Goal: Task Accomplishment & Management: Use online tool/utility

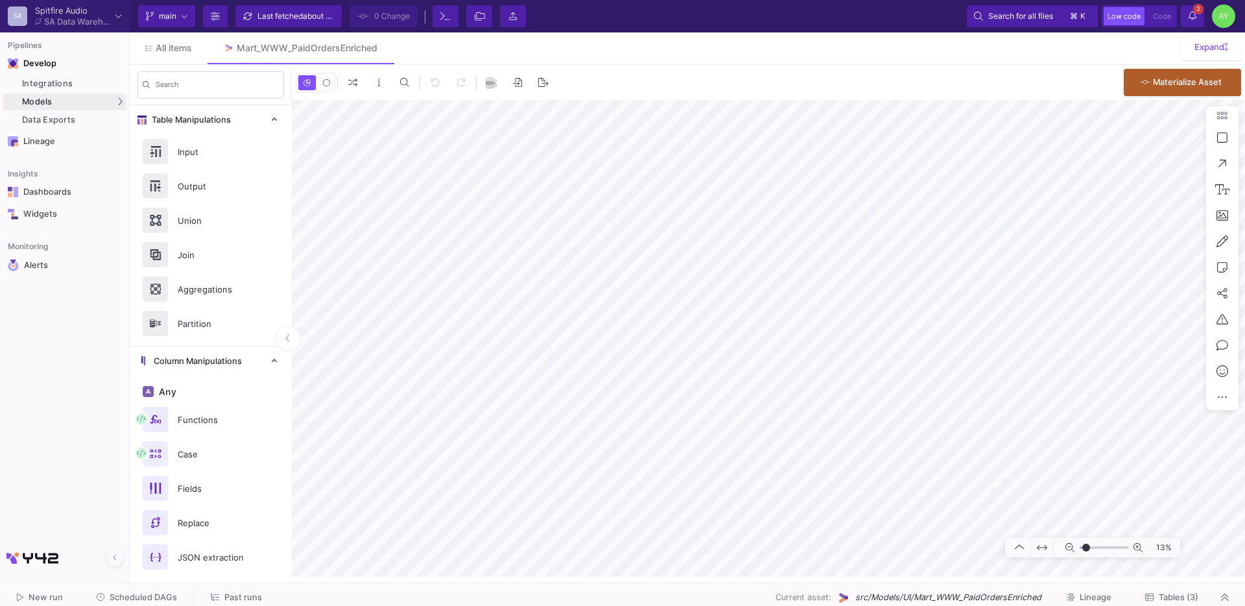
click at [182, 67] on div "Search" at bounding box center [211, 85] width 162 height 40
click at [179, 47] on span "All items" at bounding box center [174, 48] width 36 height 10
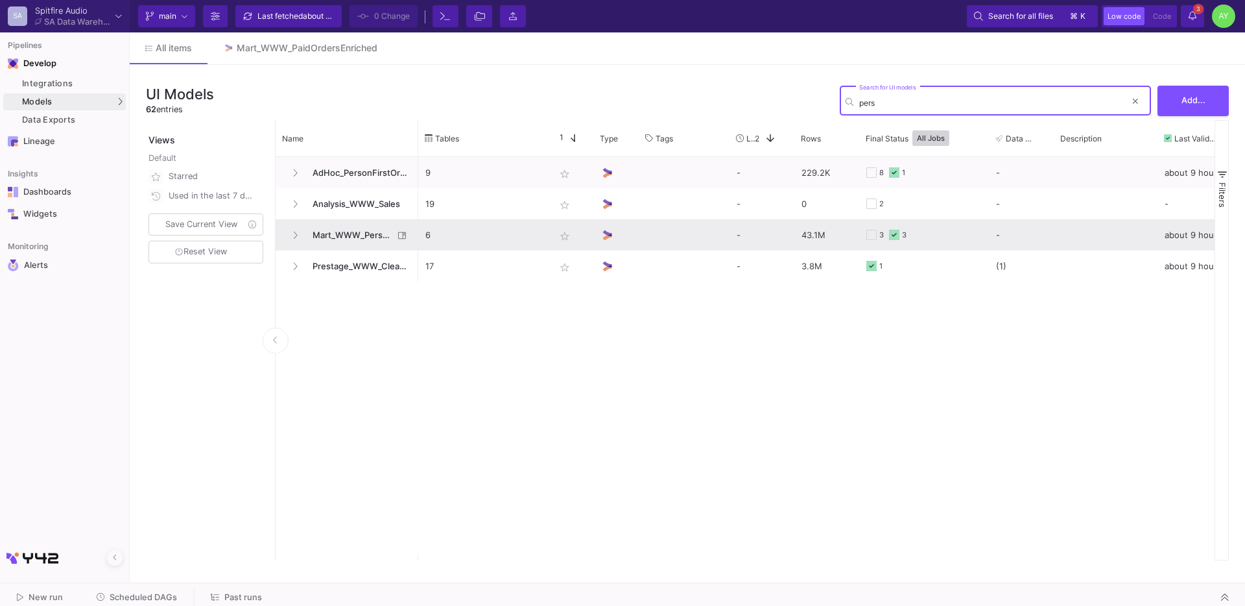
type input "pers"
click at [345, 237] on span "Mart_WWW_PersonFirstOrders" at bounding box center [349, 235] width 89 height 30
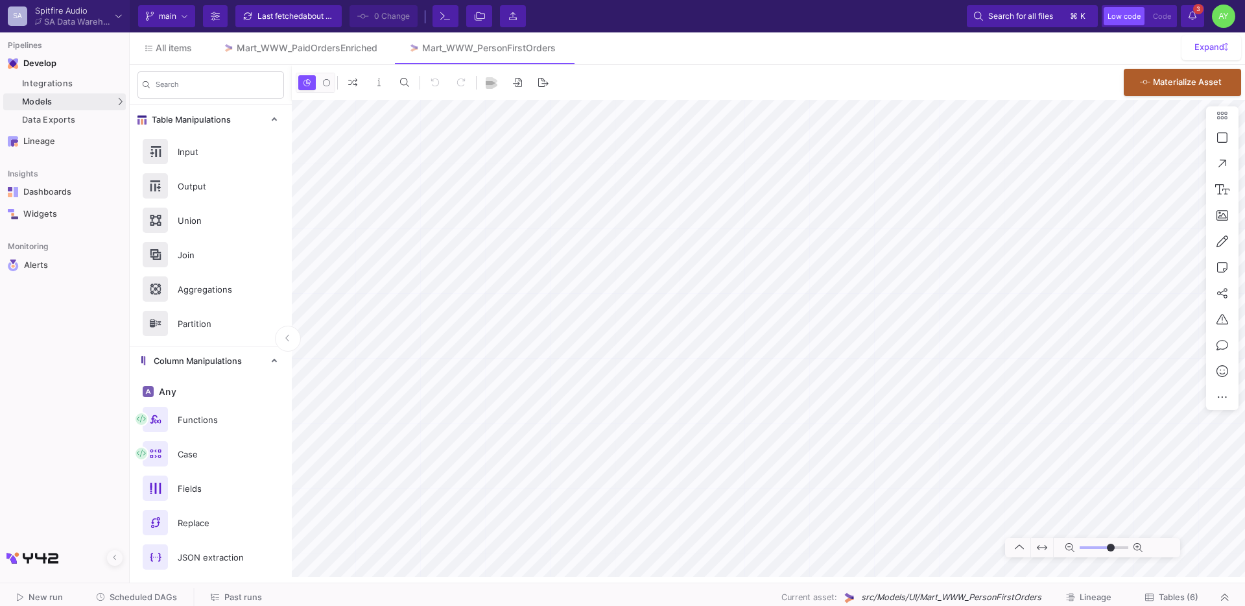
type input "-50"
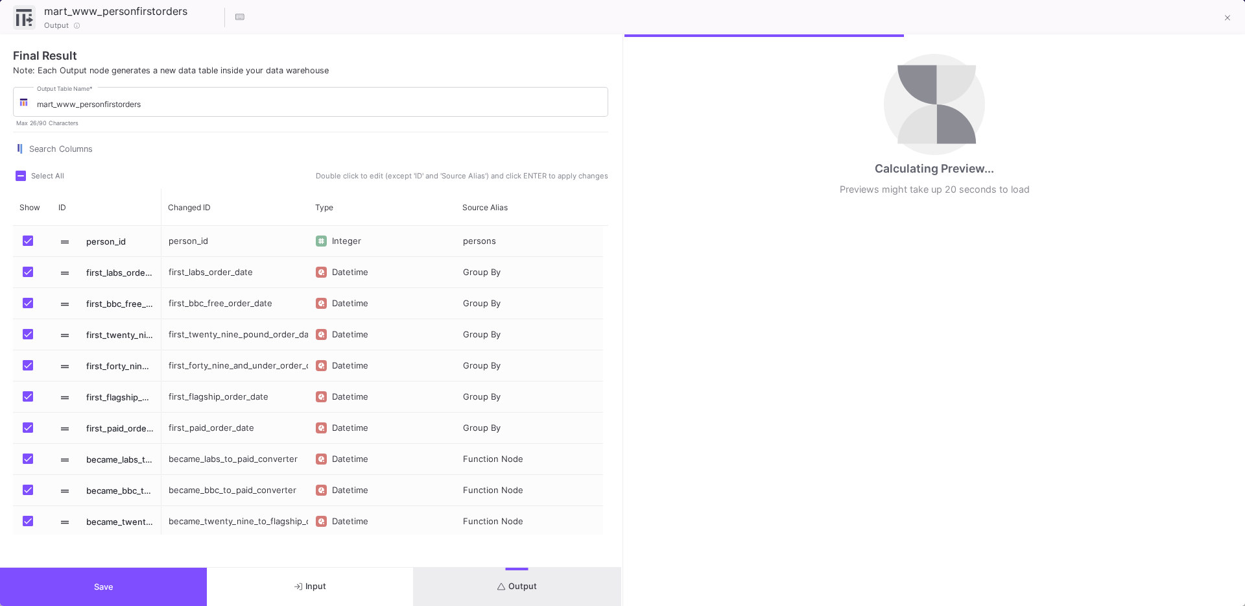
click at [508, 584] on span "Output" at bounding box center [517, 586] width 40 height 10
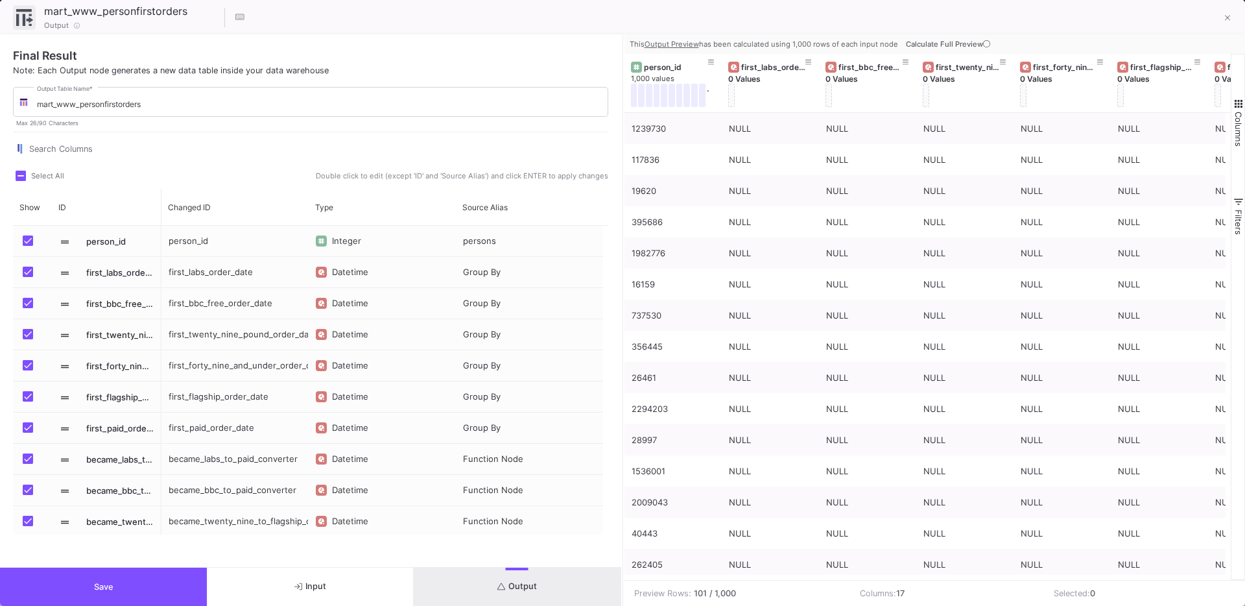
click at [949, 47] on span "Calculate Full Preview" at bounding box center [949, 44] width 87 height 9
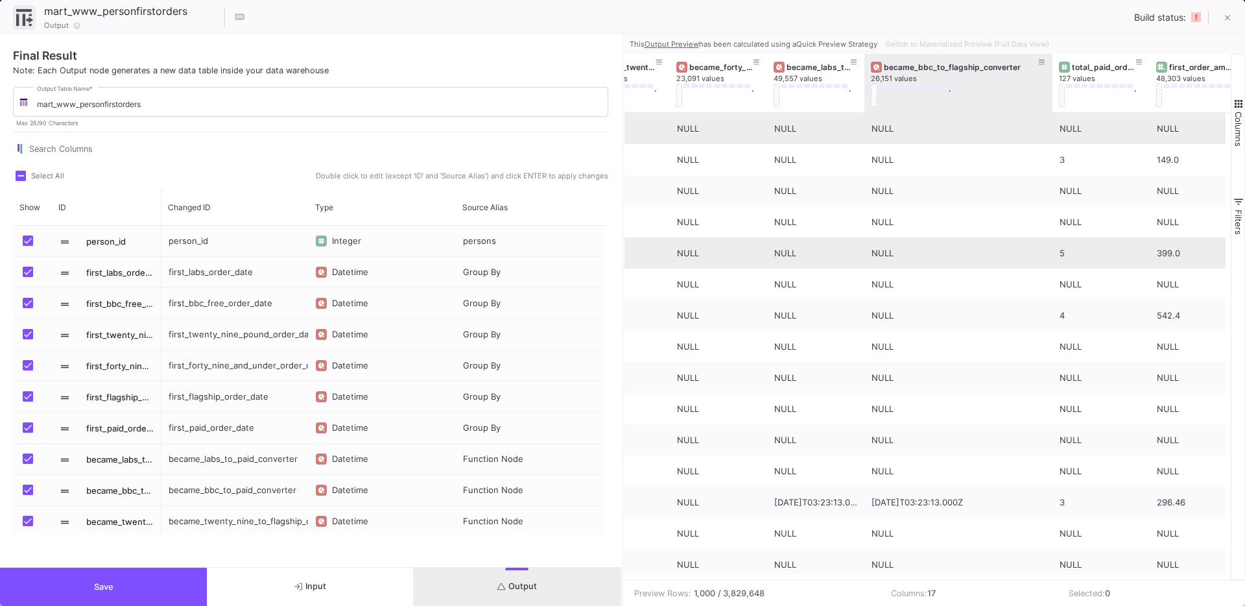
drag, startPoint x: 960, startPoint y: 104, endPoint x: 1050, endPoint y: 113, distance: 91.3
click at [1050, 113] on div "became_bbc_to_paid_converter 65,430 values . became_twenty_nine_to_flagship_con…" at bounding box center [927, 317] width 607 height 526
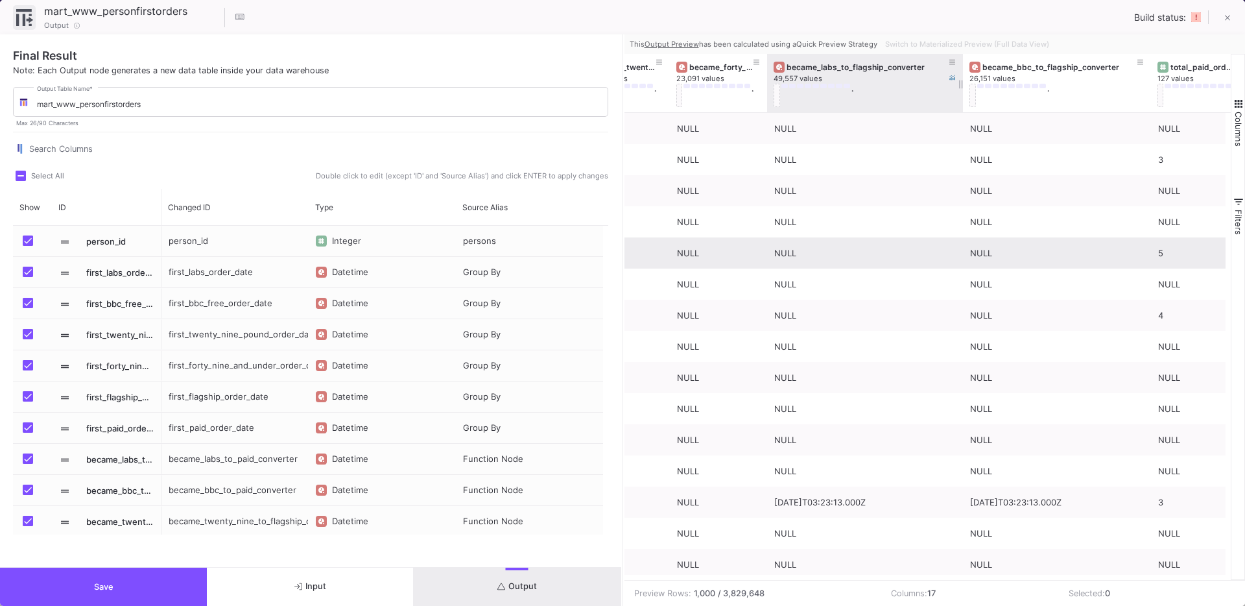
drag, startPoint x: 862, startPoint y: 109, endPoint x: 959, endPoint y: 102, distance: 97.5
click at [960, 102] on div at bounding box center [962, 83] width 5 height 58
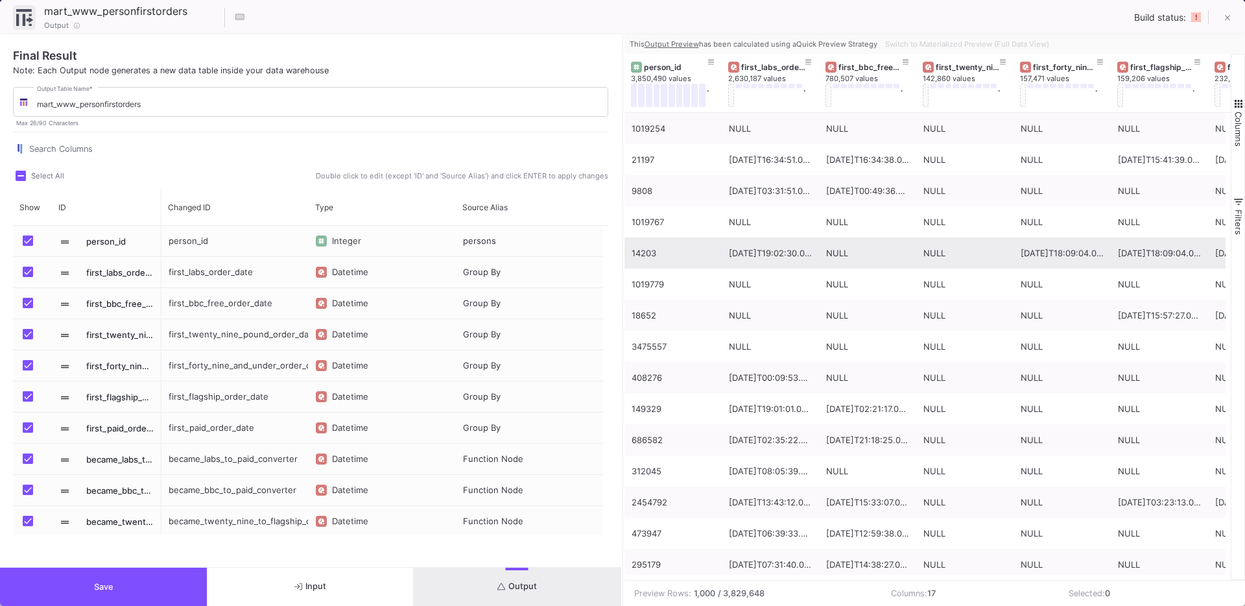
click at [151, 583] on button "Save" at bounding box center [103, 586] width 207 height 38
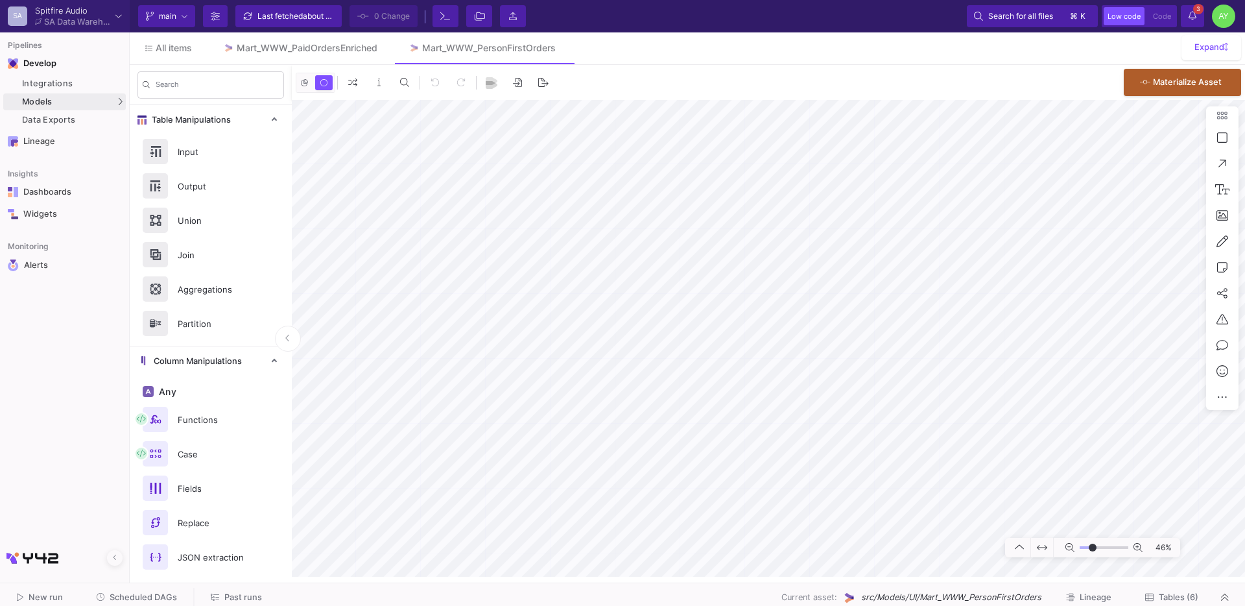
type input "-8"
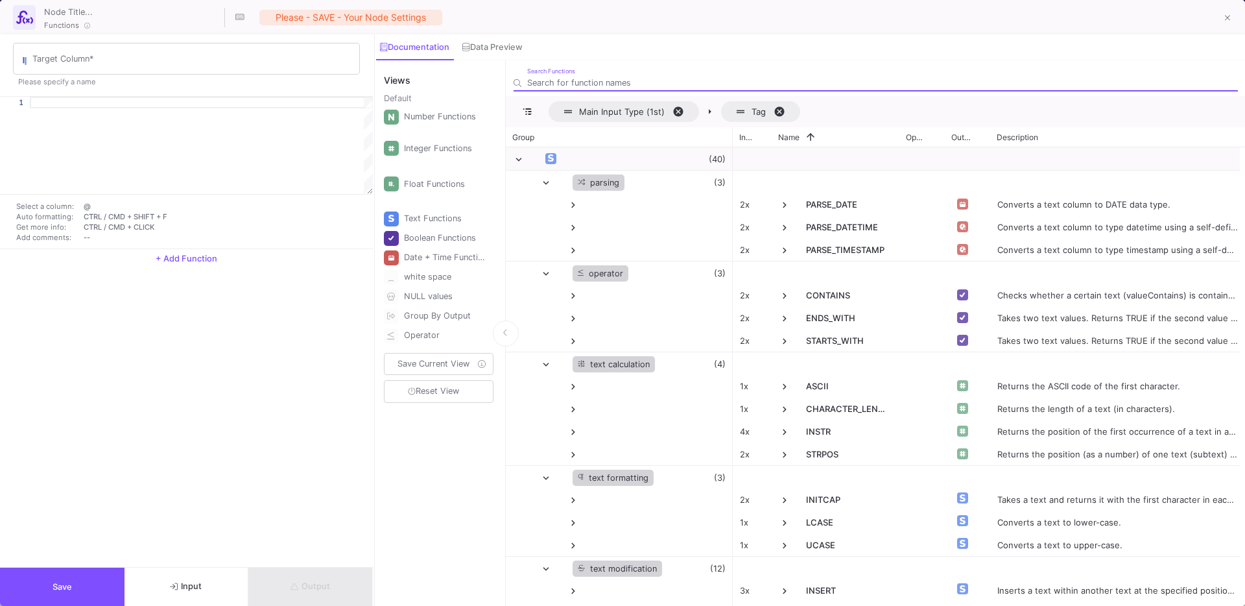
click at [188, 586] on span "Input" at bounding box center [186, 586] width 32 height 10
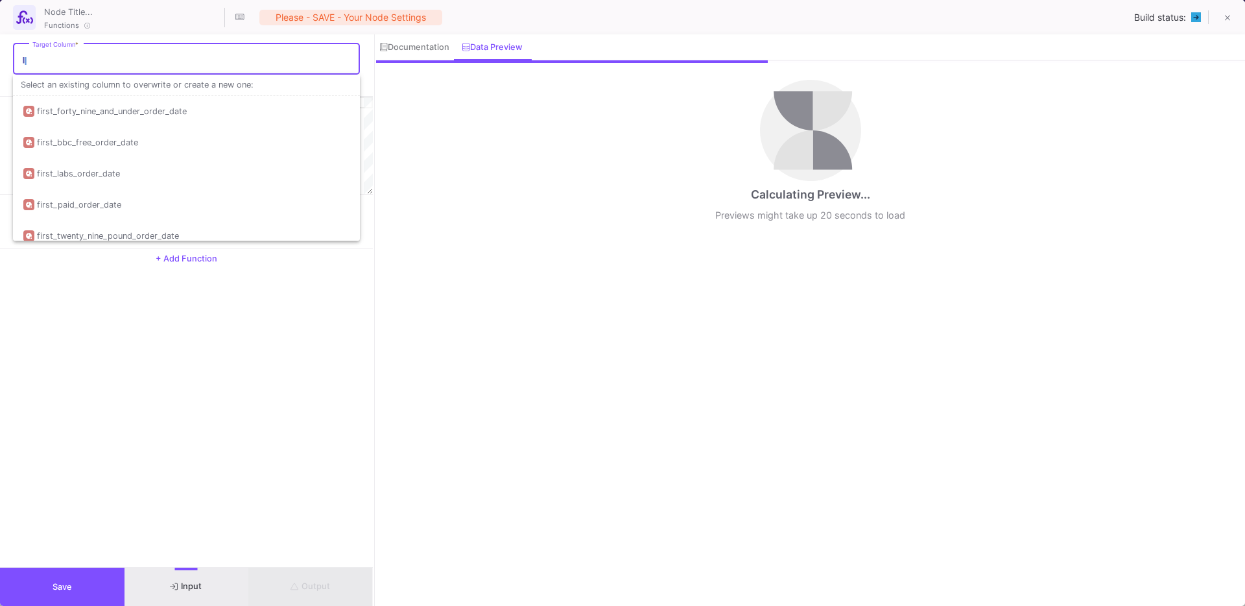
click at [197, 60] on input "Target Column *" at bounding box center [192, 61] width 321 height 10
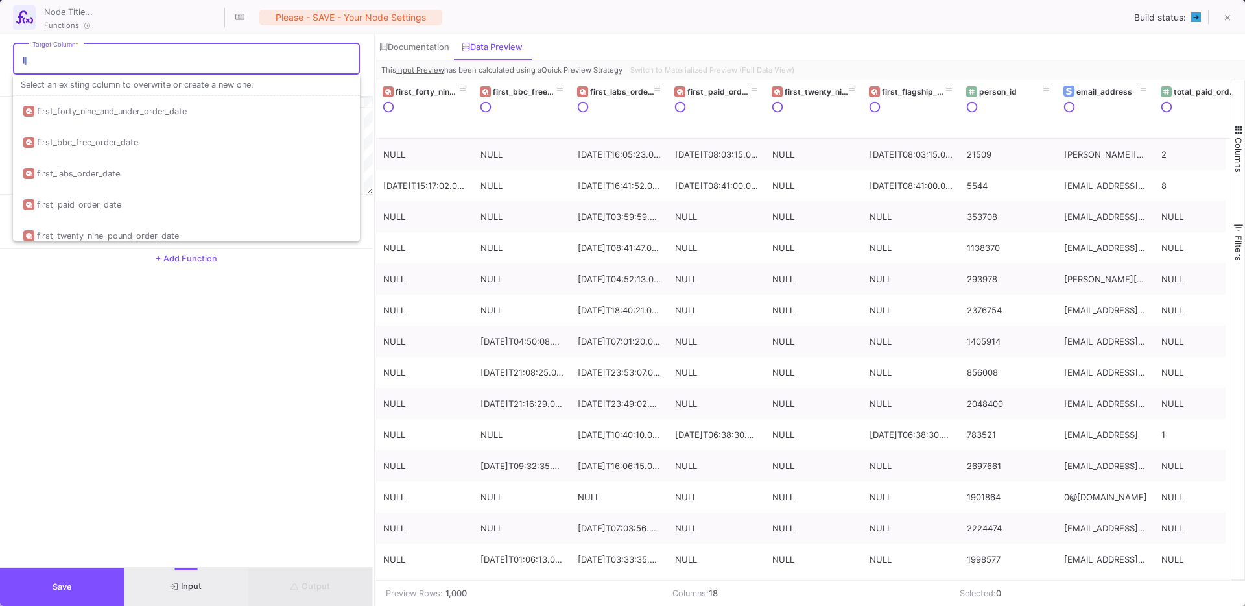
click at [58, 60] on input "Target Column *" at bounding box center [192, 61] width 321 height 10
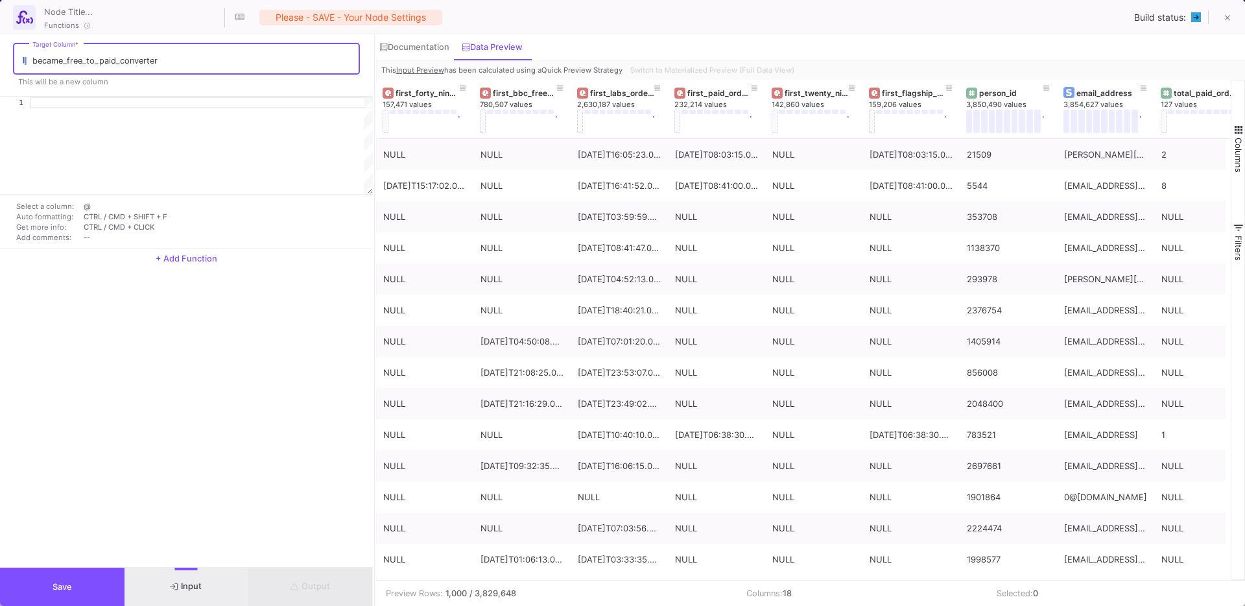
type input "became_free_to_paid_converter"
click at [47, 113] on div at bounding box center [201, 145] width 343 height 97
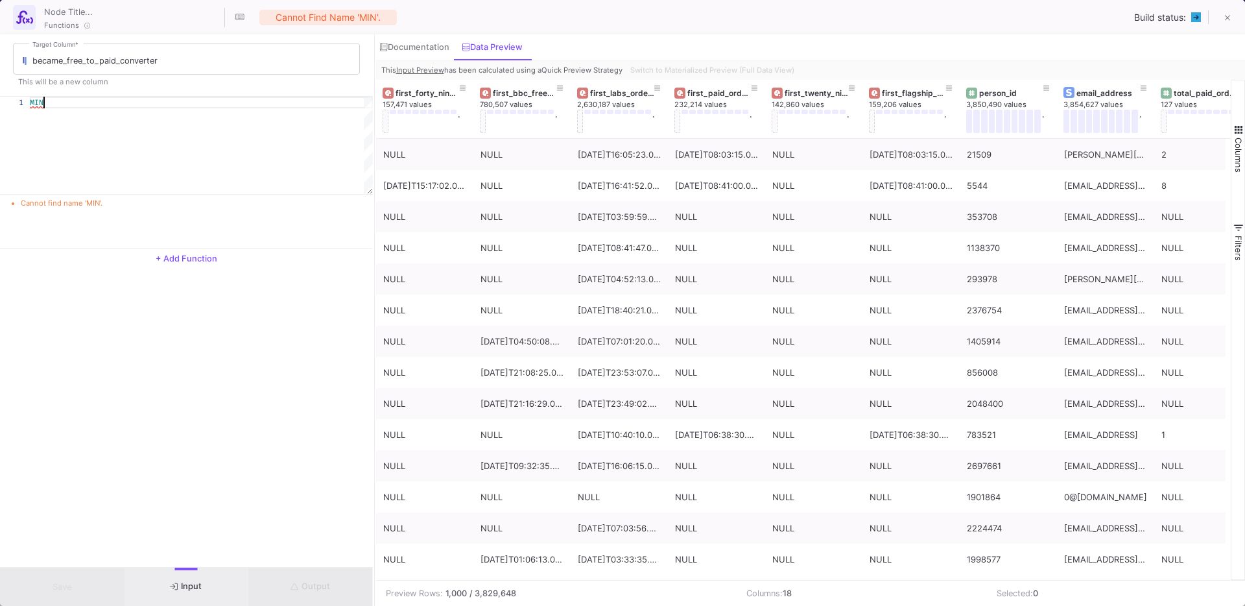
type textarea "M"
type textarea "m"
type textarea "M"
click at [425, 42] on div "Documentation" at bounding box center [414, 47] width 69 height 10
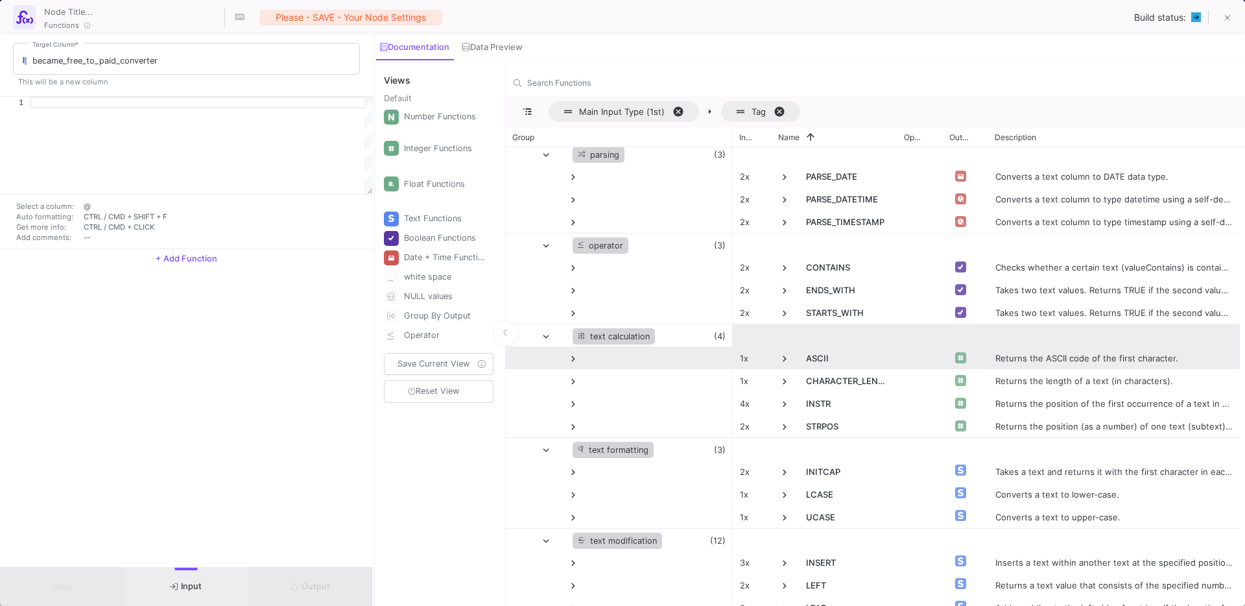
scroll to position [141, 0]
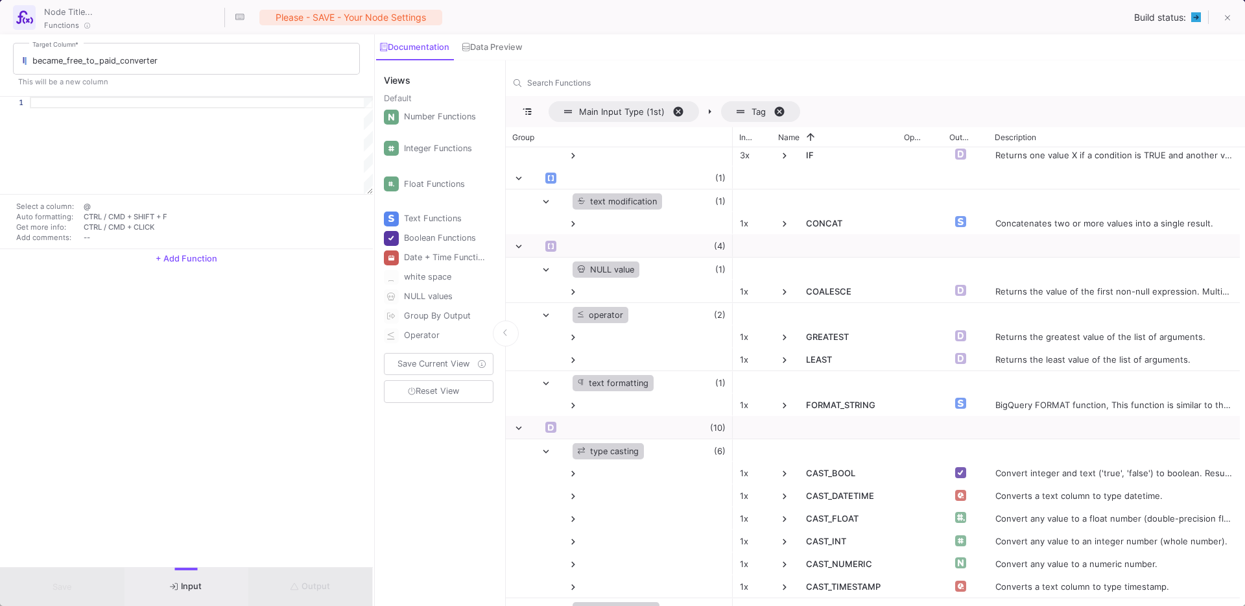
click at [159, 146] on div at bounding box center [201, 145] width 343 height 97
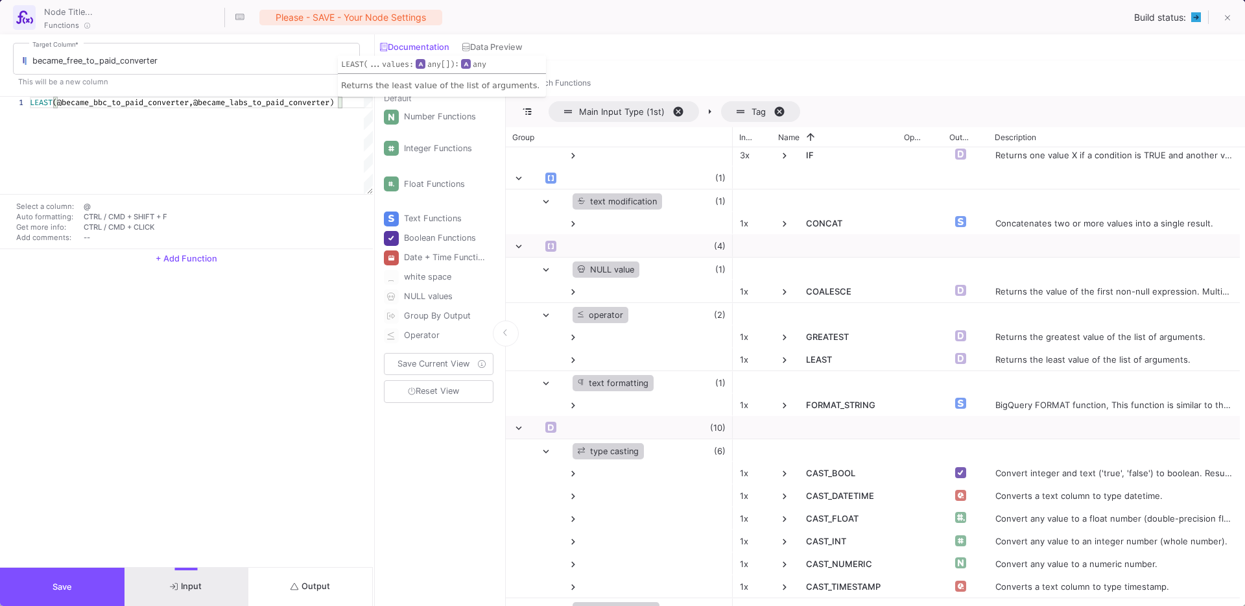
type textarea "LEAST(@became_bbc_to_paid_converter,@became_labs_to_paid_converter)"
click at [296, 416] on div "became_free_to_paid_converter Target Column * This will be a new column 1 LEAST…" at bounding box center [186, 300] width 373 height 532
click at [313, 583] on span "Output" at bounding box center [310, 586] width 40 height 10
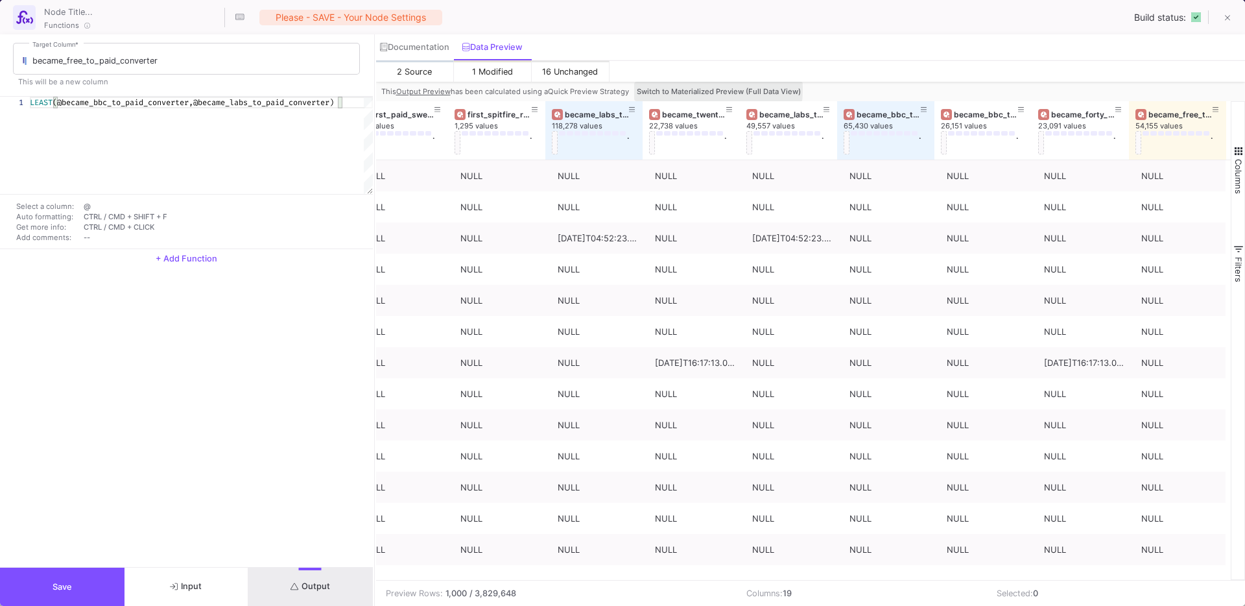
click at [683, 89] on span "Switch to Materialized Preview (Full Data View)" at bounding box center [719, 91] width 164 height 9
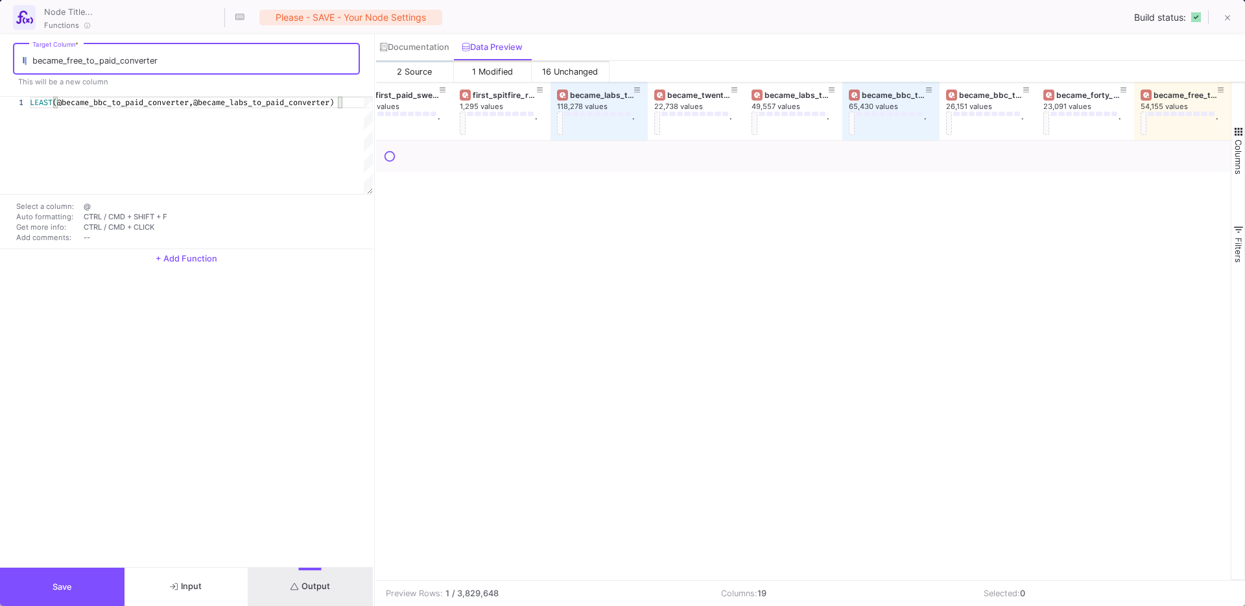
click at [311, 583] on span "Output" at bounding box center [310, 586] width 40 height 10
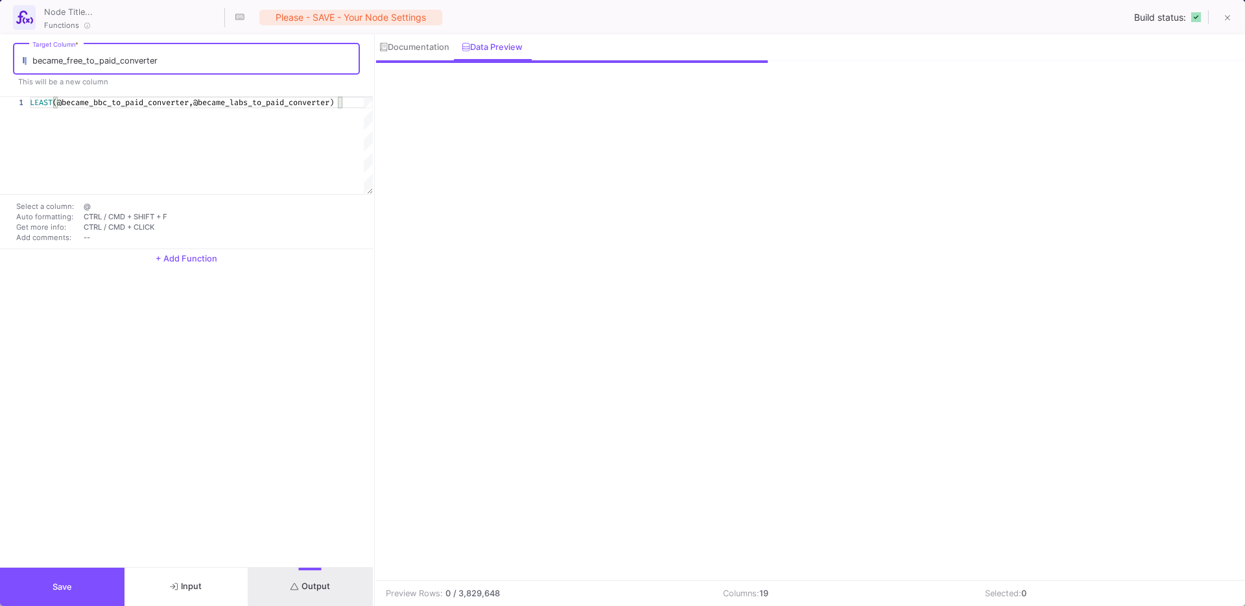
scroll to position [0, 993]
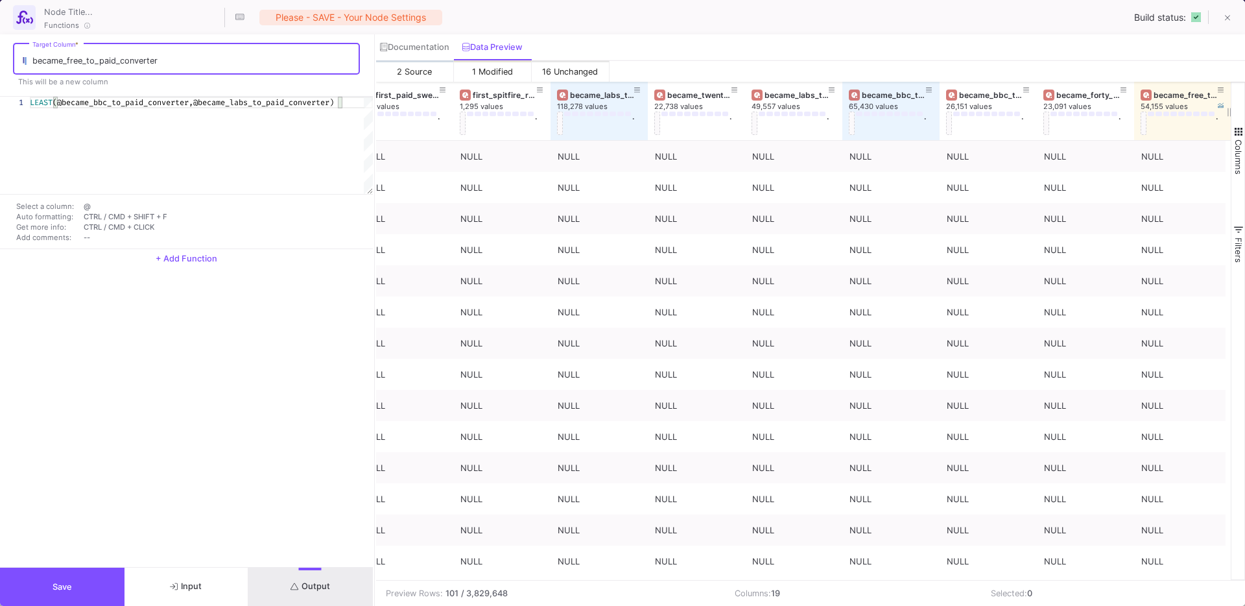
click at [1180, 99] on div "became_free_to_paid_converter" at bounding box center [1185, 95] width 64 height 10
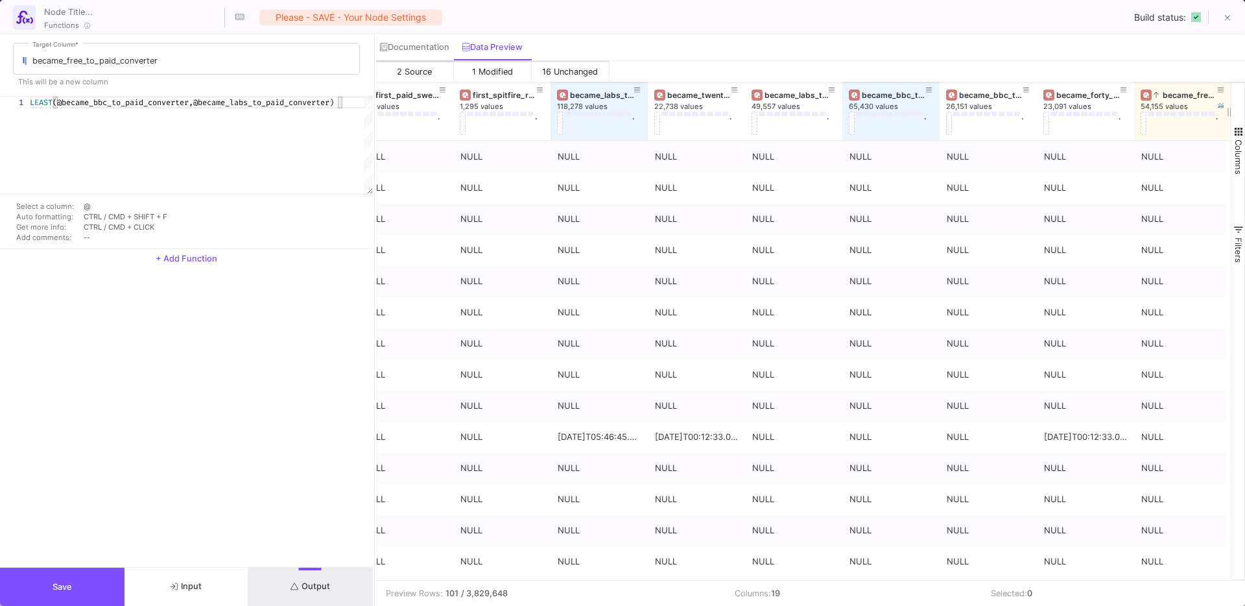
click at [1184, 97] on div "became_free_to_paid_converter" at bounding box center [1185, 95] width 64 height 10
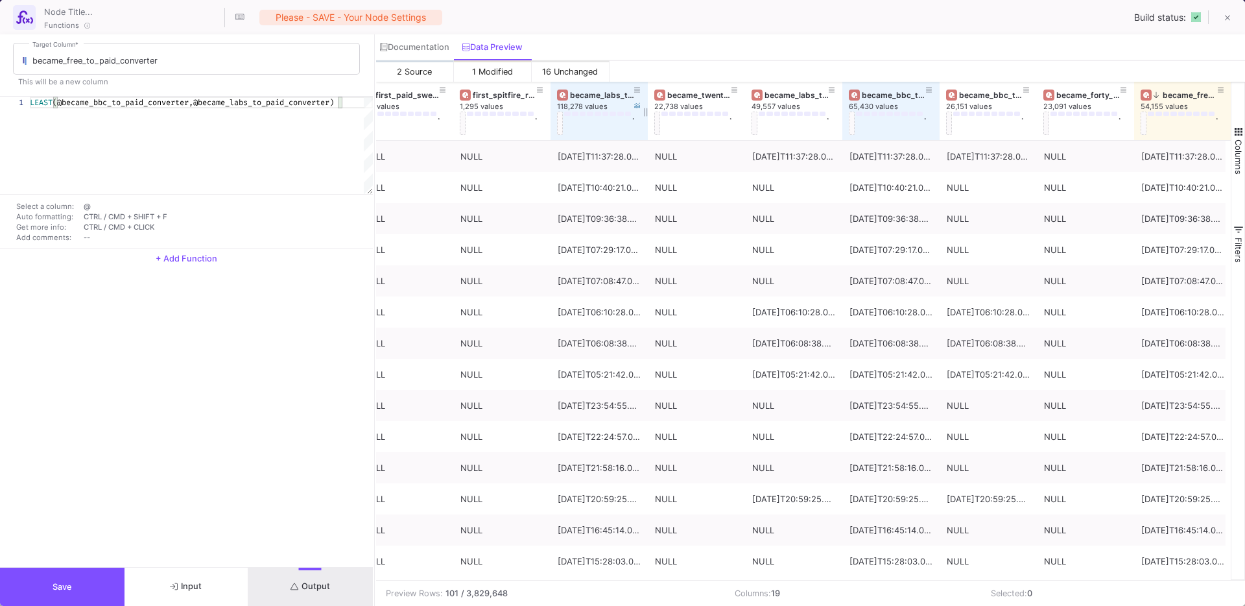
click at [560, 130] on button at bounding box center [560, 123] width 6 height 23
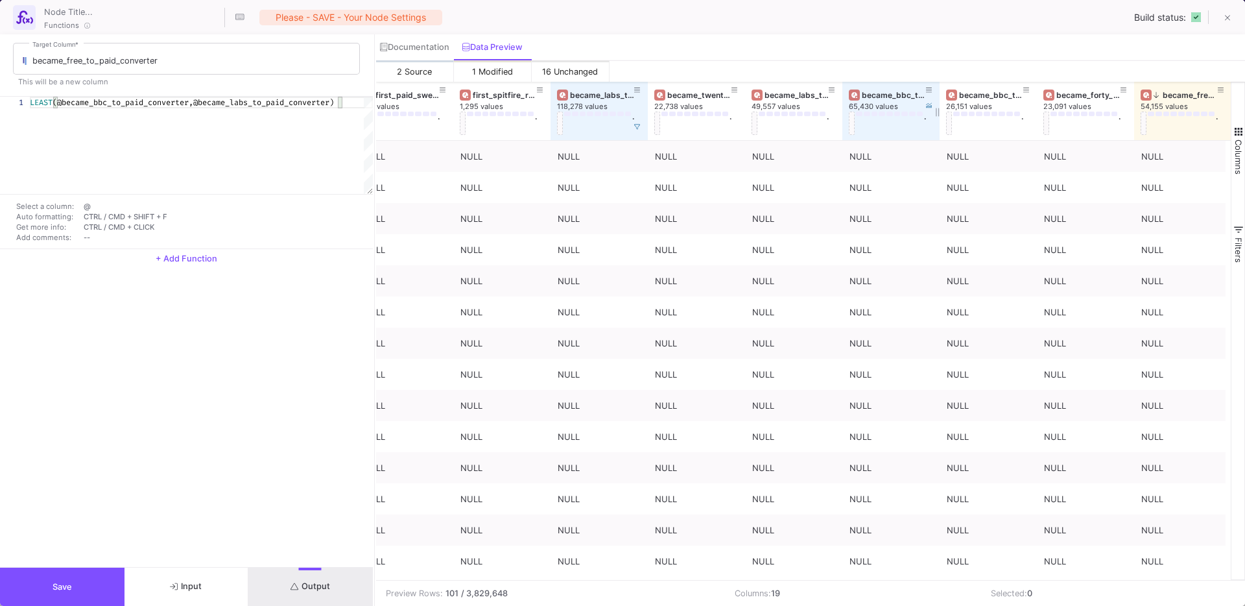
click at [887, 90] on div "became_bbc_to_paid_converter" at bounding box center [894, 95] width 64 height 10
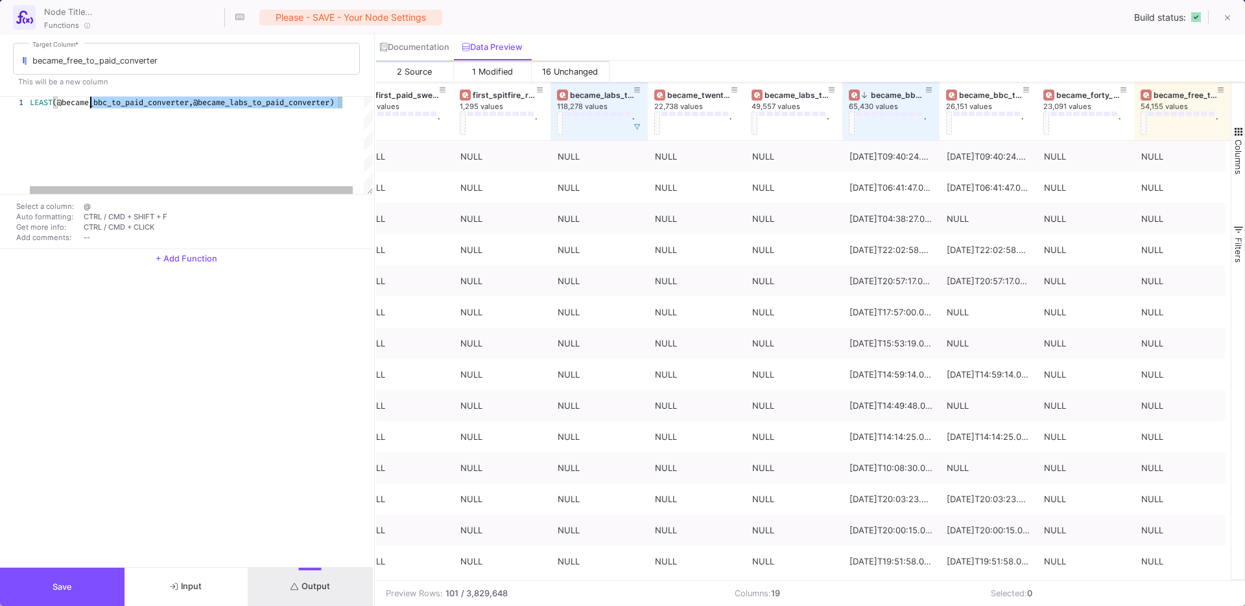
click at [89, 180] on div "LEAST (@became_bbc_to_paid_converter,@became_labs_to_pai d_converter)" at bounding box center [207, 145] width 355 height 97
click at [30, 108] on div "LEAST (@became_bbc_to_paid_converter,@became_labs_to_pai d_converter)" at bounding box center [201, 145] width 343 height 97
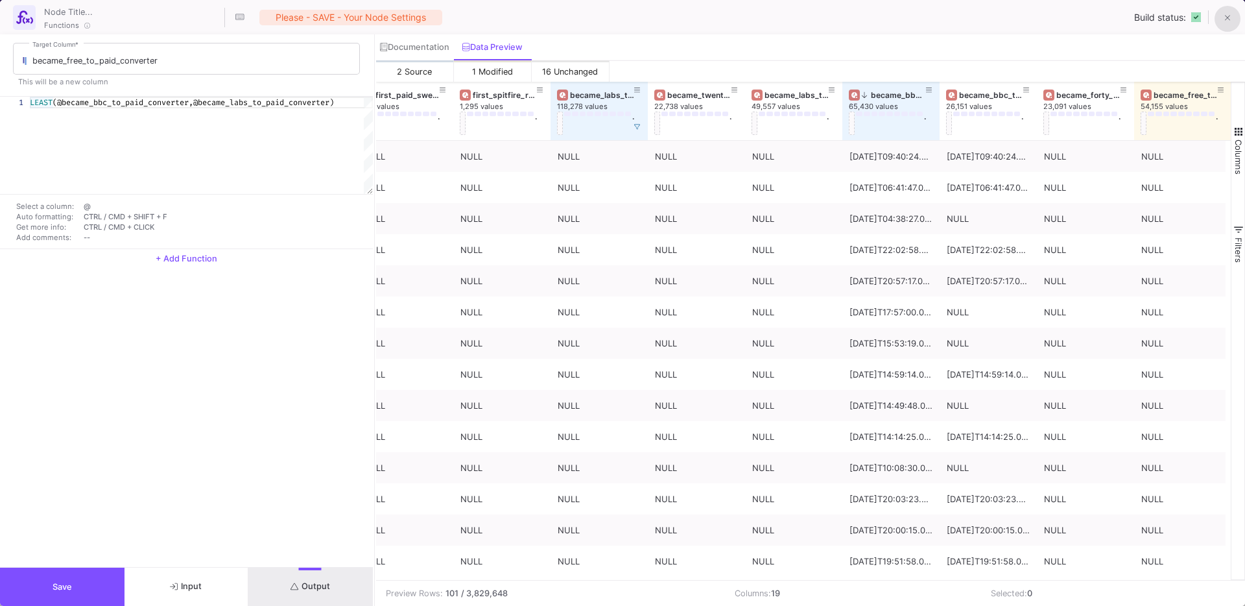
click at [1230, 25] on button at bounding box center [1227, 19] width 26 height 26
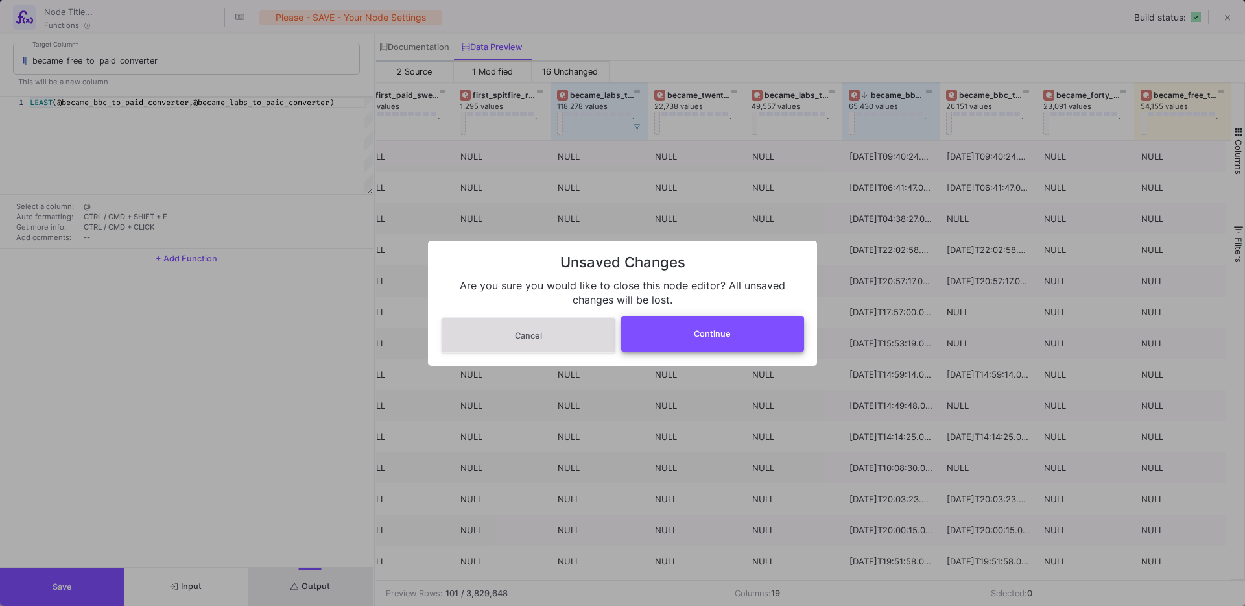
click at [706, 341] on button "Continue" at bounding box center [712, 334] width 183 height 36
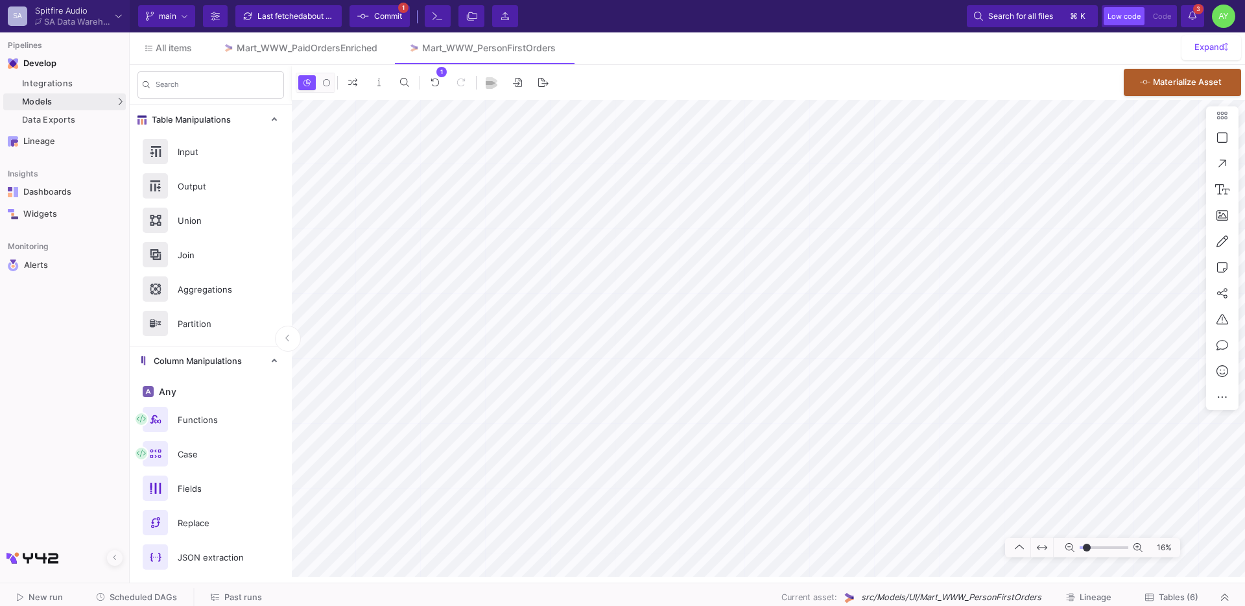
type input "-21"
click at [913, 445] on button "Delete" at bounding box center [914, 437] width 73 height 31
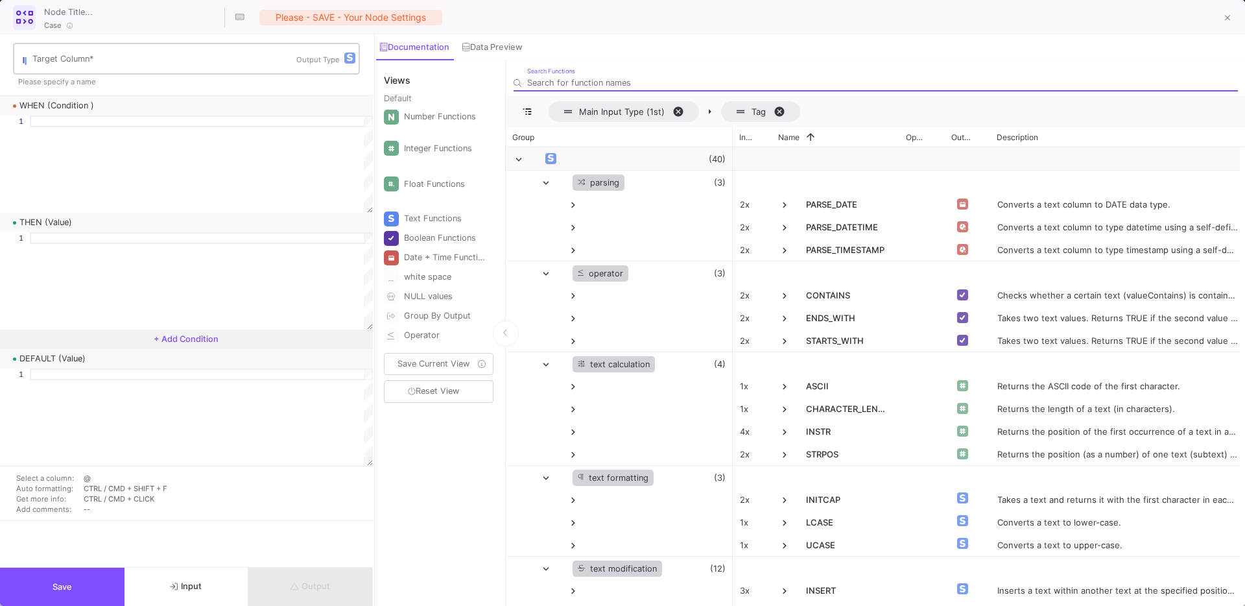
click at [56, 64] on input "Target Column *" at bounding box center [164, 61] width 264 height 10
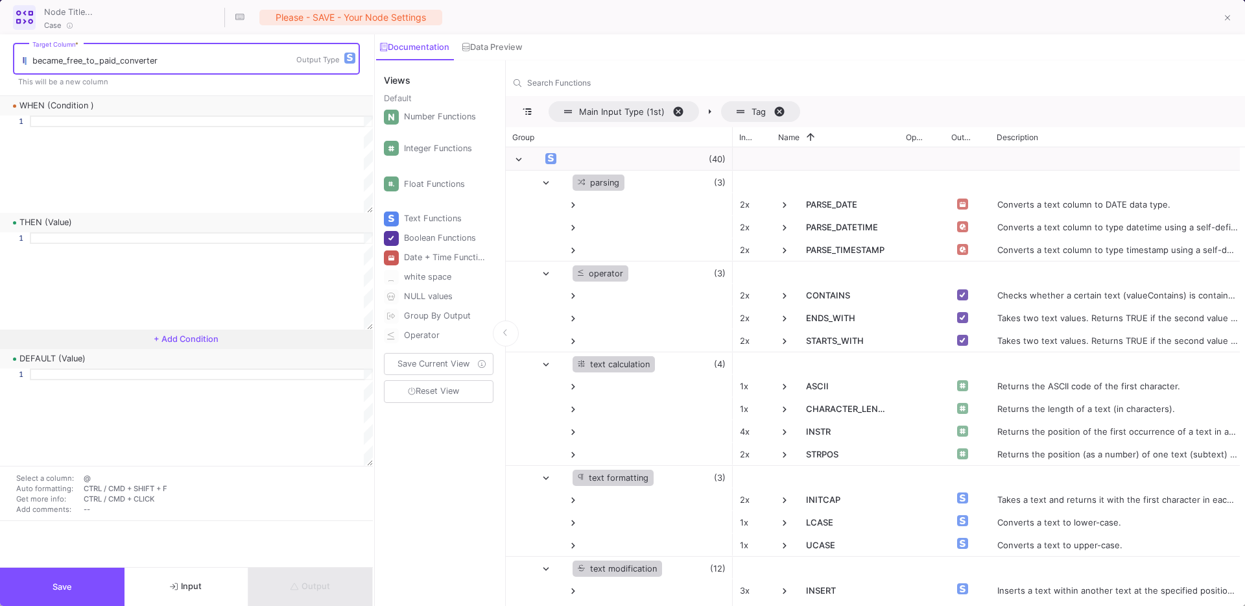
type input "became_free_to_paid_converter"
click at [58, 122] on div at bounding box center [201, 121] width 343 height 12
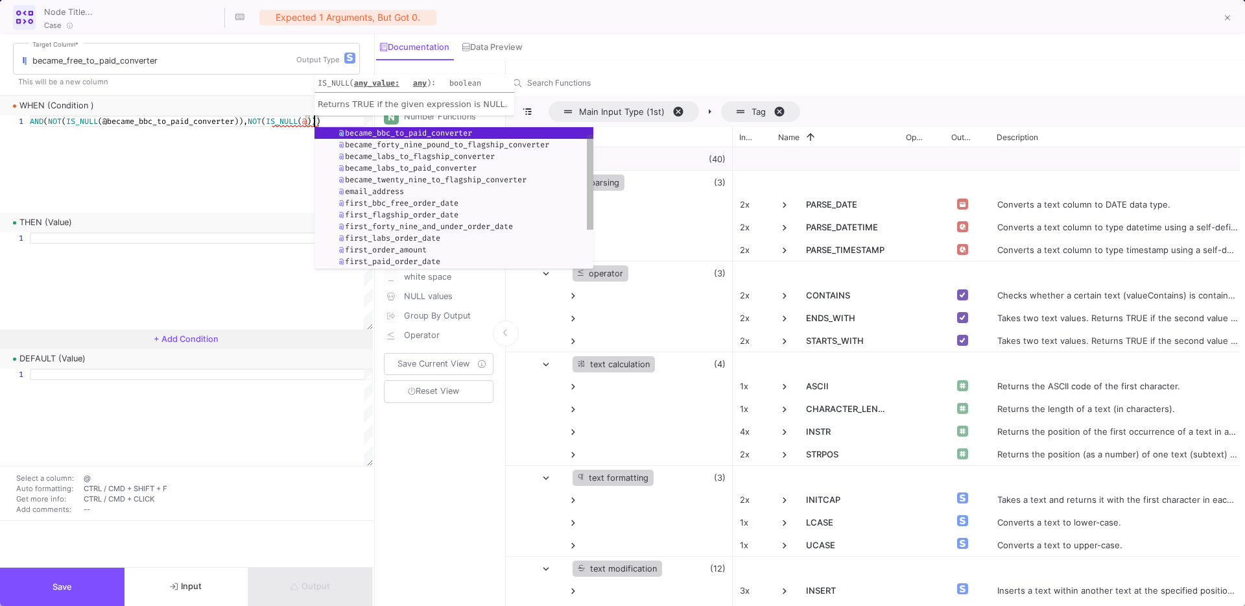
scroll to position [0, 285]
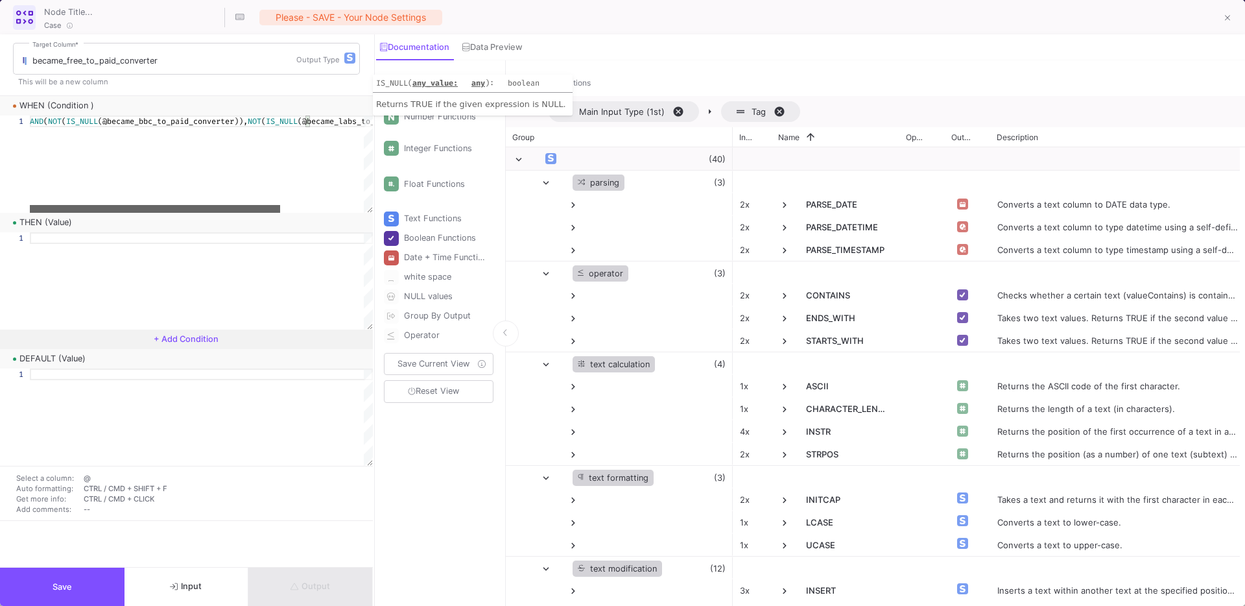
drag, startPoint x: 162, startPoint y: 209, endPoint x: 25, endPoint y: 190, distance: 138.2
click at [25, 190] on div "1 AND ( NOT ( IS_NULL (@became_bbc_to_paid_converter)), NOT ( IS_NULL (@became_…" at bounding box center [186, 163] width 373 height 97
type textarea "AND(NOT(IS_NULL(@became_bbc_to_paid_converter)),NOT(IS_NULL(@became_labs_to_pai…"
click at [56, 127] on div at bounding box center [258, 121] width 457 height 12
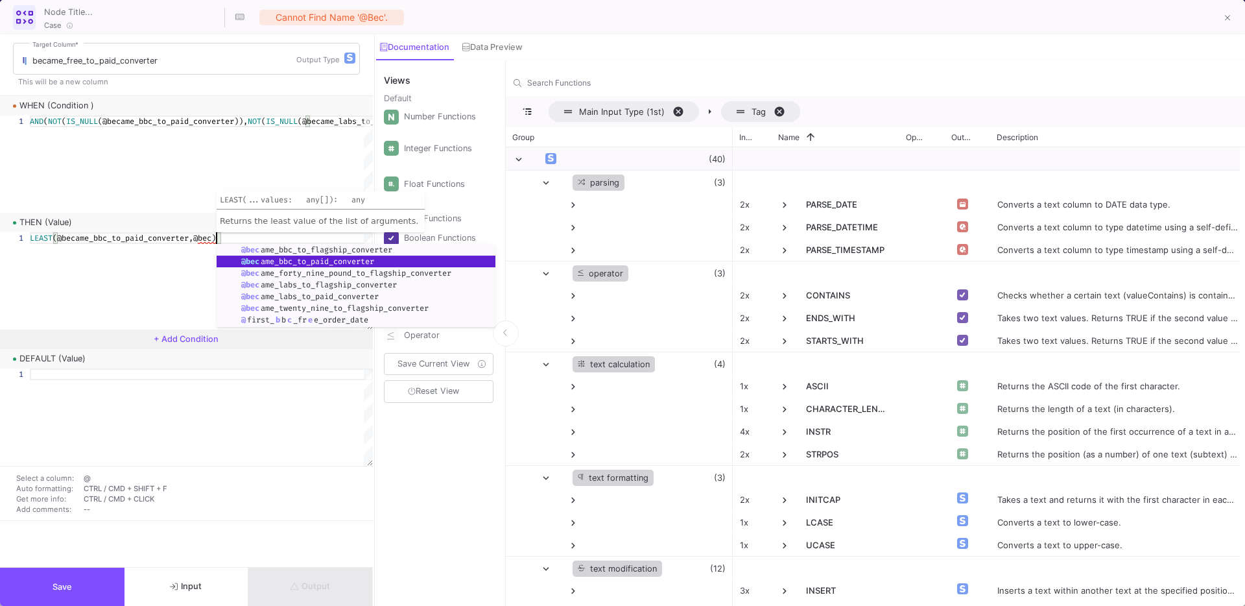
scroll to position [0, 191]
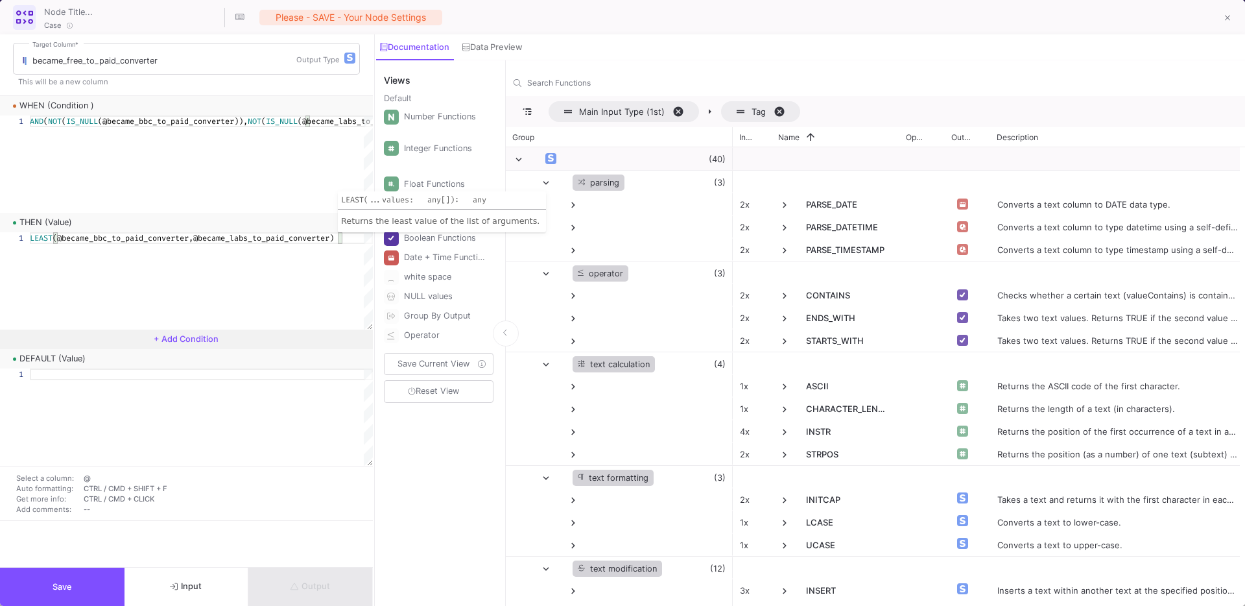
type textarea "LEAST(@became_bbc_to_paid_converter,@became_labs_to_paid_converter)"
click at [191, 342] on span "+ Add Condition" at bounding box center [186, 339] width 65 height 10
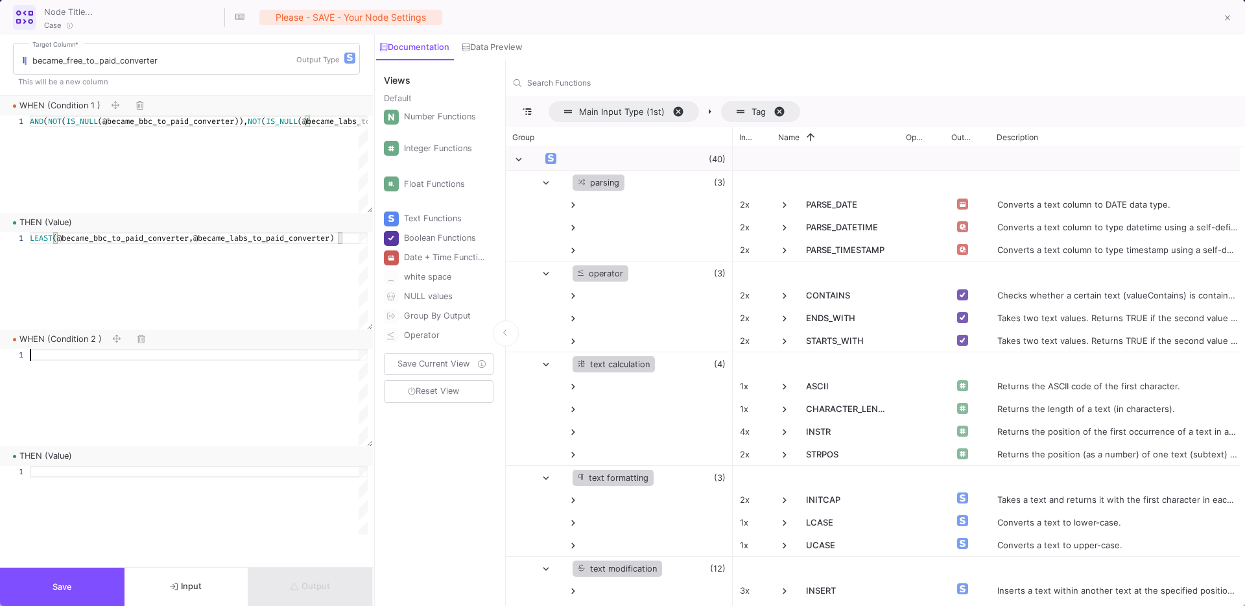
click at [106, 378] on div at bounding box center [199, 397] width 338 height 97
type textarea "N"
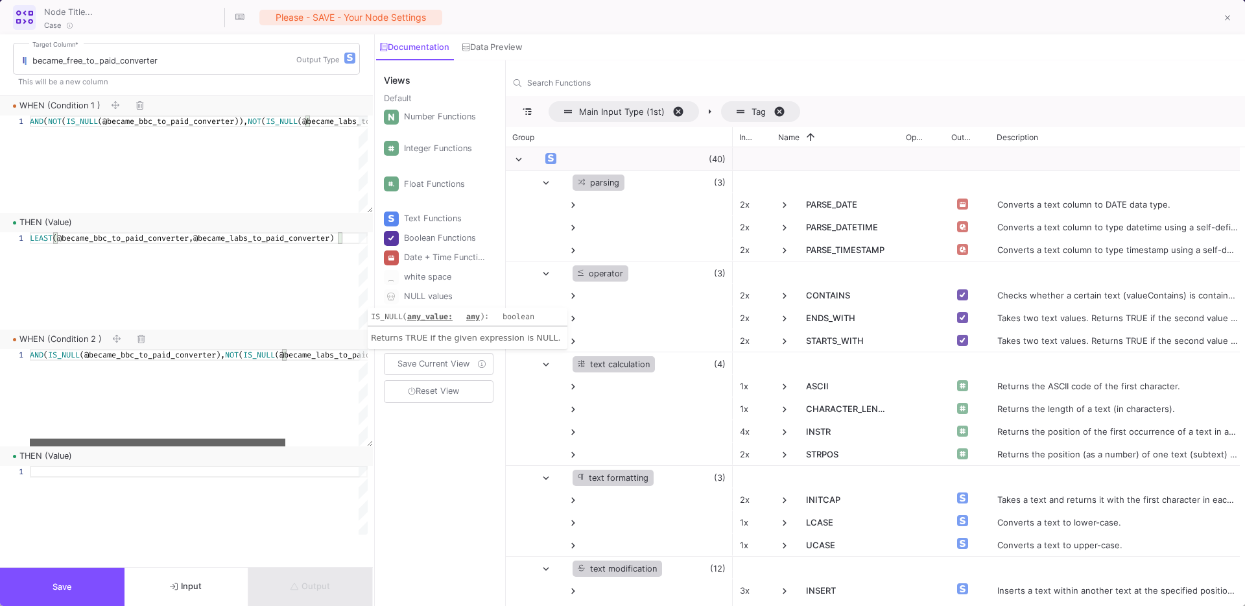
drag, startPoint x: 151, startPoint y: 444, endPoint x: 45, endPoint y: 443, distance: 105.7
click at [45, 443] on div at bounding box center [157, 442] width 255 height 8
drag, startPoint x: 132, startPoint y: 440, endPoint x: 246, endPoint y: 443, distance: 114.8
click at [246, 443] on div at bounding box center [218, 442] width 255 height 8
type textarea "AND(IS_NULL(@became_bbc_to_paid_converter),NOT(IS_NULL(@became_labs_to_paid_con…"
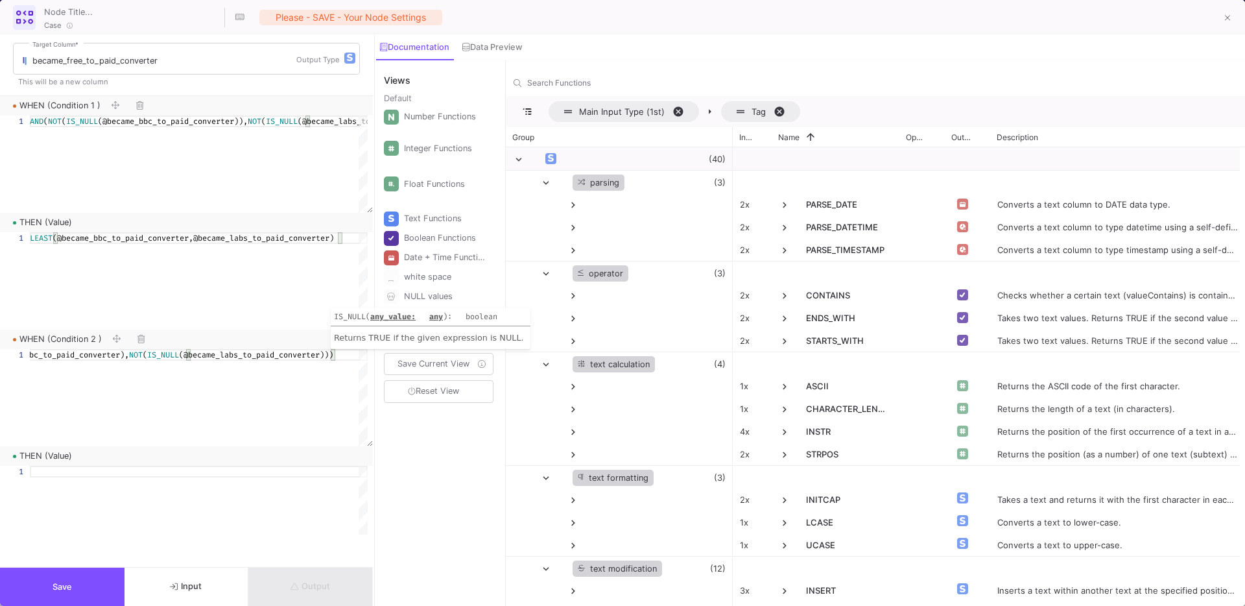
click at [186, 446] on div at bounding box center [151, 397] width 434 height 97
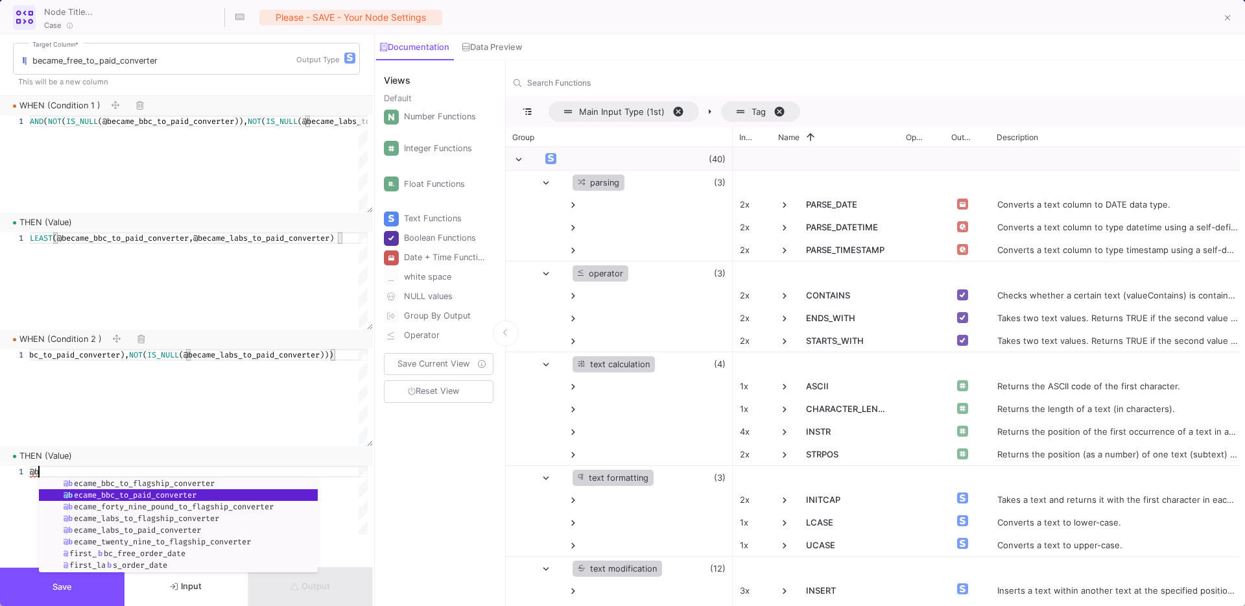
scroll to position [0, 13]
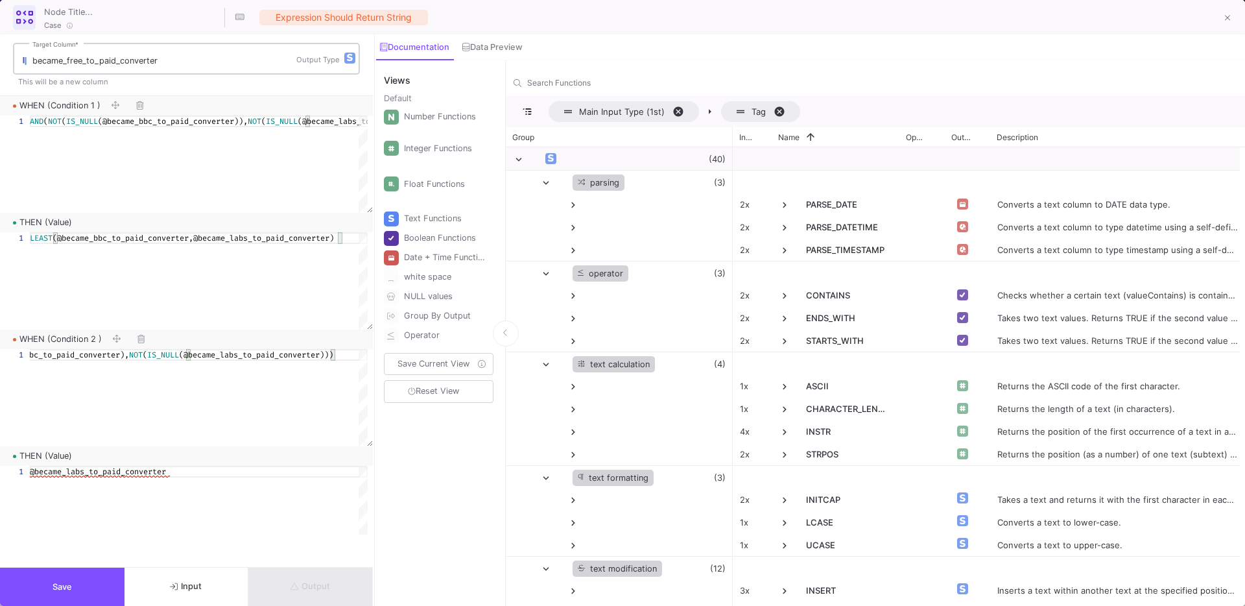
type textarea "@became_labs_to_paid_converter"
click at [347, 59] on img "button" at bounding box center [350, 58] width 6 height 8
click at [117, 477] on div at bounding box center [622, 303] width 1245 height 606
click at [349, 60] on img "button" at bounding box center [350, 58] width 6 height 8
click at [390, 204] on span "datetime" at bounding box center [385, 202] width 35 height 31
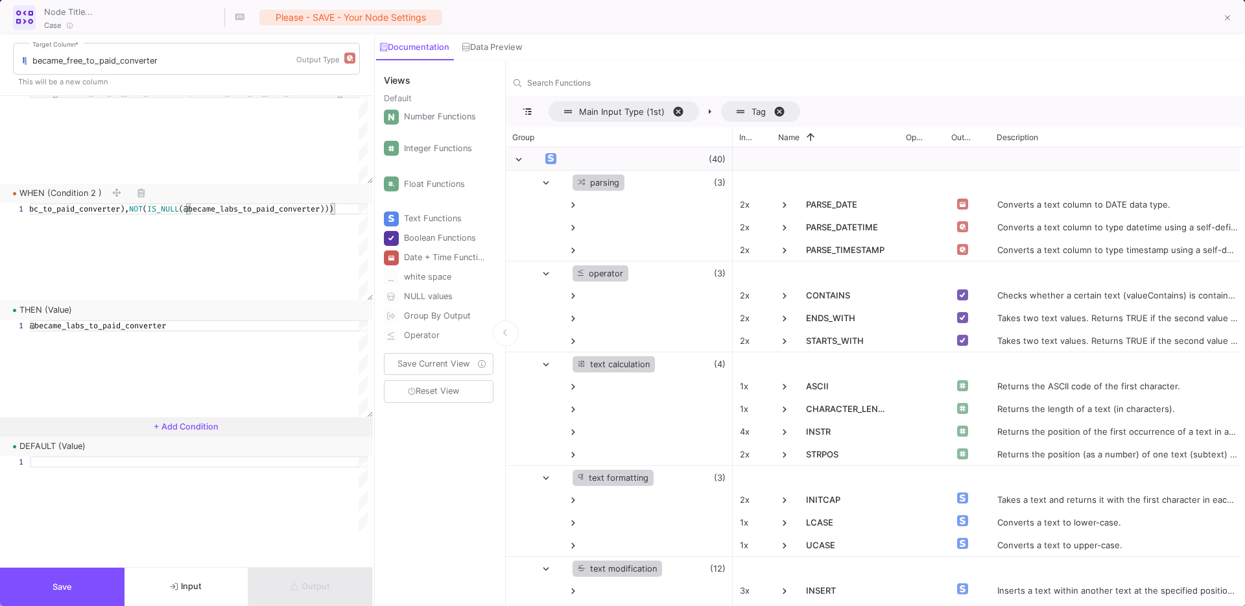
scroll to position [153, 0]
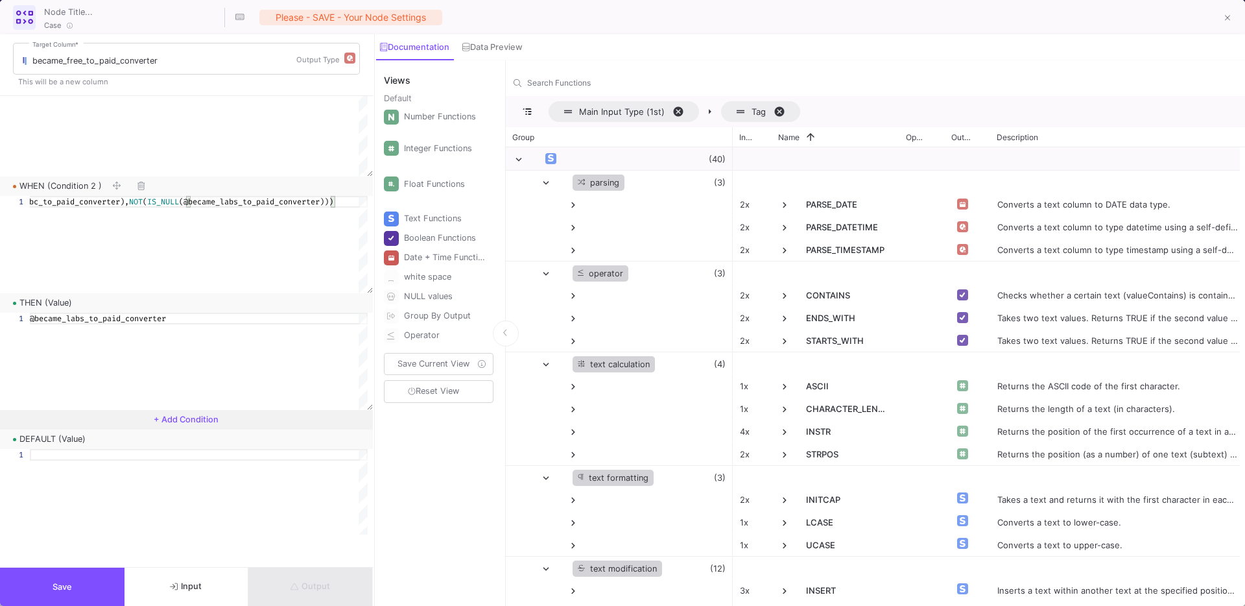
click at [176, 421] on span "+ Add Condition" at bounding box center [186, 419] width 65 height 10
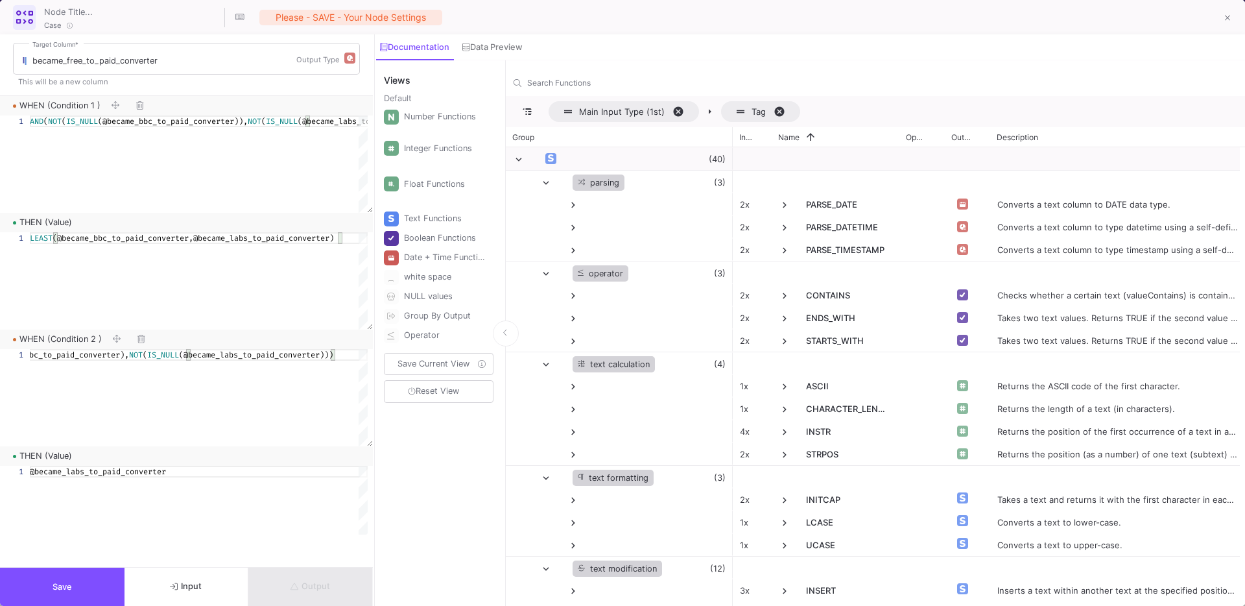
scroll to position [3, 0]
click at [209, 350] on div "1 AND ( IS_NULL (@became_bbc_to_paid_converter), NOT ( IS_NULL (@became_labs_to…" at bounding box center [184, 394] width 368 height 97
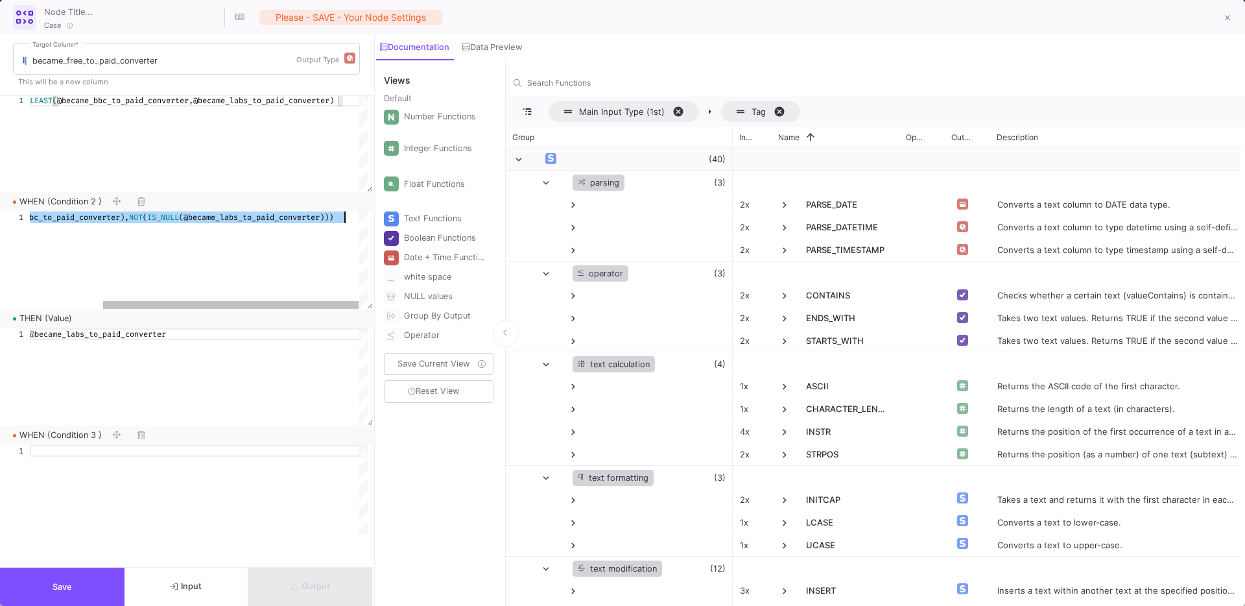
scroll to position [179, 0]
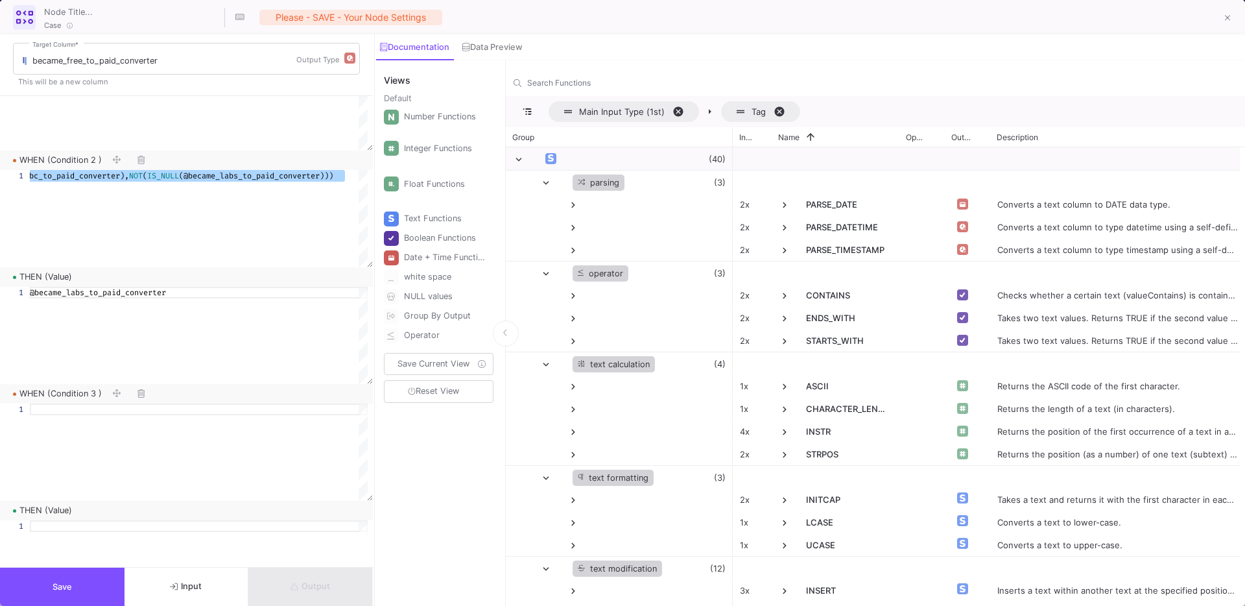
click at [154, 434] on div at bounding box center [199, 451] width 338 height 97
paste textarea "AND(IS_NULL(@became_bbc_to_paid_converter),NOT(IS_NULL(@became_labs_to_paid_con…"
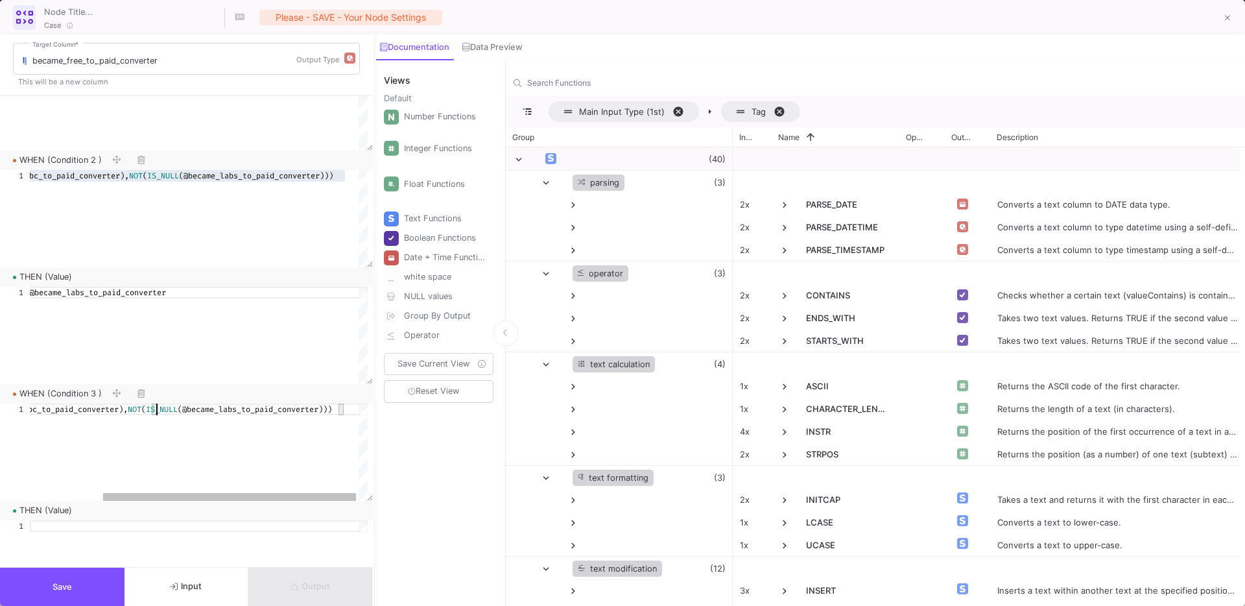
click at [157, 411] on div "1 AND ( IS_NULL (@became_bbc_to_paid_converter), NOT ( IS_NULL (@became_labs_to…" at bounding box center [184, 451] width 368 height 97
click at [340, 408] on div "1 AND ( IS_NULL (@became_bbc_to_paid_converter), IS_NULL (@became_labs_to_paid_…" at bounding box center [184, 451] width 368 height 97
drag, startPoint x: 215, startPoint y: 495, endPoint x: 71, endPoint y: 496, distance: 144.6
click at [71, 496] on div at bounding box center [163, 497] width 267 height 8
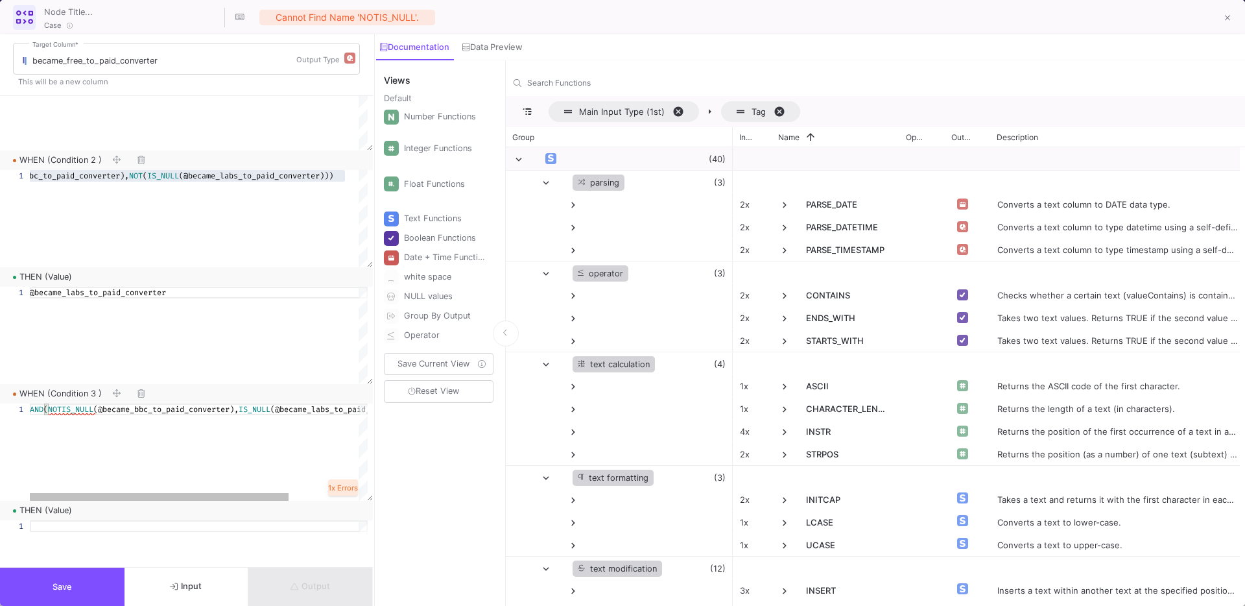
scroll to position [0, 37]
click at [243, 411] on span "(@became_bbc_to_paid_converter)," at bounding box center [170, 409] width 145 height 10
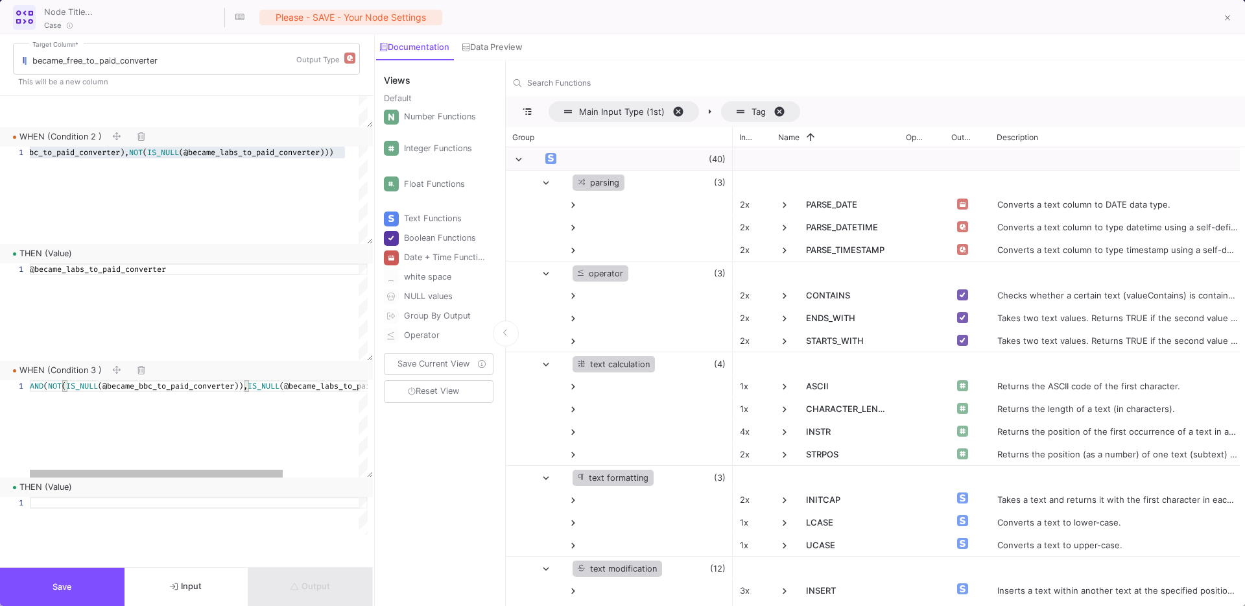
scroll to position [207, 0]
type textarea "AND(NOT(IS_NULL(@became_bbc_to_paid_converter)), IS_NULL(@became_labs_to_paid_c…"
click at [73, 497] on div at bounding box center [199, 498] width 338 height 12
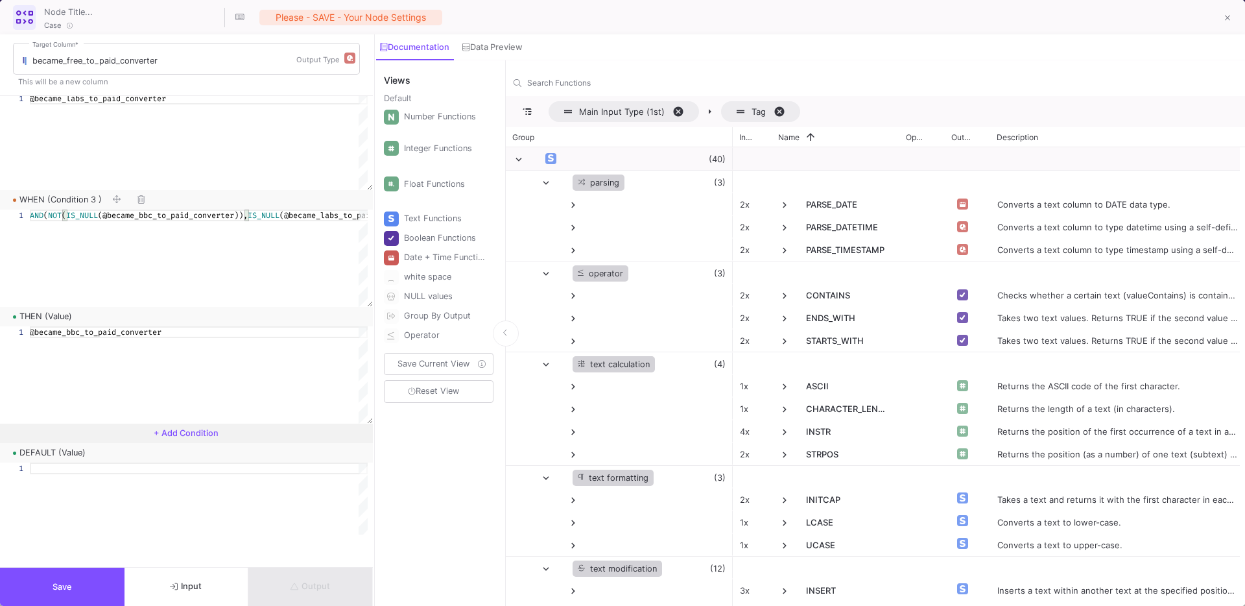
scroll to position [453, 0]
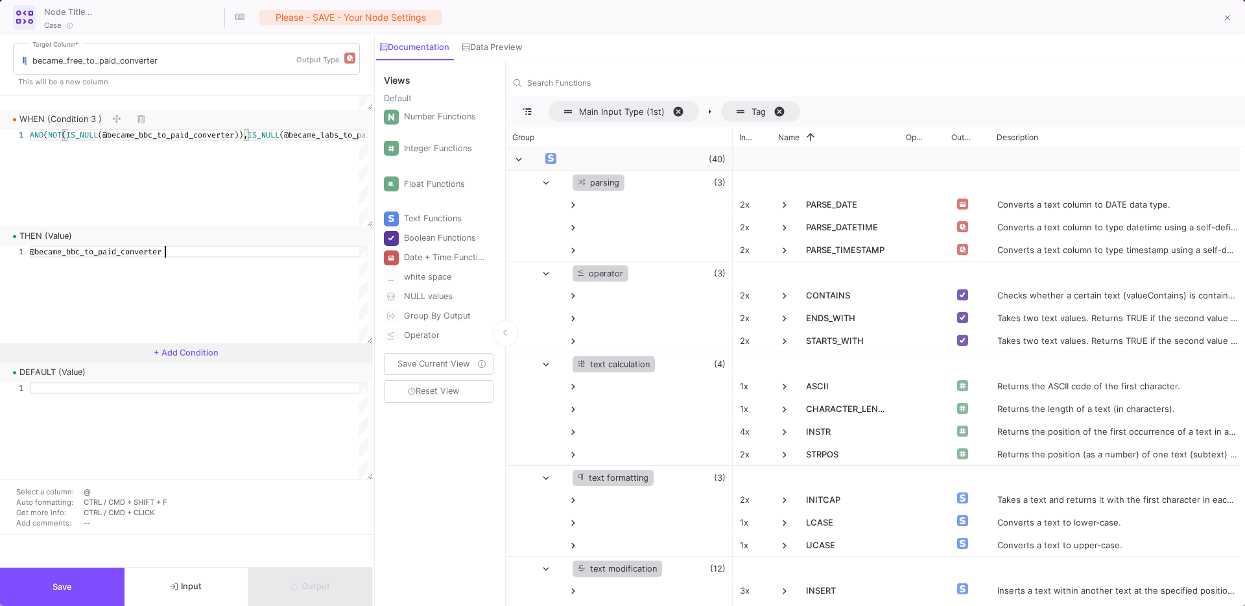
type textarea "@became_bbc_to_paid_converter"
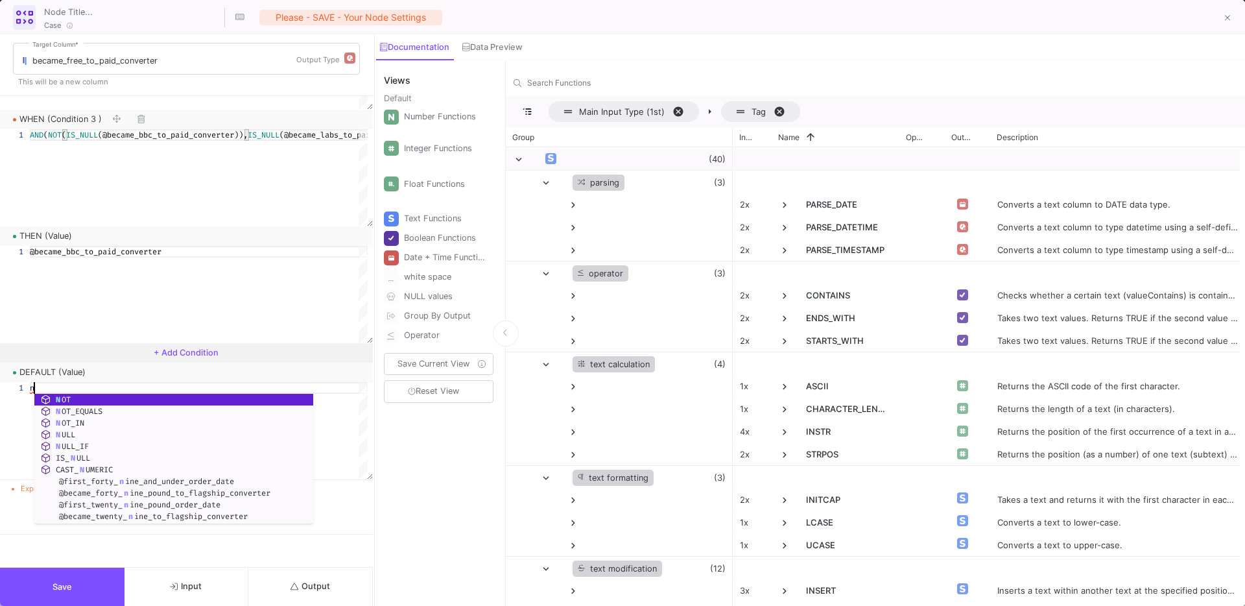
scroll to position [0, 8]
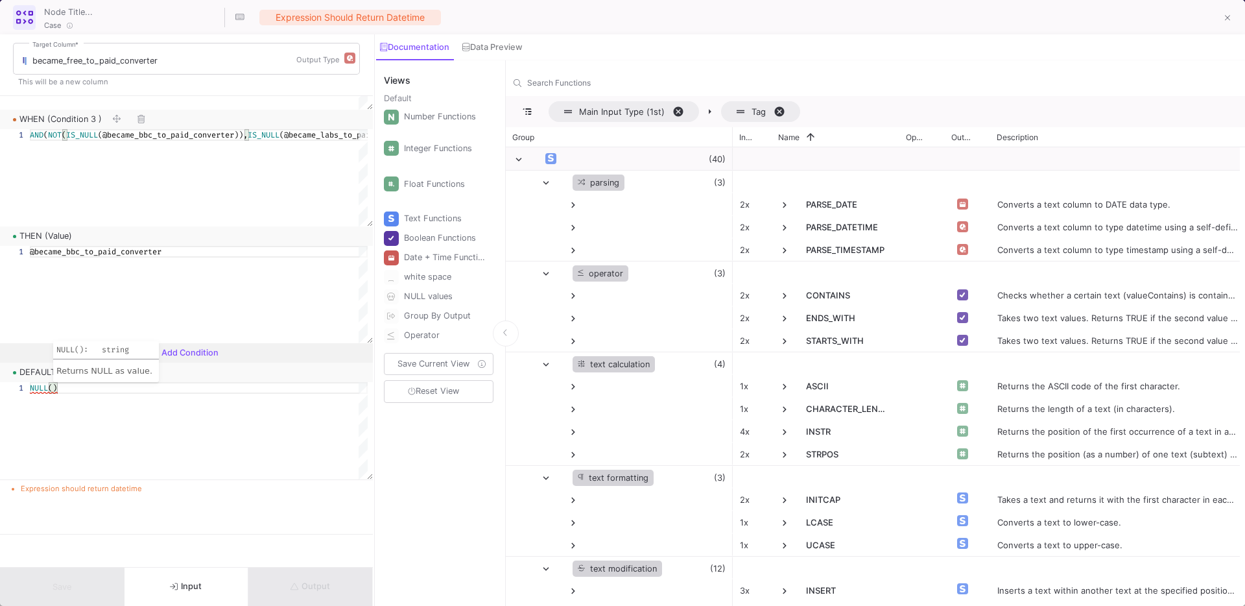
click at [137, 423] on div "NULL ( )" at bounding box center [199, 430] width 338 height 97
type textarea "NULL()"
click at [347, 60] on img "button" at bounding box center [350, 58] width 6 height 6
click at [200, 542] on div at bounding box center [622, 303] width 1245 height 606
click at [350, 58] on img "button" at bounding box center [350, 58] width 6 height 6
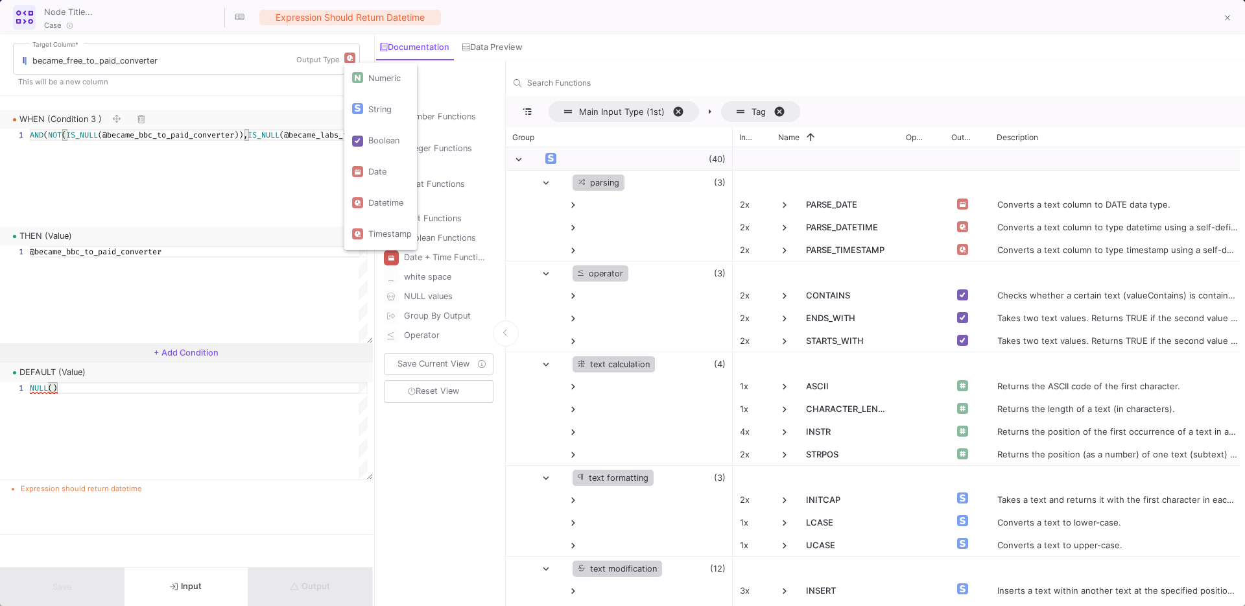
click at [82, 389] on div at bounding box center [622, 303] width 1245 height 606
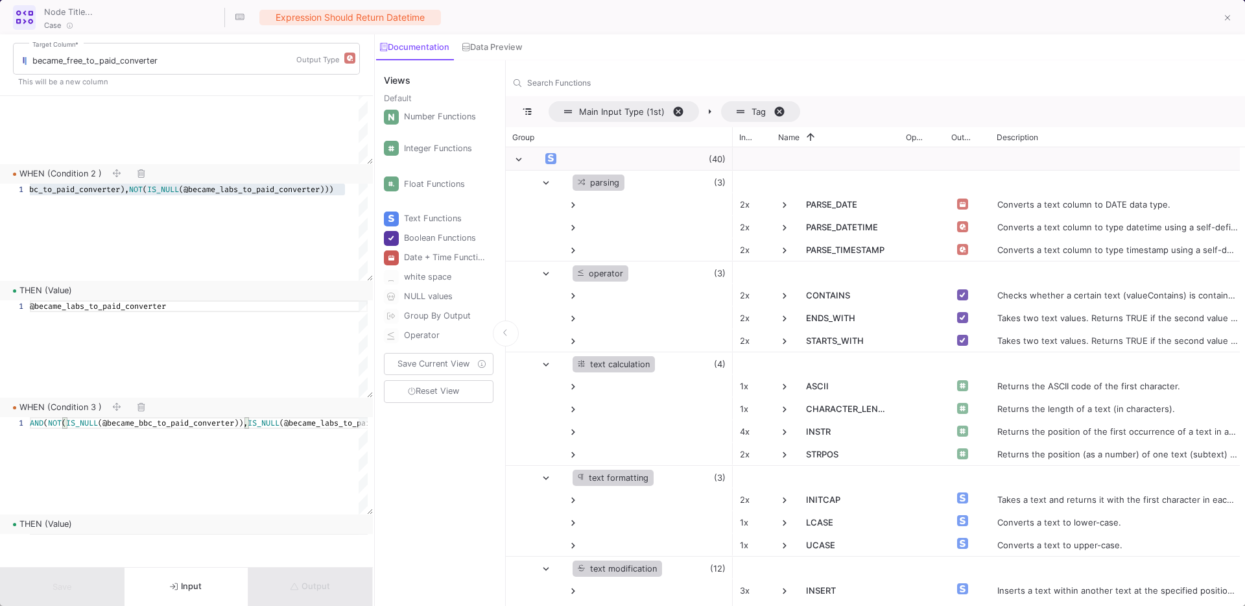
scroll to position [453, 0]
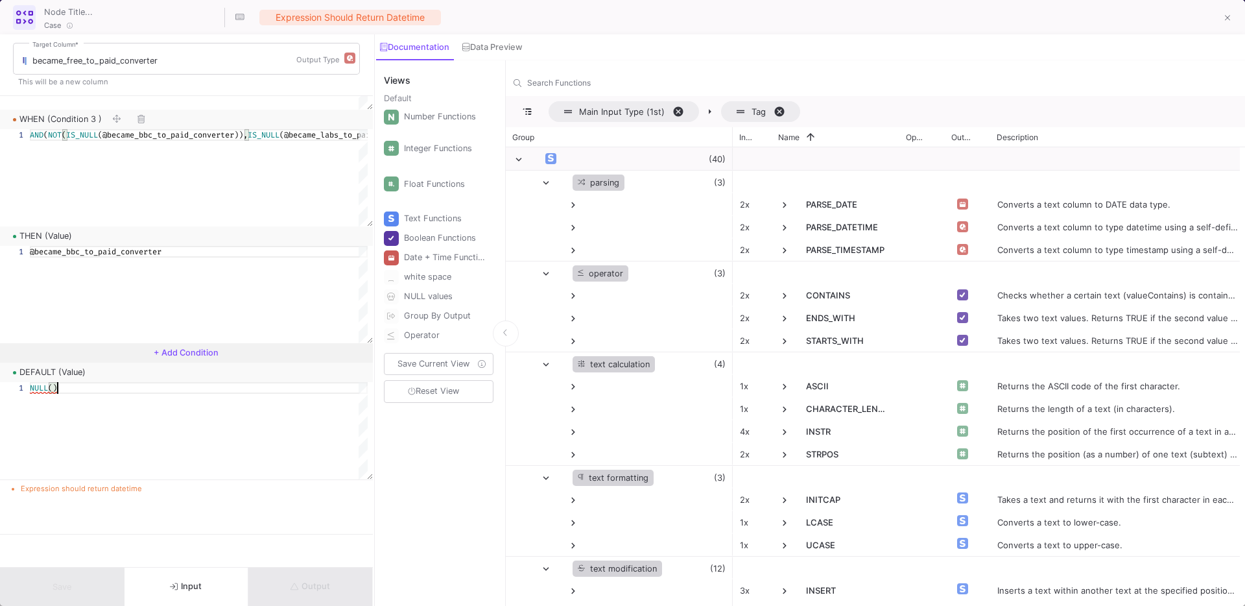
click at [84, 391] on div "NULL ()" at bounding box center [199, 388] width 338 height 12
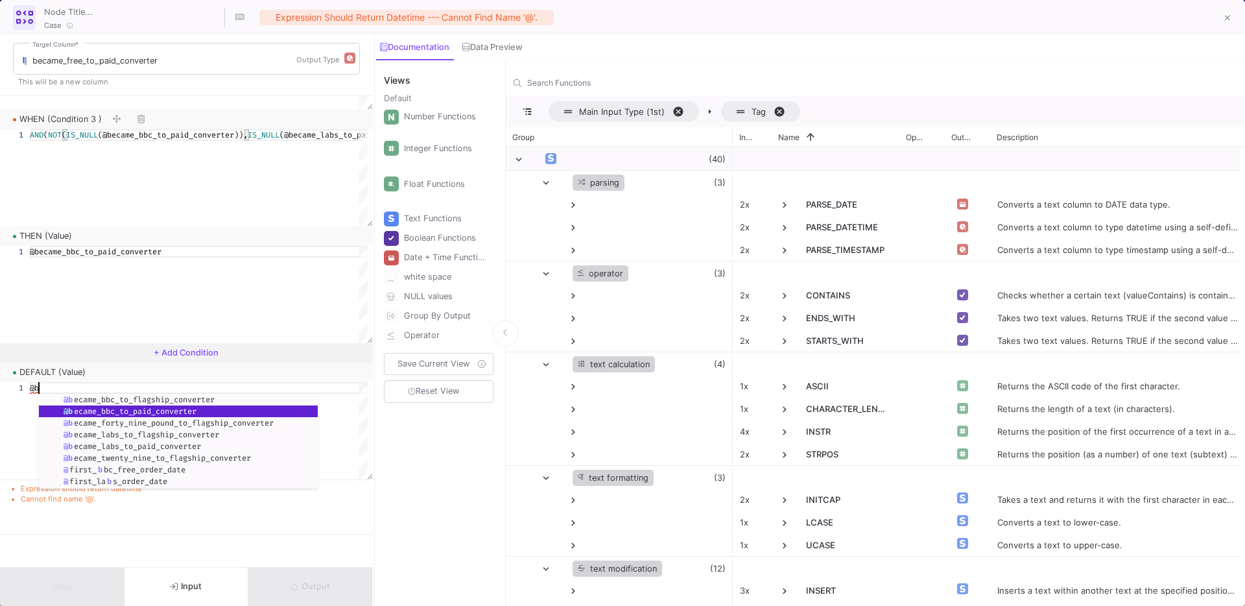
scroll to position [0, 18]
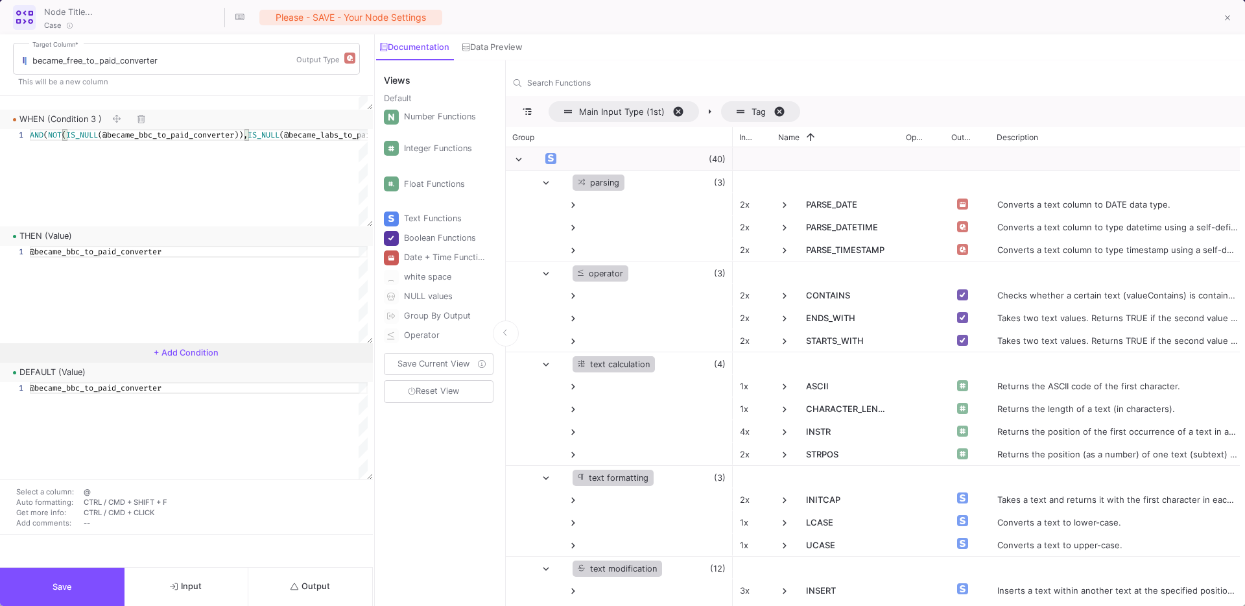
type textarea "@became_bbc_to_paid_converter"
click at [293, 582] on icon "submit" at bounding box center [294, 586] width 8 height 8
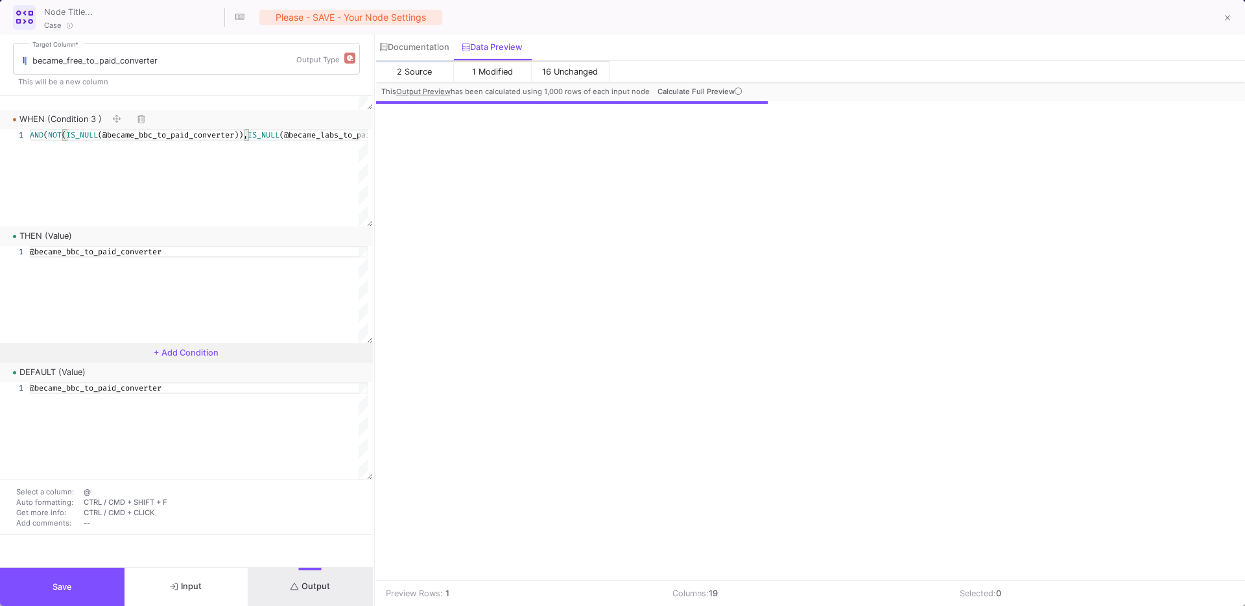
scroll to position [0, 993]
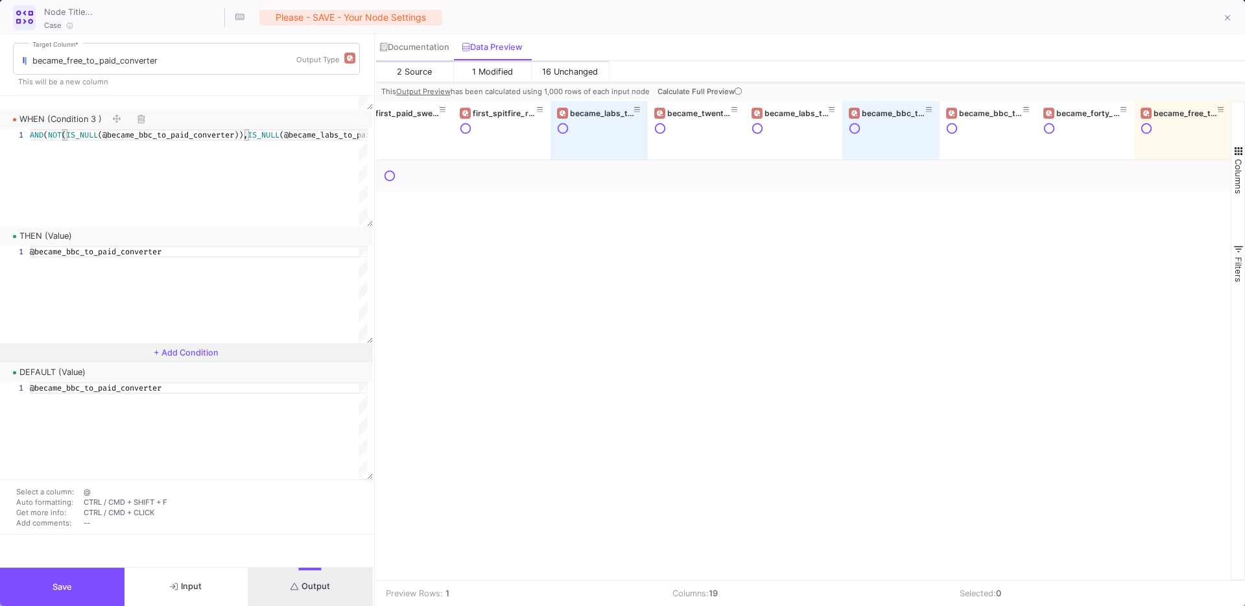
click at [735, 89] on icon at bounding box center [738, 91] width 7 height 7
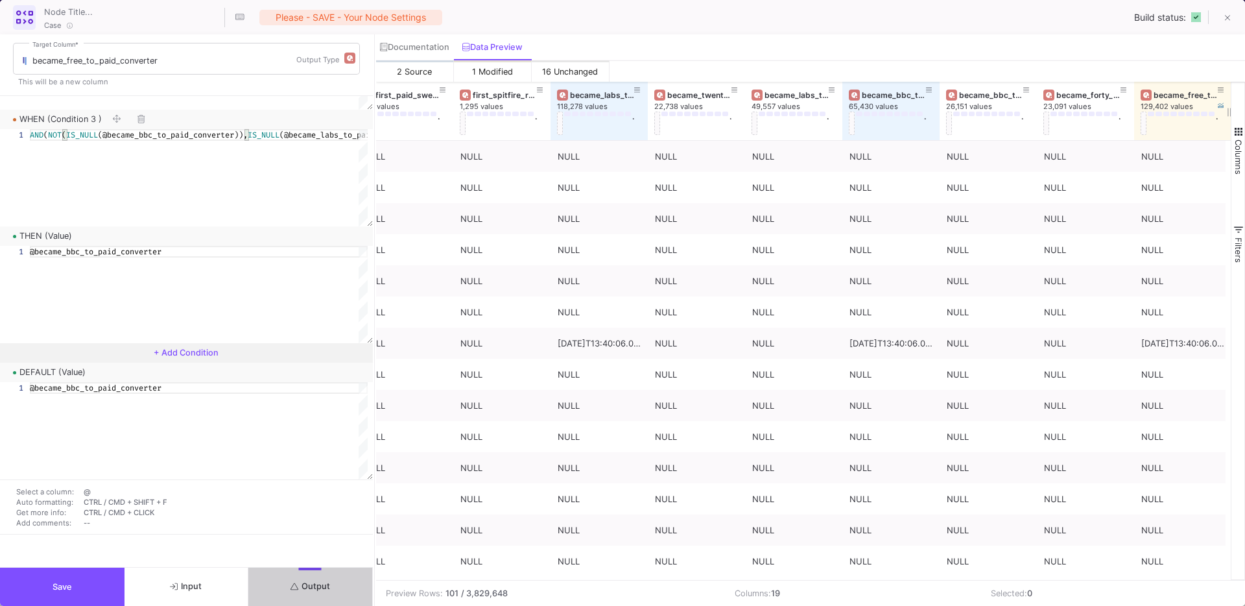
click at [1167, 97] on div "became_free_to_paid_converter" at bounding box center [1185, 95] width 64 height 10
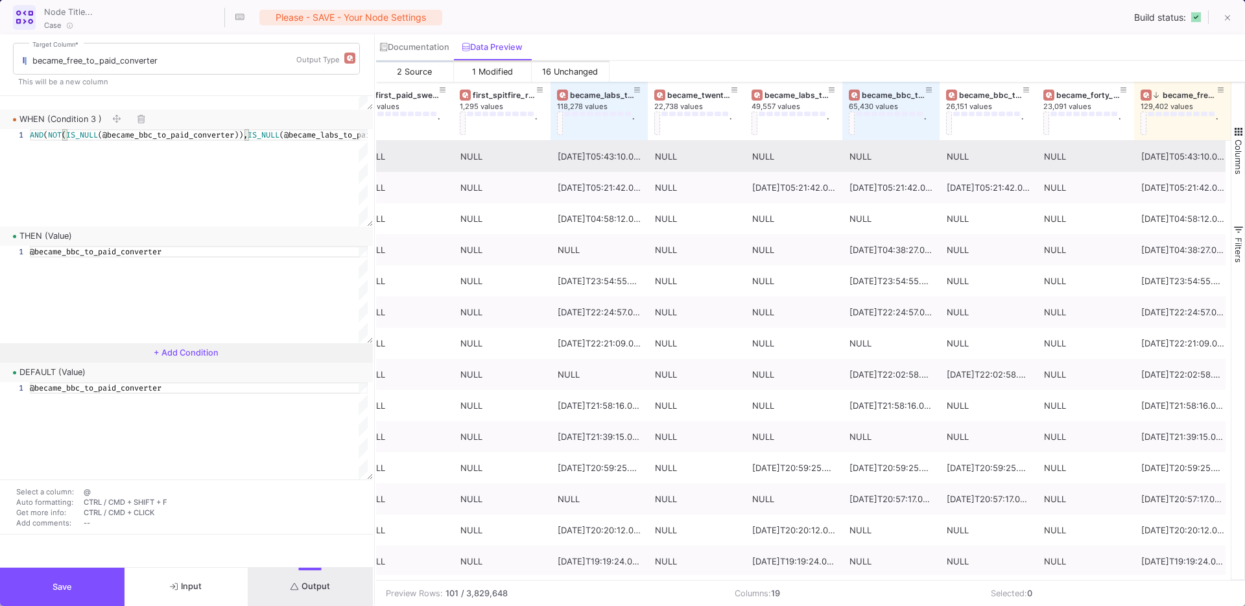
scroll to position [370, 0]
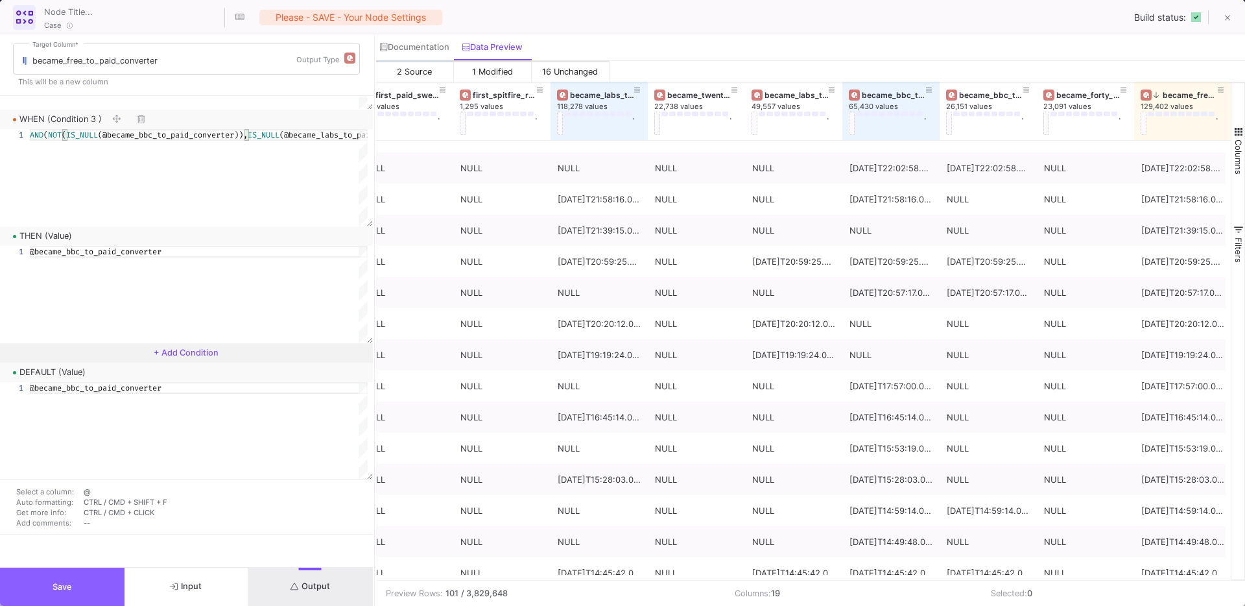
click at [77, 585] on button "Save" at bounding box center [62, 586] width 124 height 38
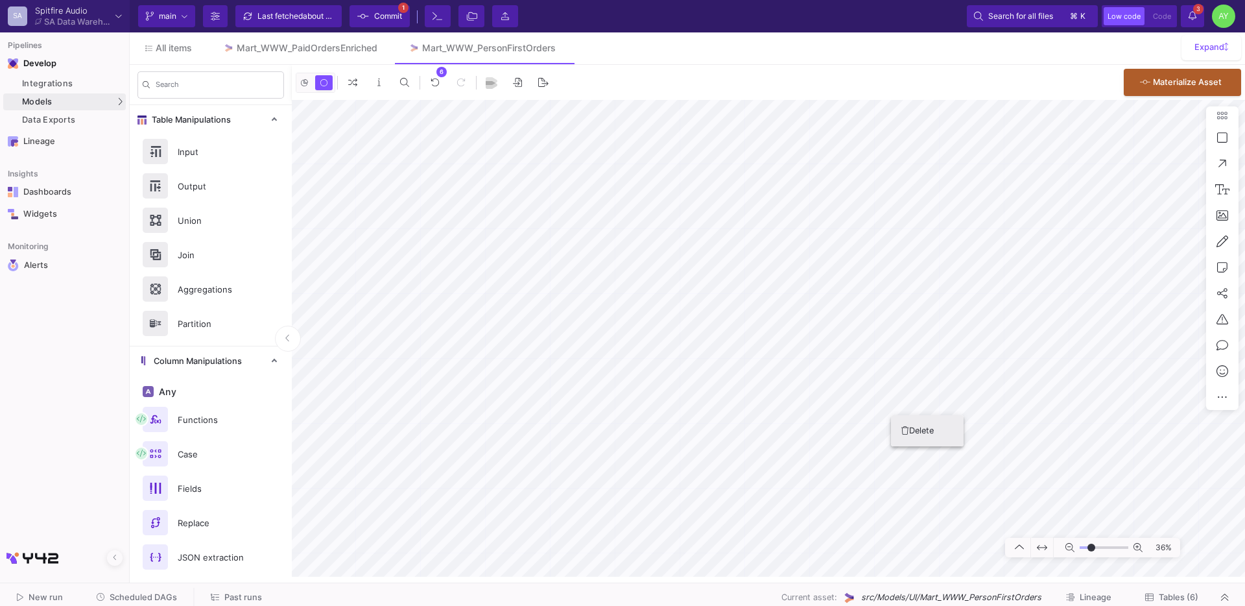
click at [924, 426] on button "Delete" at bounding box center [927, 430] width 73 height 31
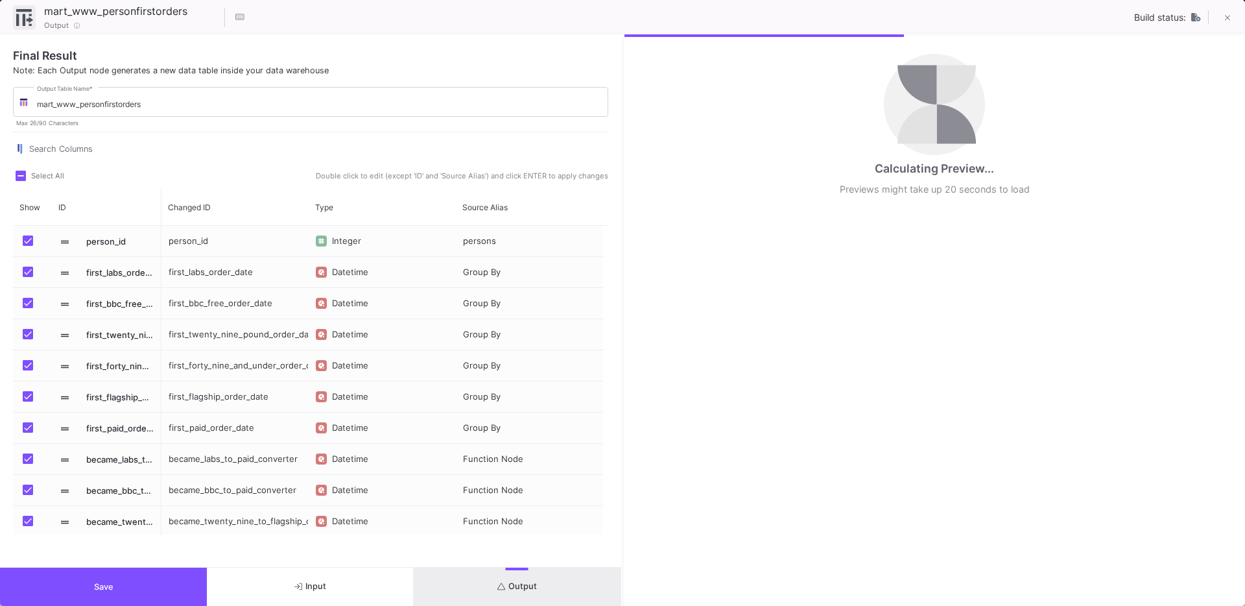
scroll to position [283, 0]
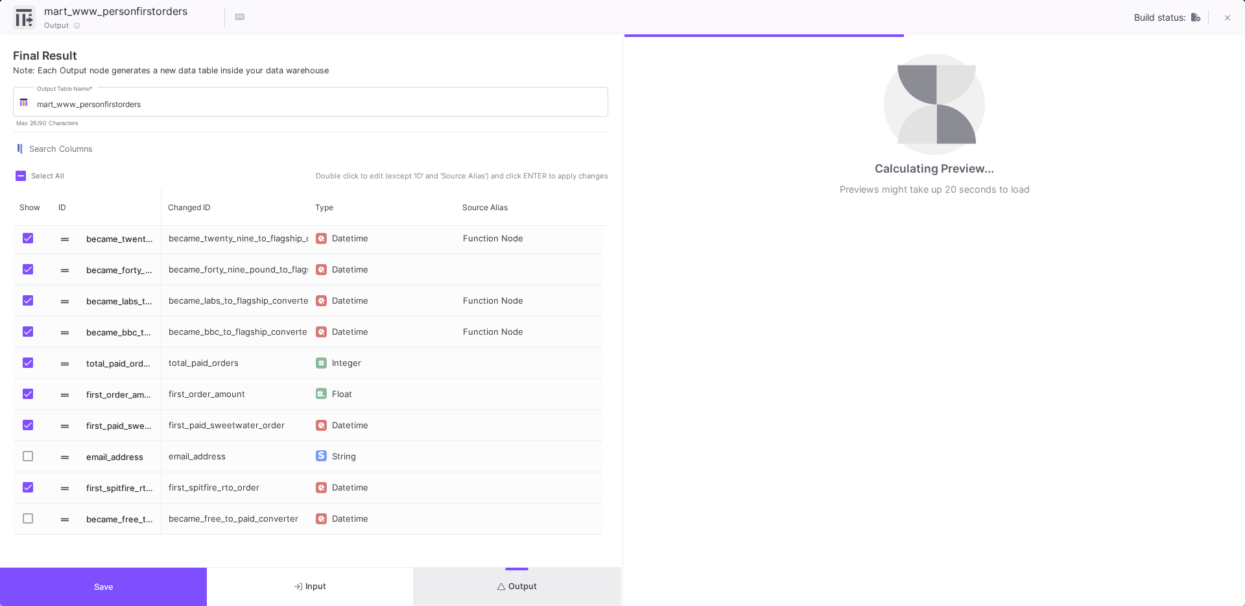
click at [25, 518] on span "Press SPACE to select this row." at bounding box center [28, 518] width 10 height 10
click at [27, 523] on input "Press SPACE to select this row." at bounding box center [27, 523] width 1 height 1
click at [57, 587] on button "Save" at bounding box center [103, 586] width 207 height 38
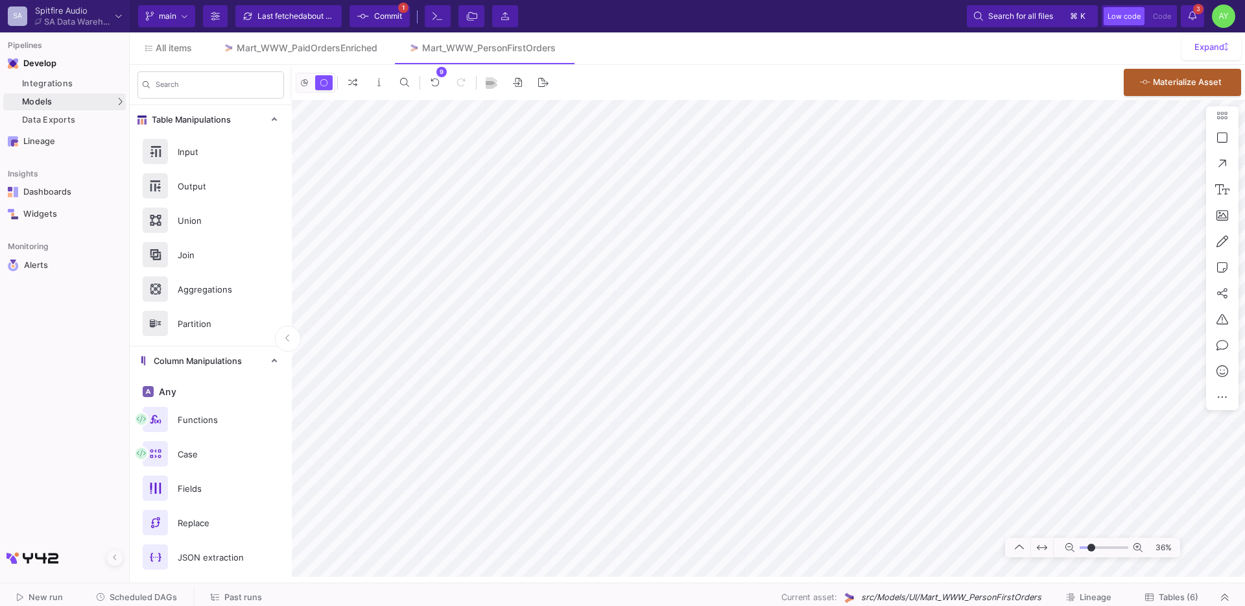
click at [386, 16] on span "Commit" at bounding box center [388, 15] width 28 height 19
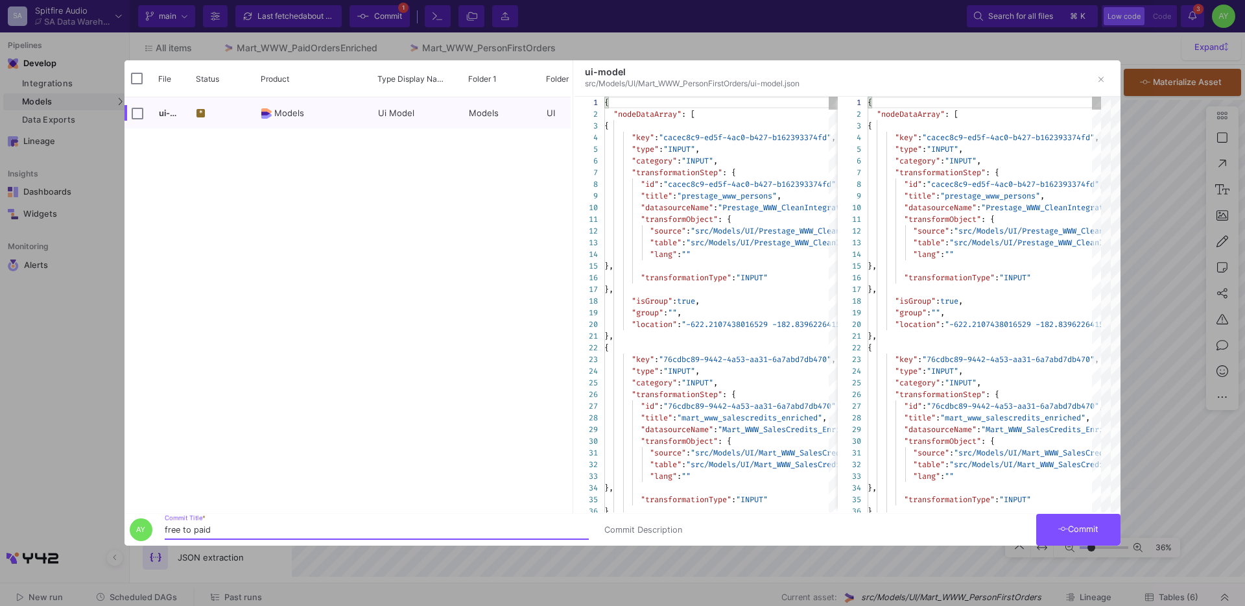
type input "free to paid"
click at [1085, 530] on span "Commit" at bounding box center [1078, 529] width 41 height 10
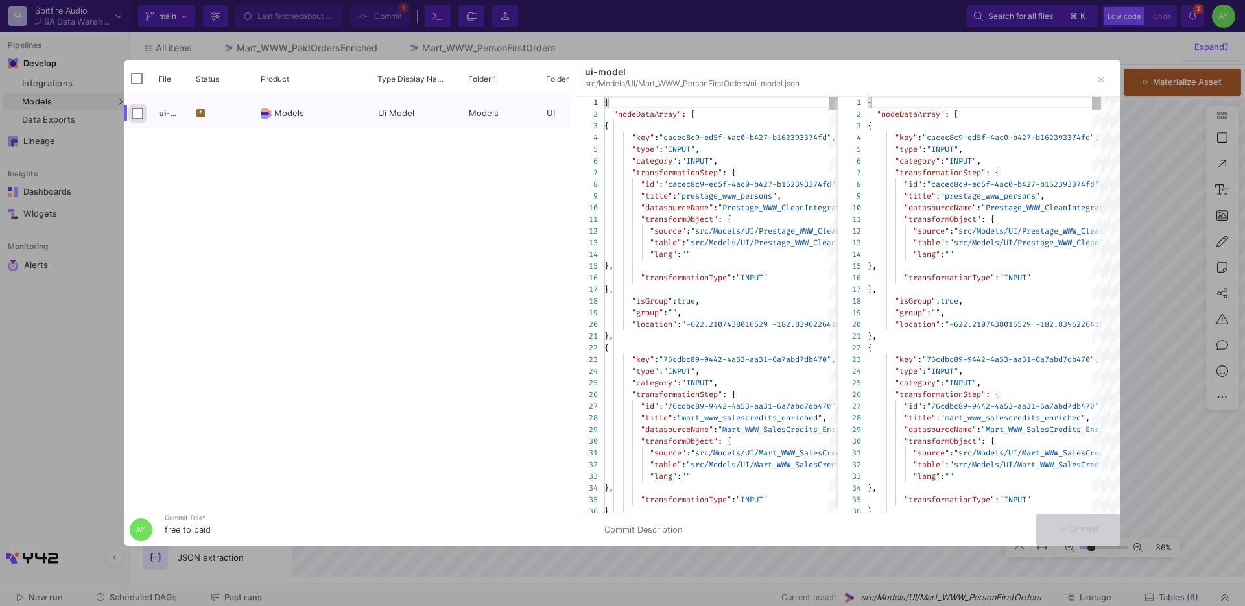
click at [143, 115] on input "Press Space to toggle row selection (unchecked)" at bounding box center [138, 114] width 12 height 12
checkbox input "true"
click at [375, 347] on div "ui-model * Models Ui Model Models UI Mart_WWW_PersonFirstOrders" at bounding box center [347, 304] width 446 height 415
click at [227, 524] on input "free to paid" at bounding box center [377, 529] width 424 height 10
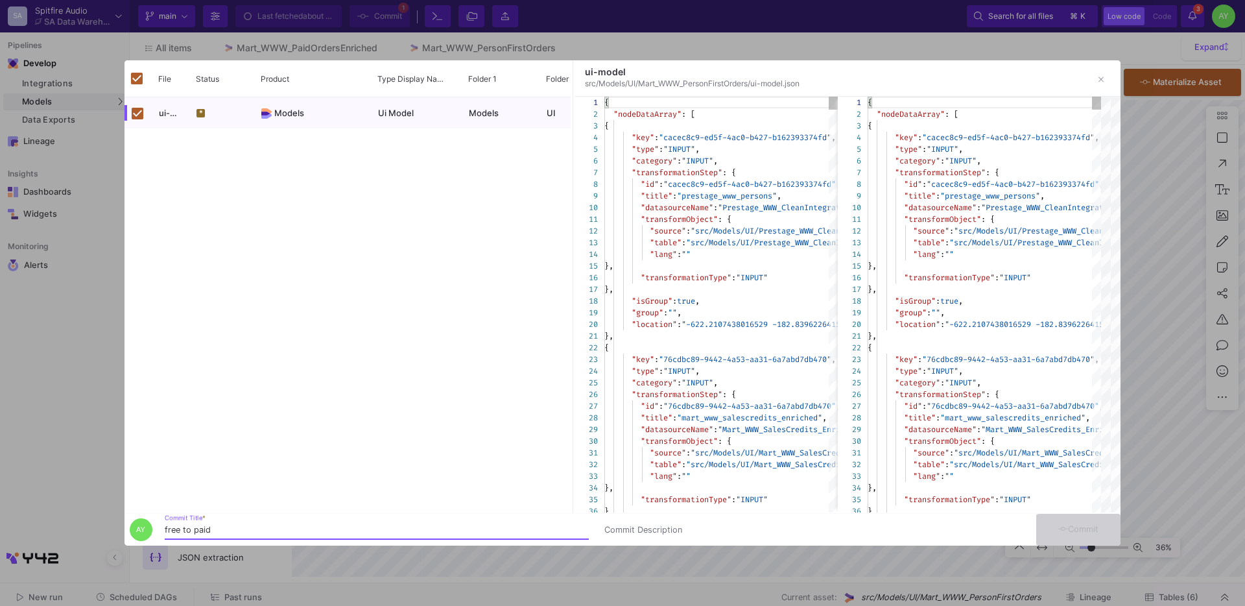
click at [1078, 519] on div "AY free to paid Commit Title * Commit Description Commit" at bounding box center [622, 529] width 996 height 32
click at [1117, 77] on div "ui-model src/Models/UI/Mart_WWW_PersonFirstOrders/ui-model.json" at bounding box center [847, 78] width 546 height 36
click at [1102, 78] on icon "button" at bounding box center [1101, 80] width 6 height 6
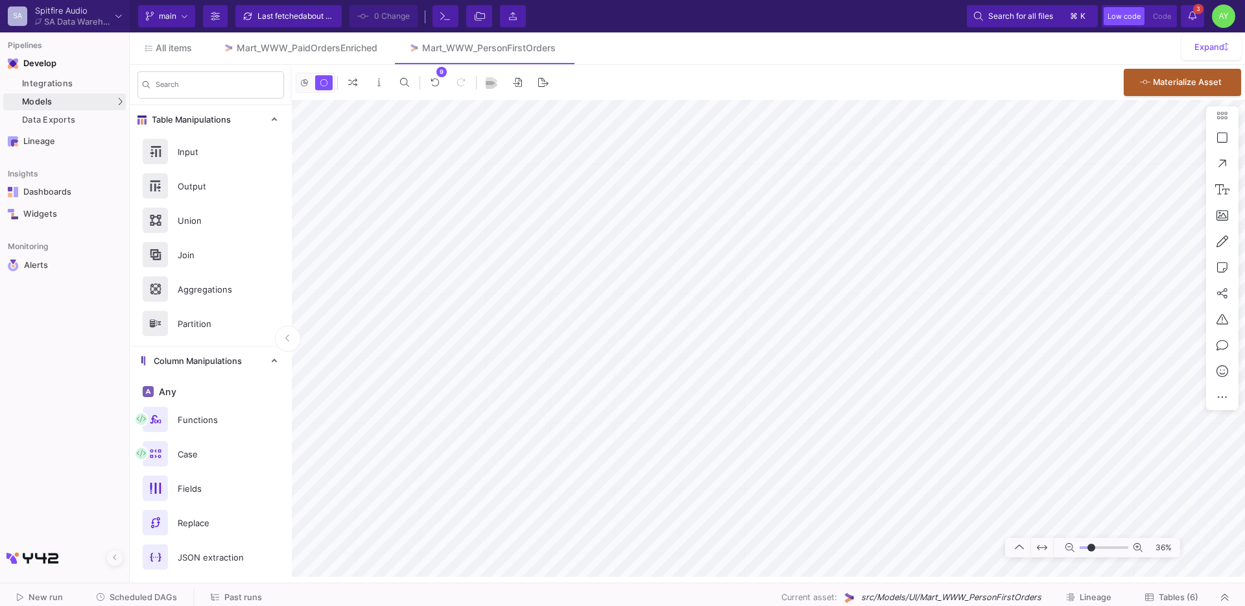
click at [1180, 591] on button "Tables (6)" at bounding box center [1171, 597] width 84 height 20
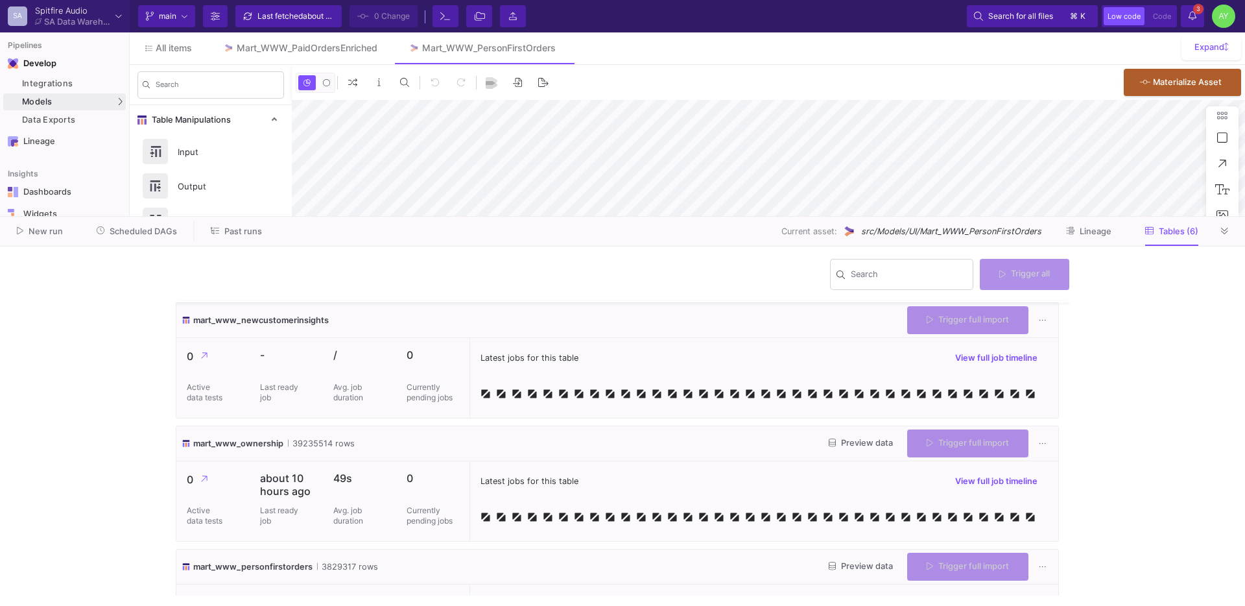
scroll to position [230, 0]
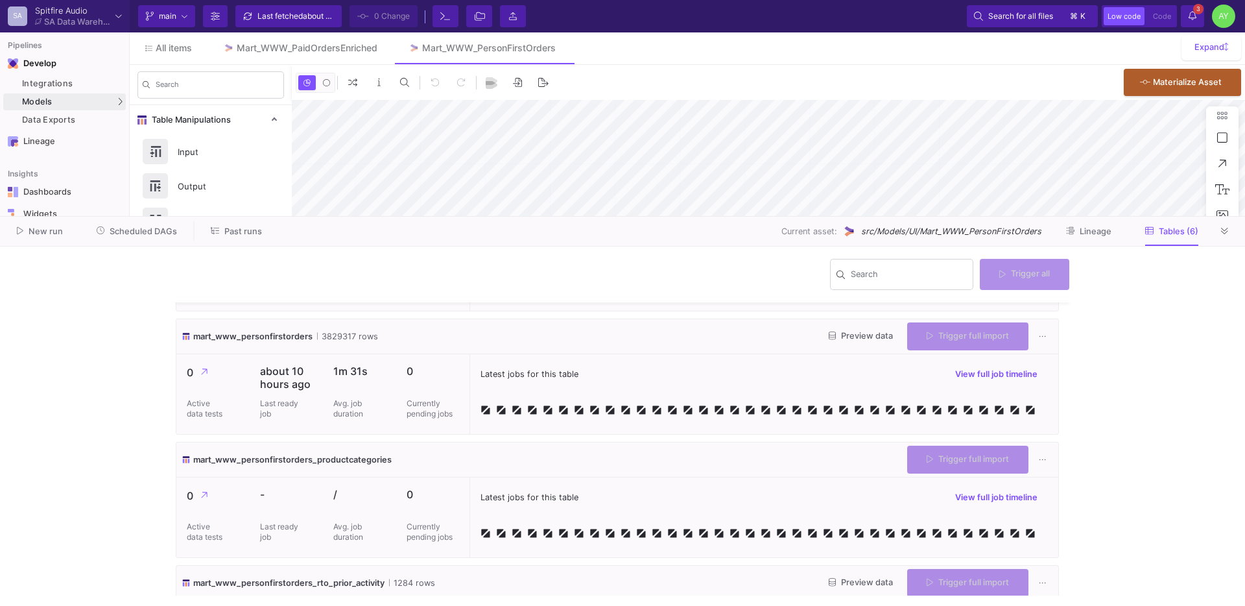
type input "-50"
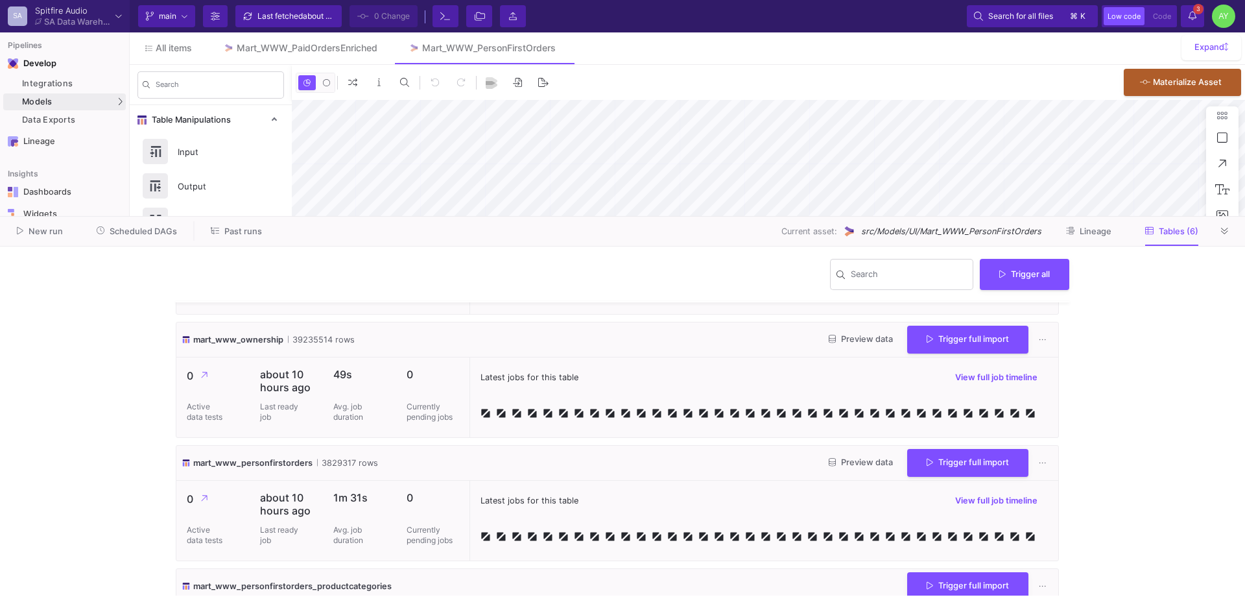
scroll to position [102, 0]
click at [947, 466] on span "Trigger full import" at bounding box center [967, 463] width 82 height 10
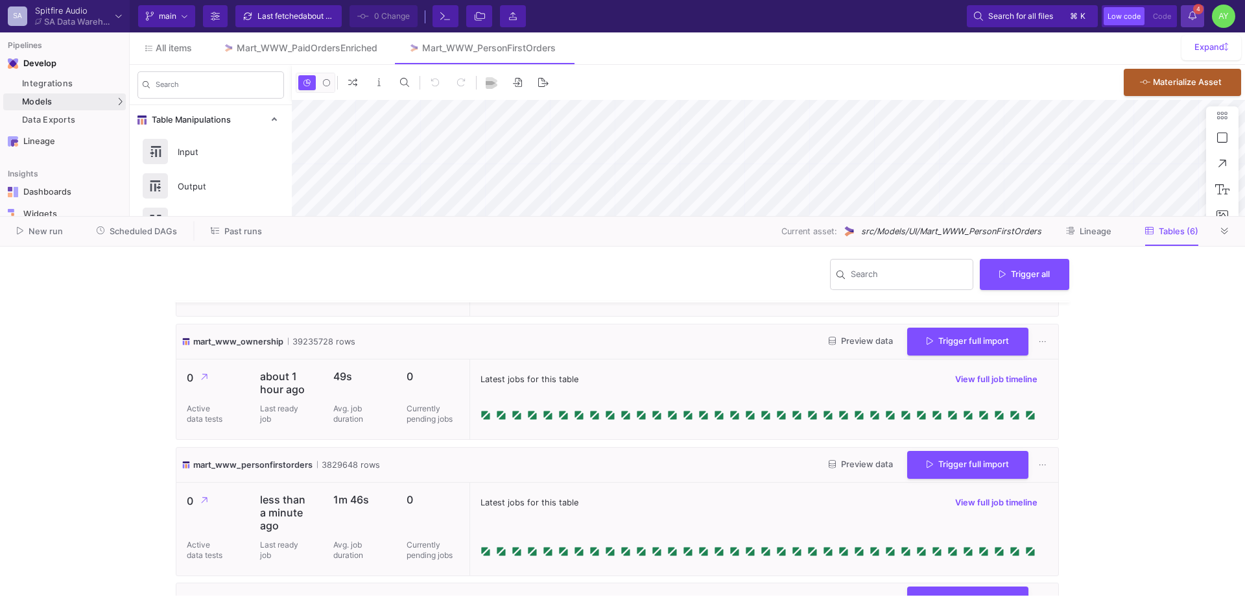
click at [1201, 5] on span "4" at bounding box center [1198, 9] width 10 height 10
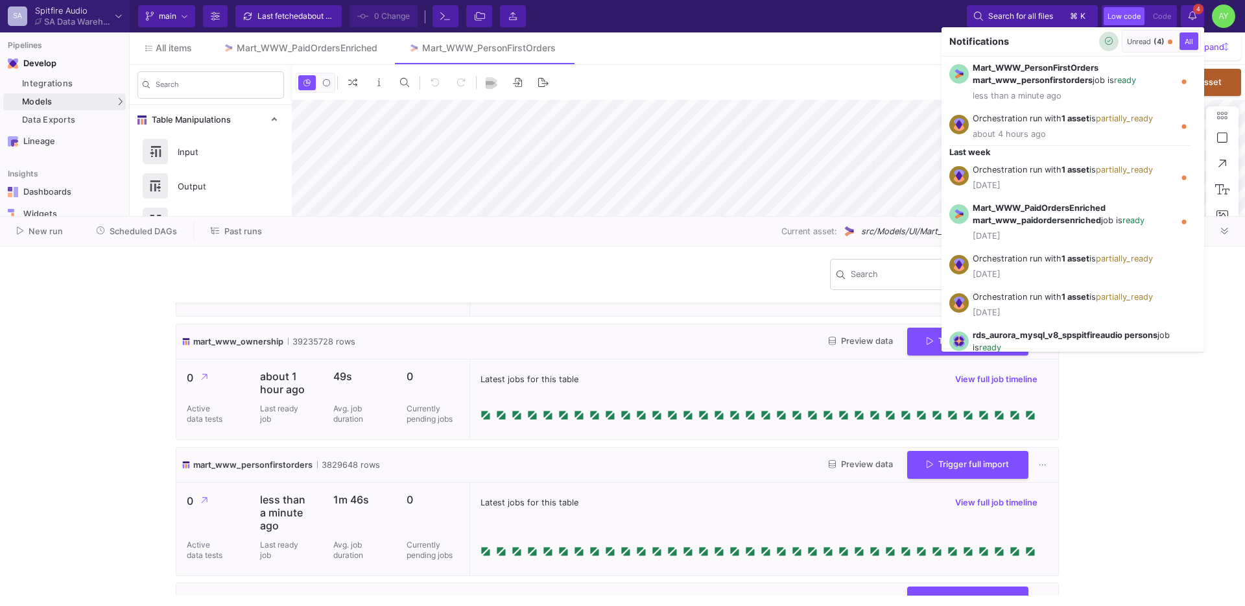
click at [1113, 42] on button "button" at bounding box center [1108, 41] width 19 height 19
click at [1229, 238] on div at bounding box center [622, 303] width 1245 height 606
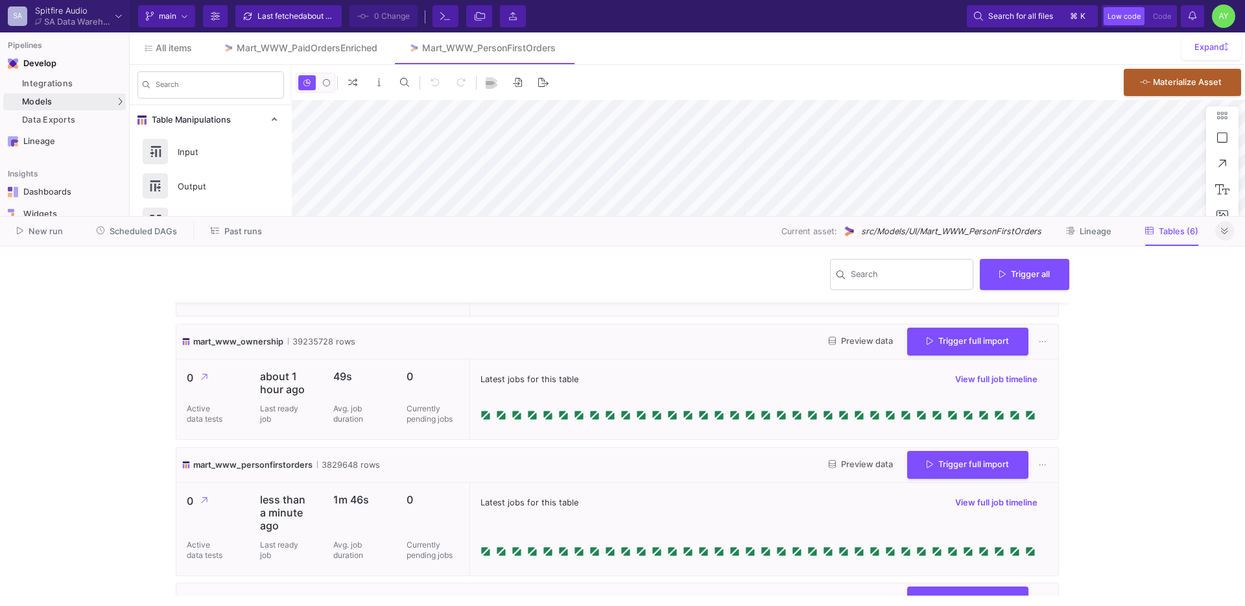
click at [1227, 236] on button at bounding box center [1224, 230] width 19 height 19
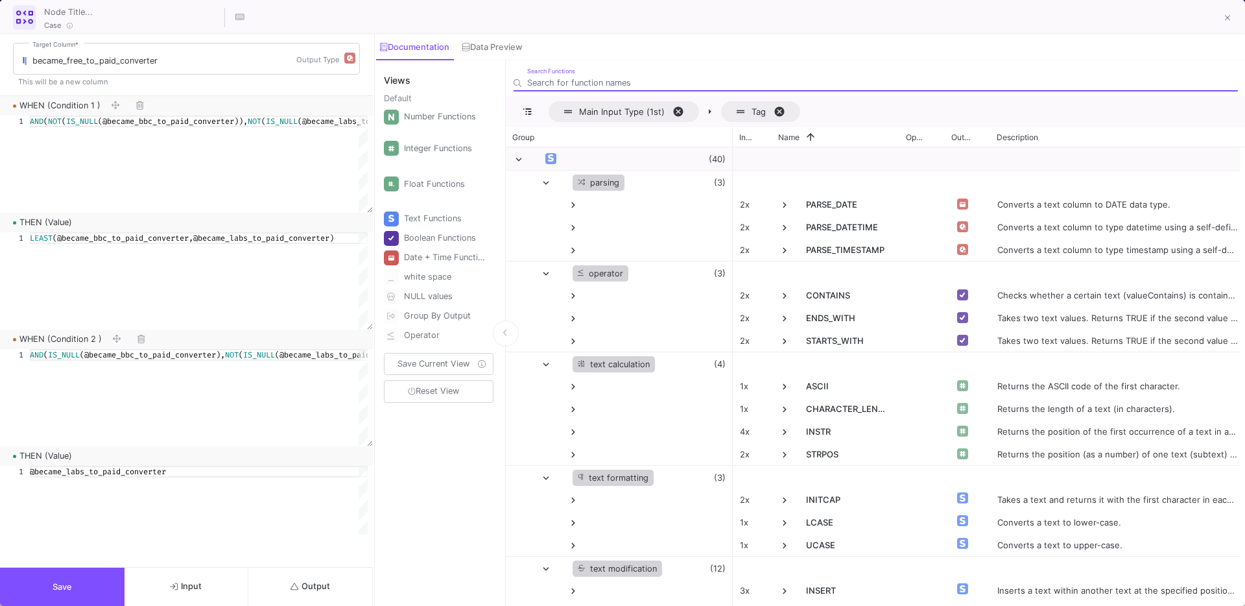
click at [318, 572] on button "Output" at bounding box center [310, 586] width 124 height 38
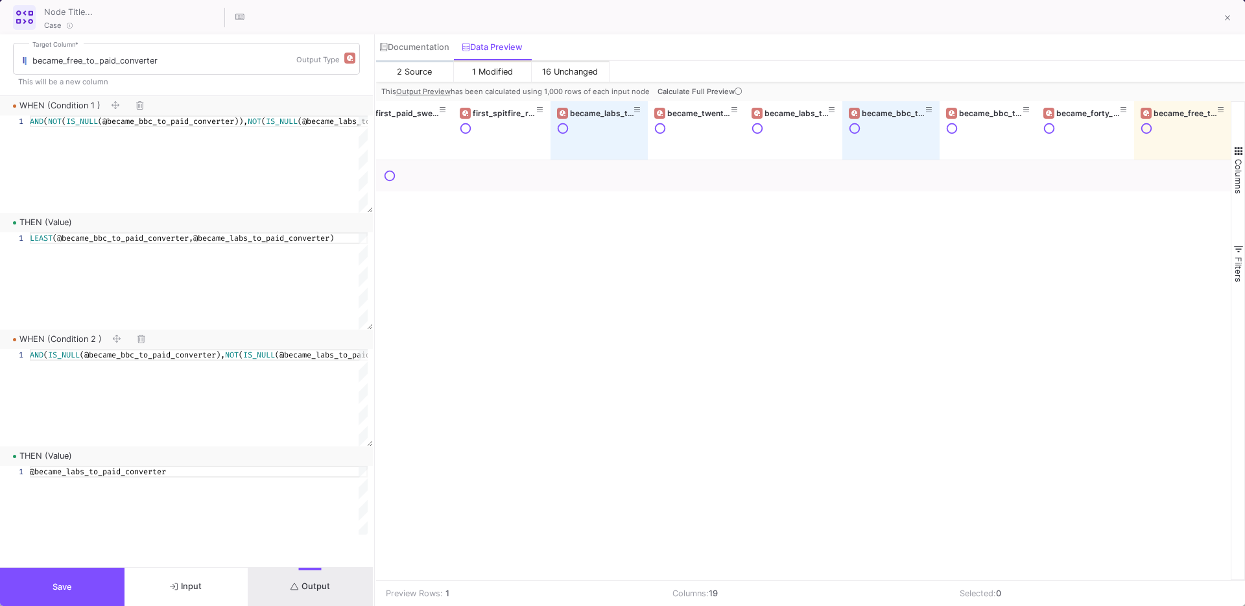
scroll to position [0, 993]
click at [688, 89] on span "Calculate Full Preview" at bounding box center [700, 91] width 87 height 9
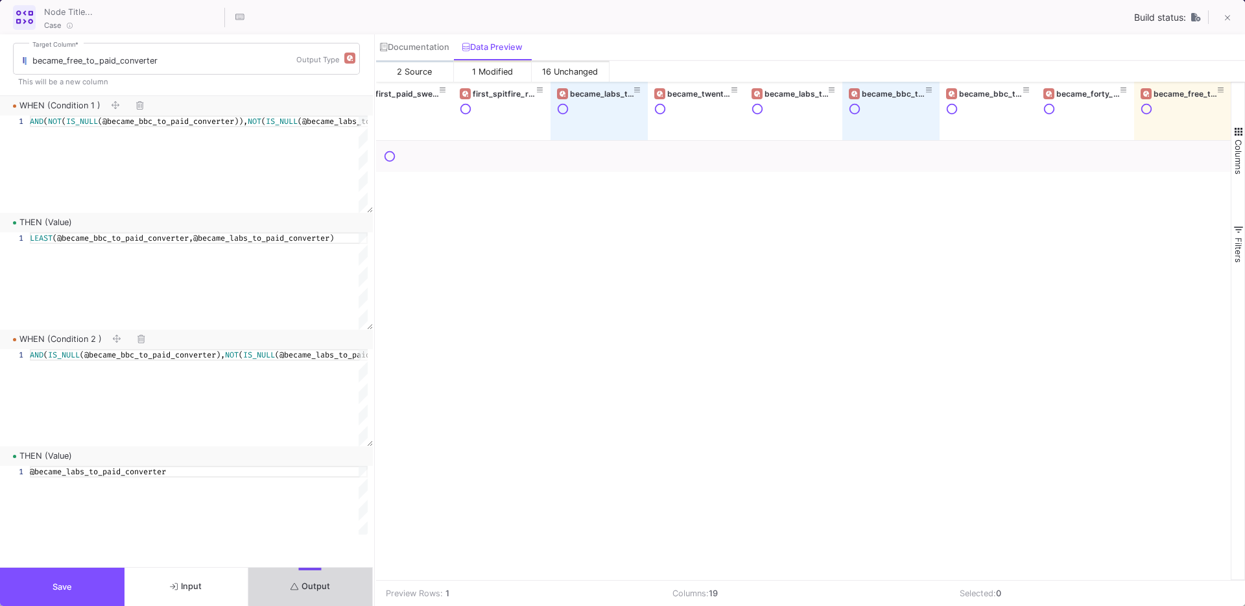
click at [316, 580] on button "Output" at bounding box center [310, 586] width 124 height 38
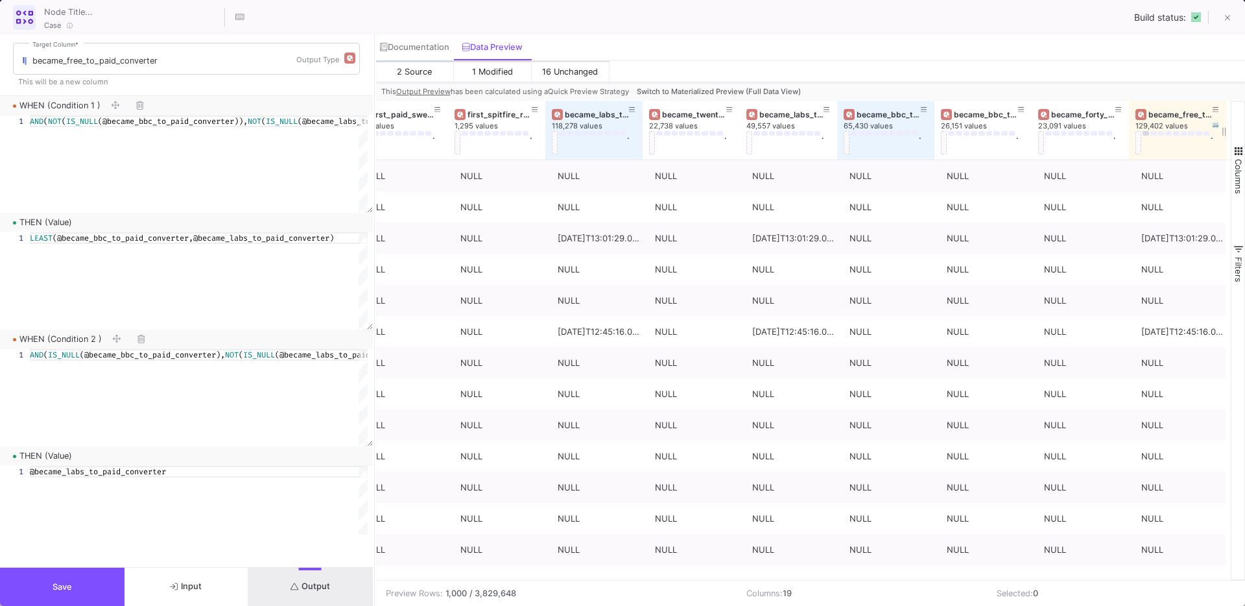
click at [1146, 132] on button at bounding box center [1145, 133] width 6 height 5
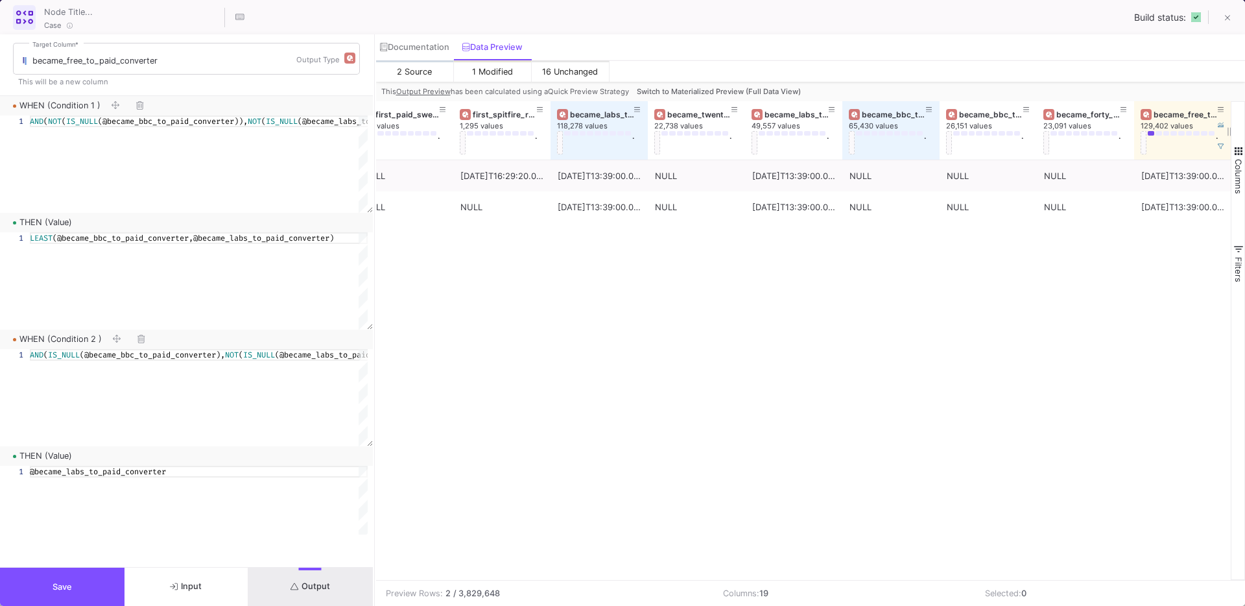
click at [1150, 131] on button at bounding box center [1151, 133] width 6 height 5
click at [1223, 153] on button at bounding box center [1220, 146] width 19 height 19
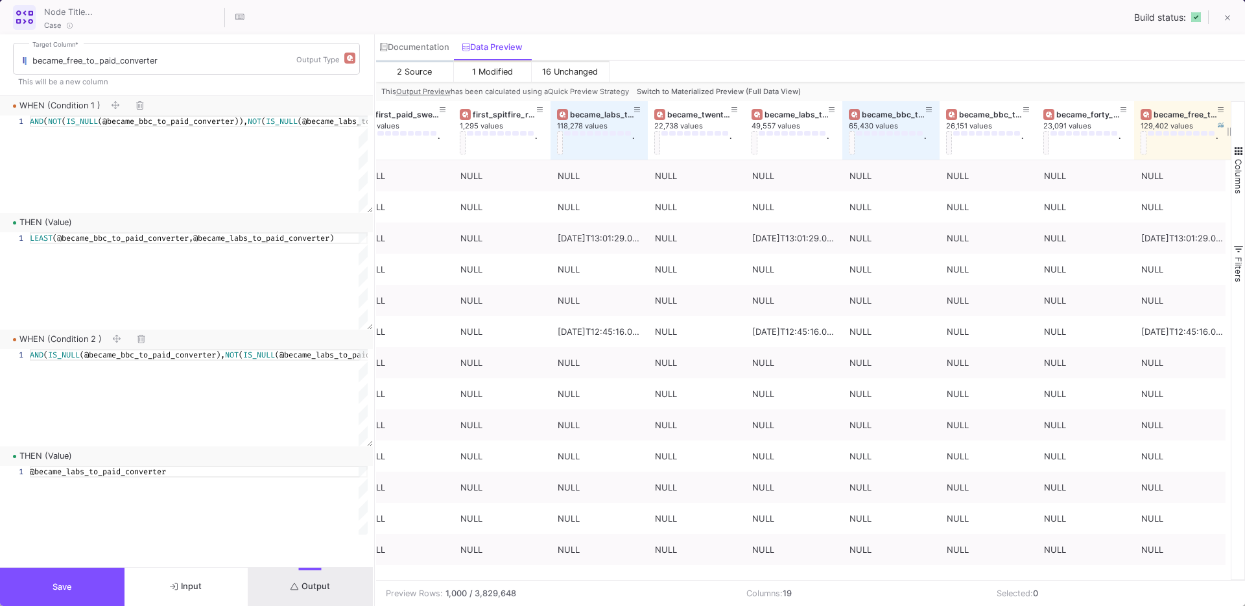
click at [1181, 101] on div "became_free_to_paid_converter 129,402 values ." at bounding box center [1182, 130] width 84 height 58
click at [1165, 114] on div "became_free_to_paid_converter" at bounding box center [1185, 115] width 64 height 10
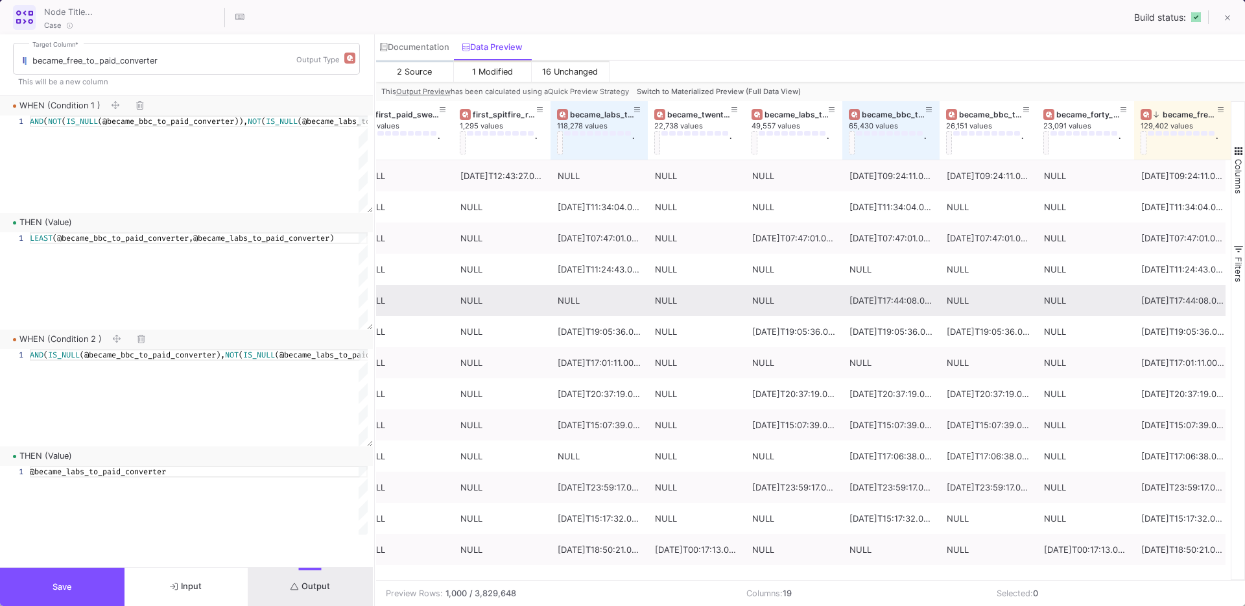
scroll to position [0, 998]
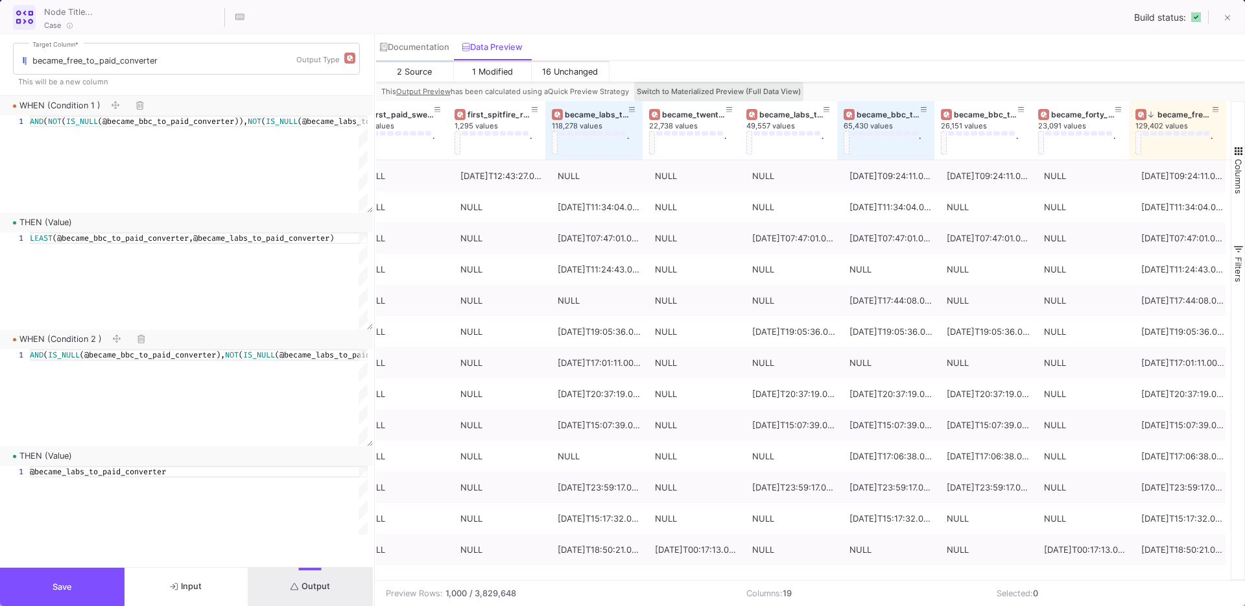
click at [731, 83] on button "Switch to Materialized Preview (Full Data View)" at bounding box center [718, 91] width 169 height 19
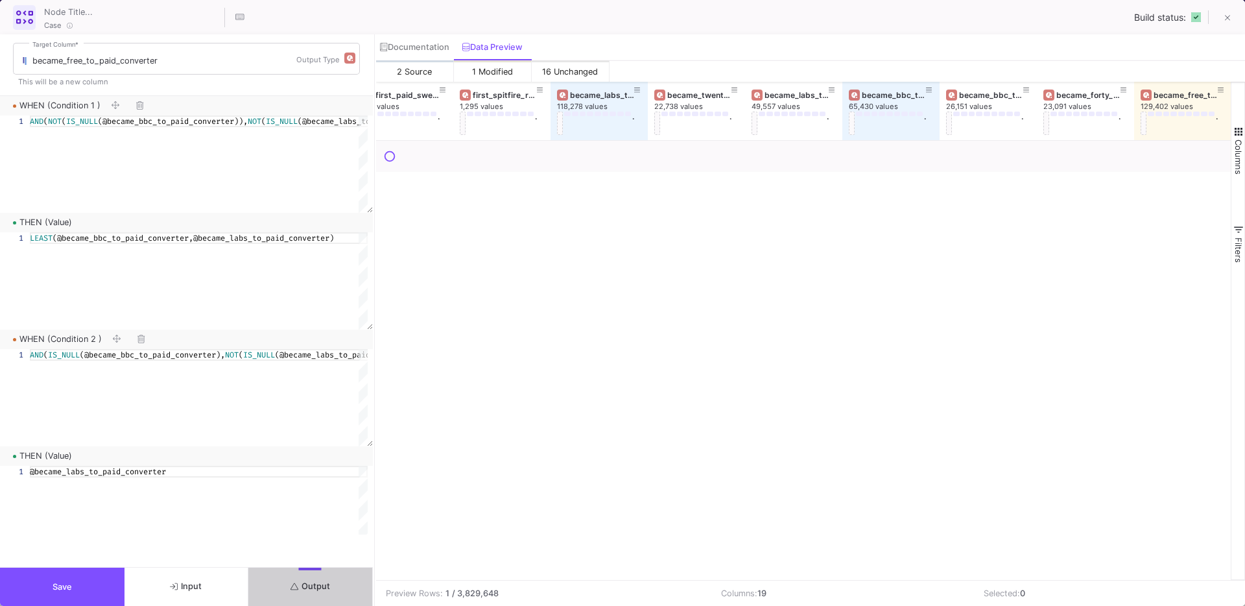
scroll to position [0, 993]
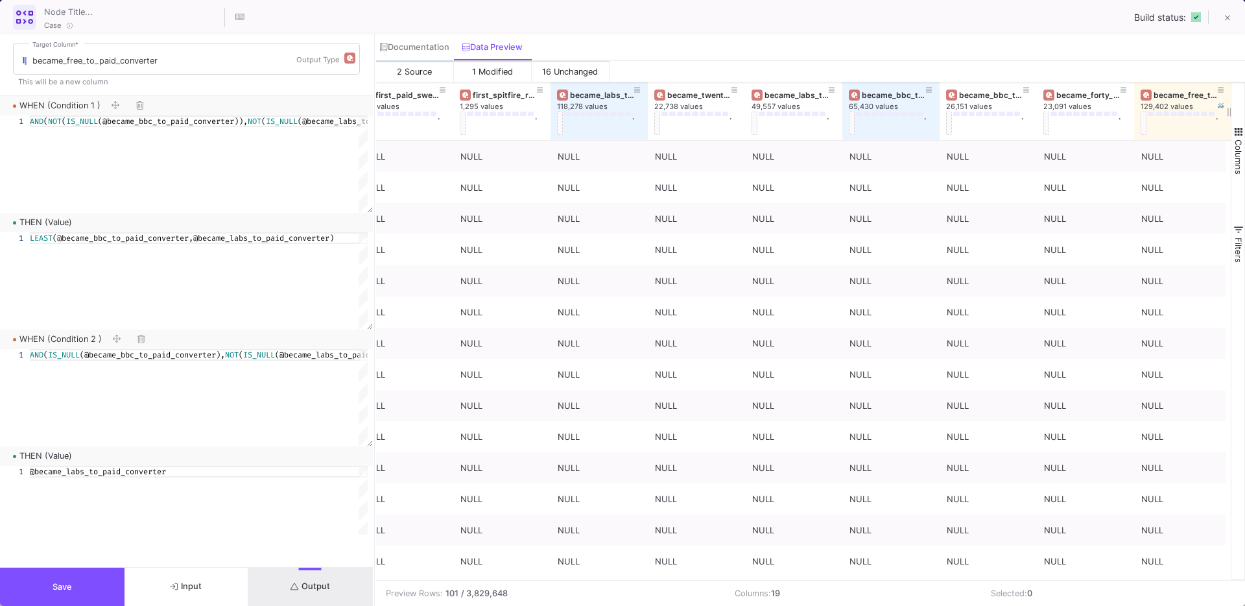
click at [1159, 93] on div "became_free_to_paid_converter" at bounding box center [1185, 95] width 64 height 10
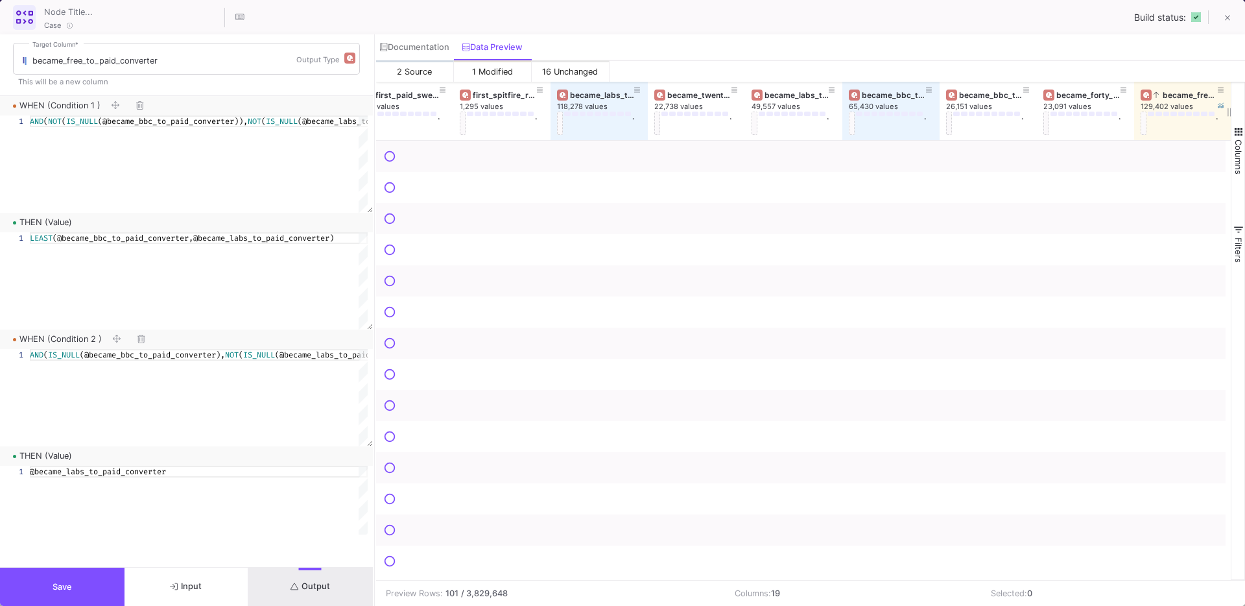
click at [1159, 93] on div "became_free_to_paid_converter" at bounding box center [1185, 95] width 64 height 10
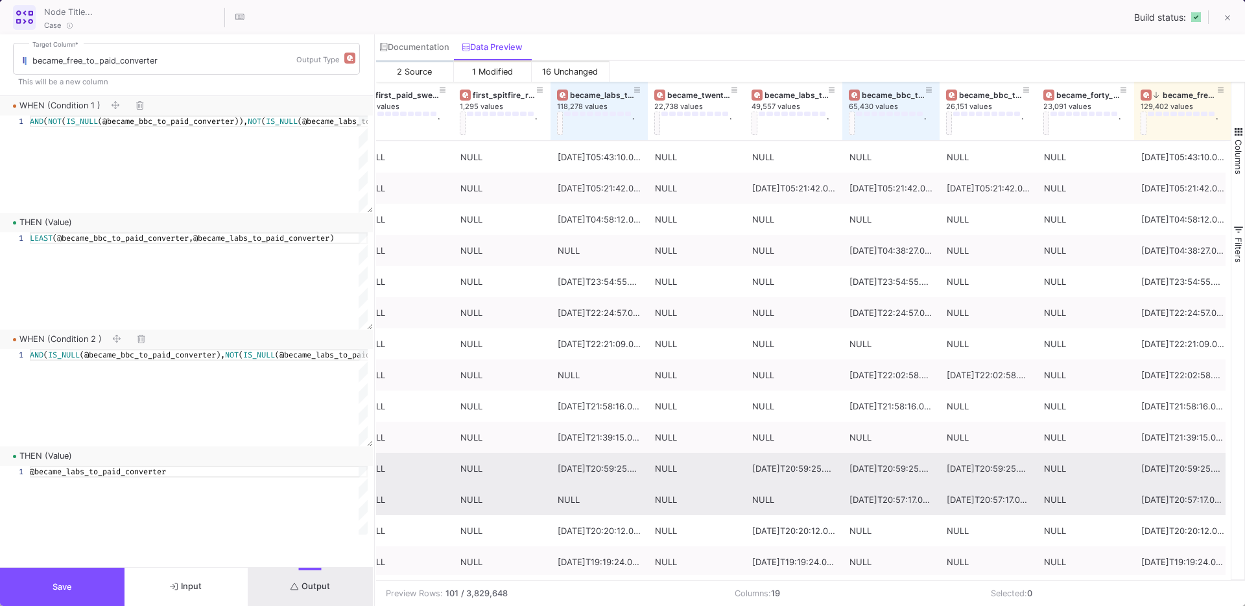
scroll to position [297, 0]
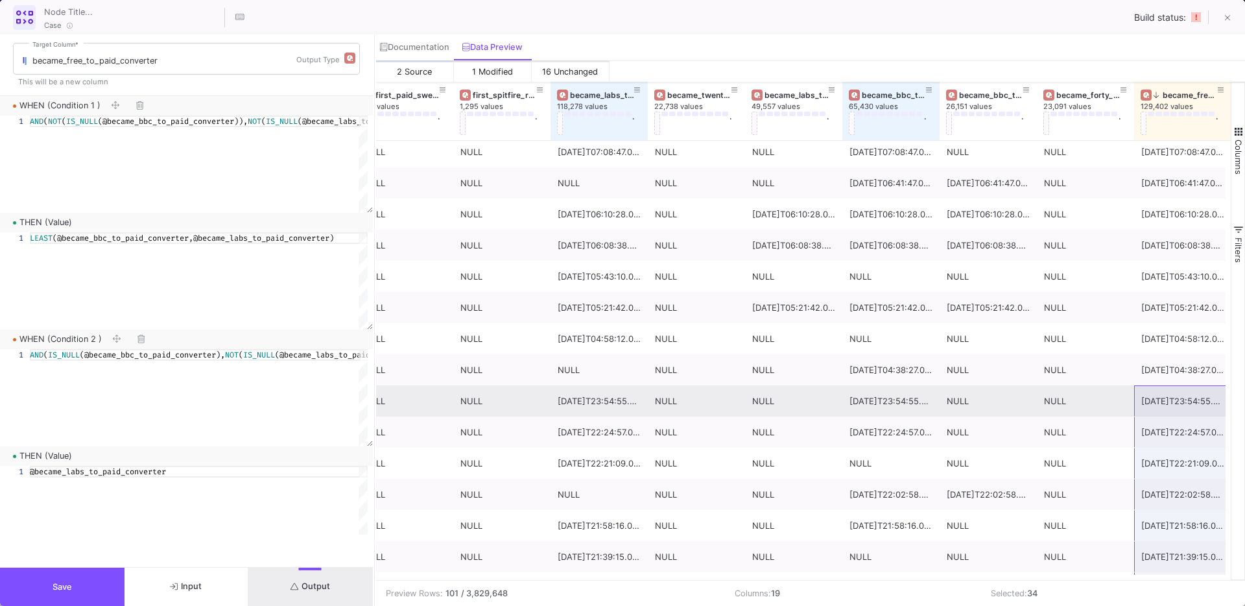
drag, startPoint x: 1161, startPoint y: 508, endPoint x: 1173, endPoint y: 399, distance: 109.5
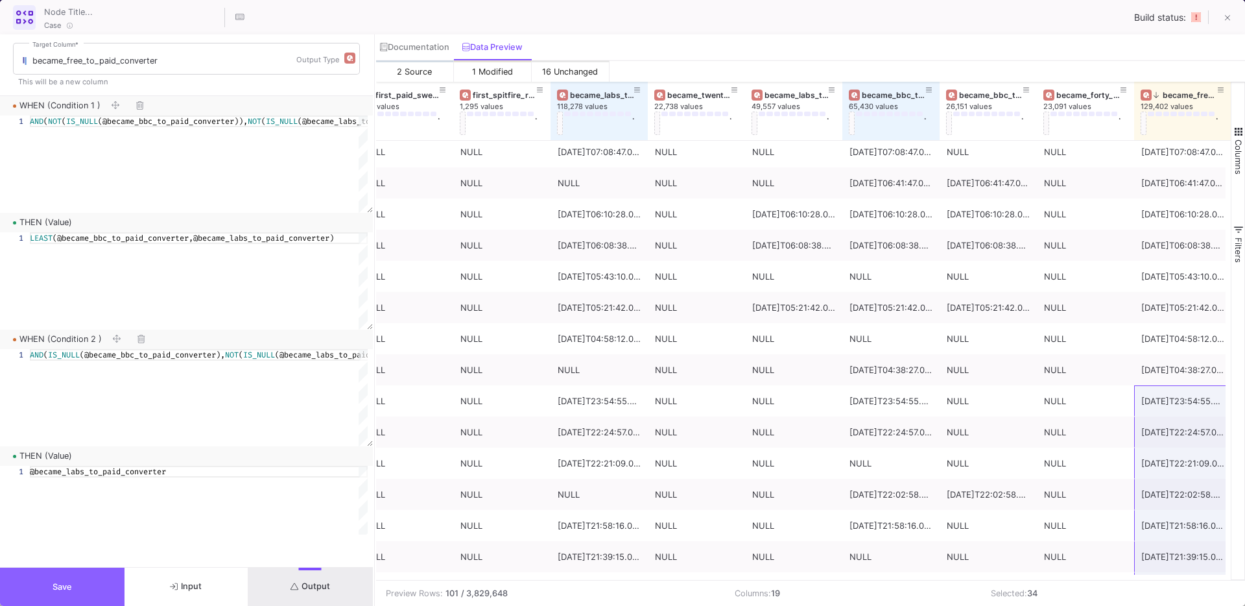
click at [54, 580] on button "Save" at bounding box center [62, 586] width 124 height 38
